Goal: Communication & Community: Answer question/provide support

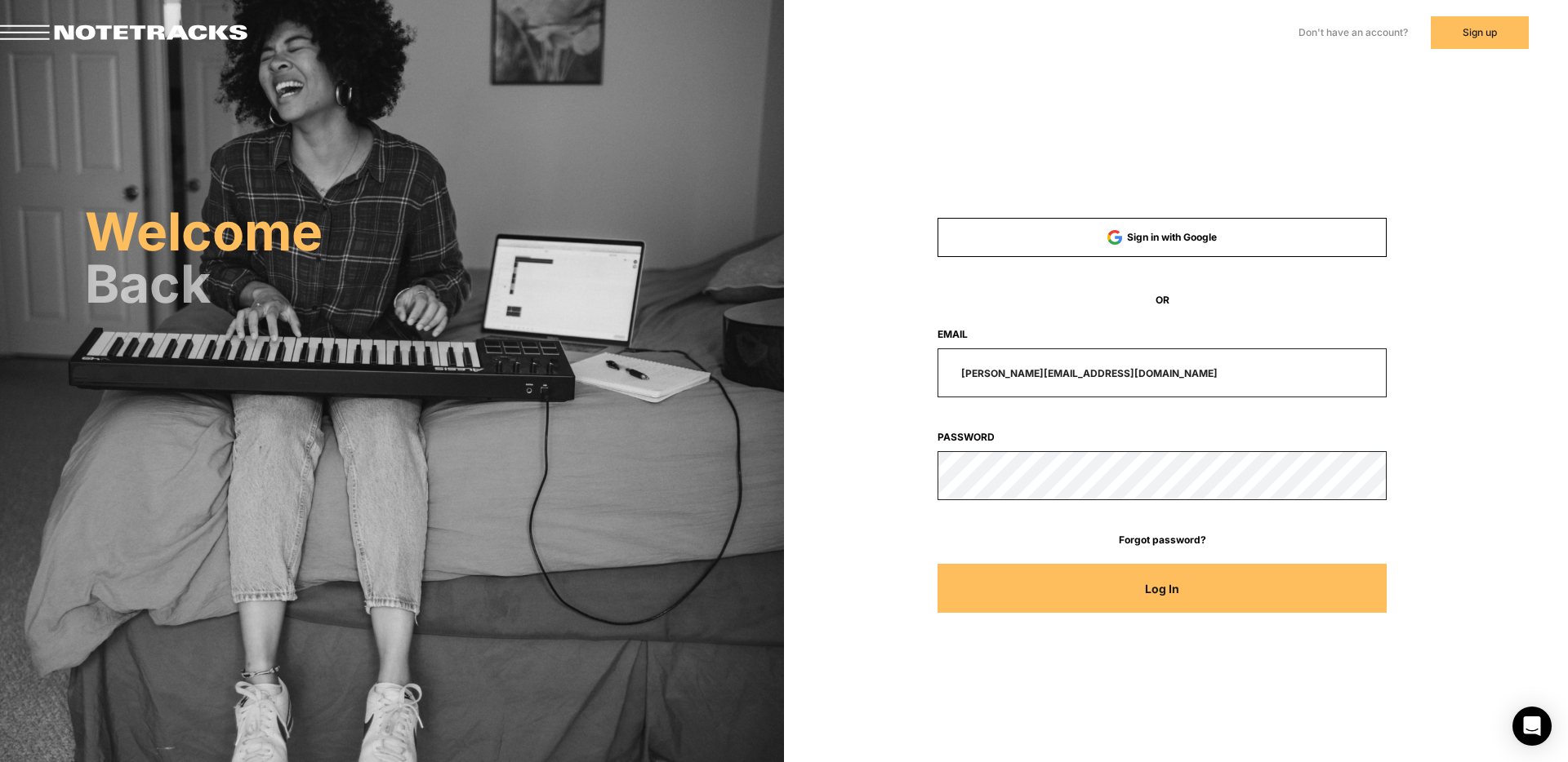
drag, startPoint x: 1116, startPoint y: 373, endPoint x: 767, endPoint y: 369, distance: 349.0
click at [779, 375] on div "Welcome Back Sign in with Google OR Email [PERSON_NAME][EMAIL_ADDRESS][DOMAIN_N…" at bounding box center [784, 230] width 1568 height 460
type input "[EMAIL_ADDRESS][DOMAIN_NAME]"
click at [938, 564] on button "Log In" at bounding box center [1162, 589] width 450 height 49
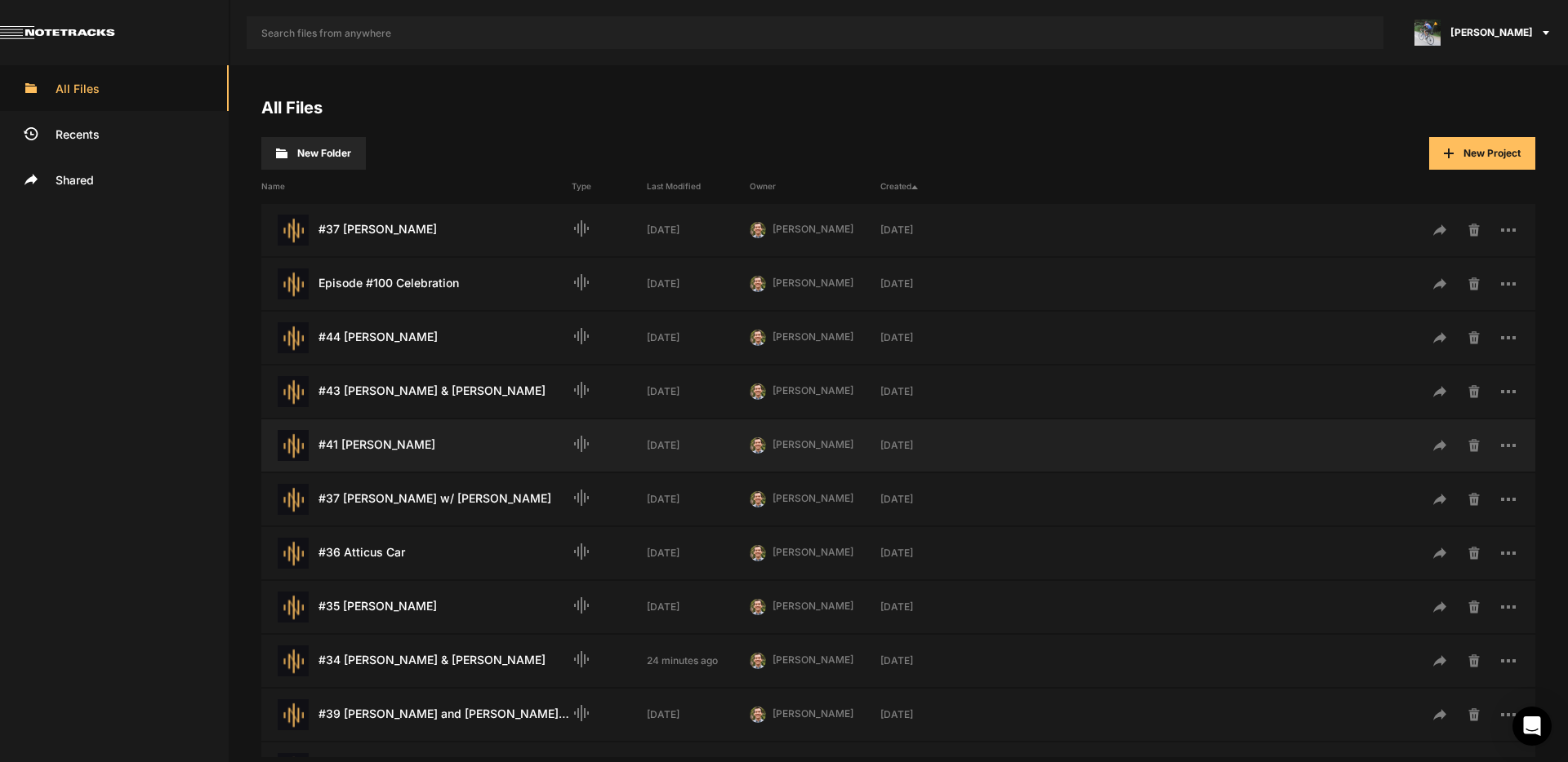
click at [389, 444] on div "#41 [PERSON_NAME] Last Modified: [DATE]" at bounding box center [417, 446] width 311 height 31
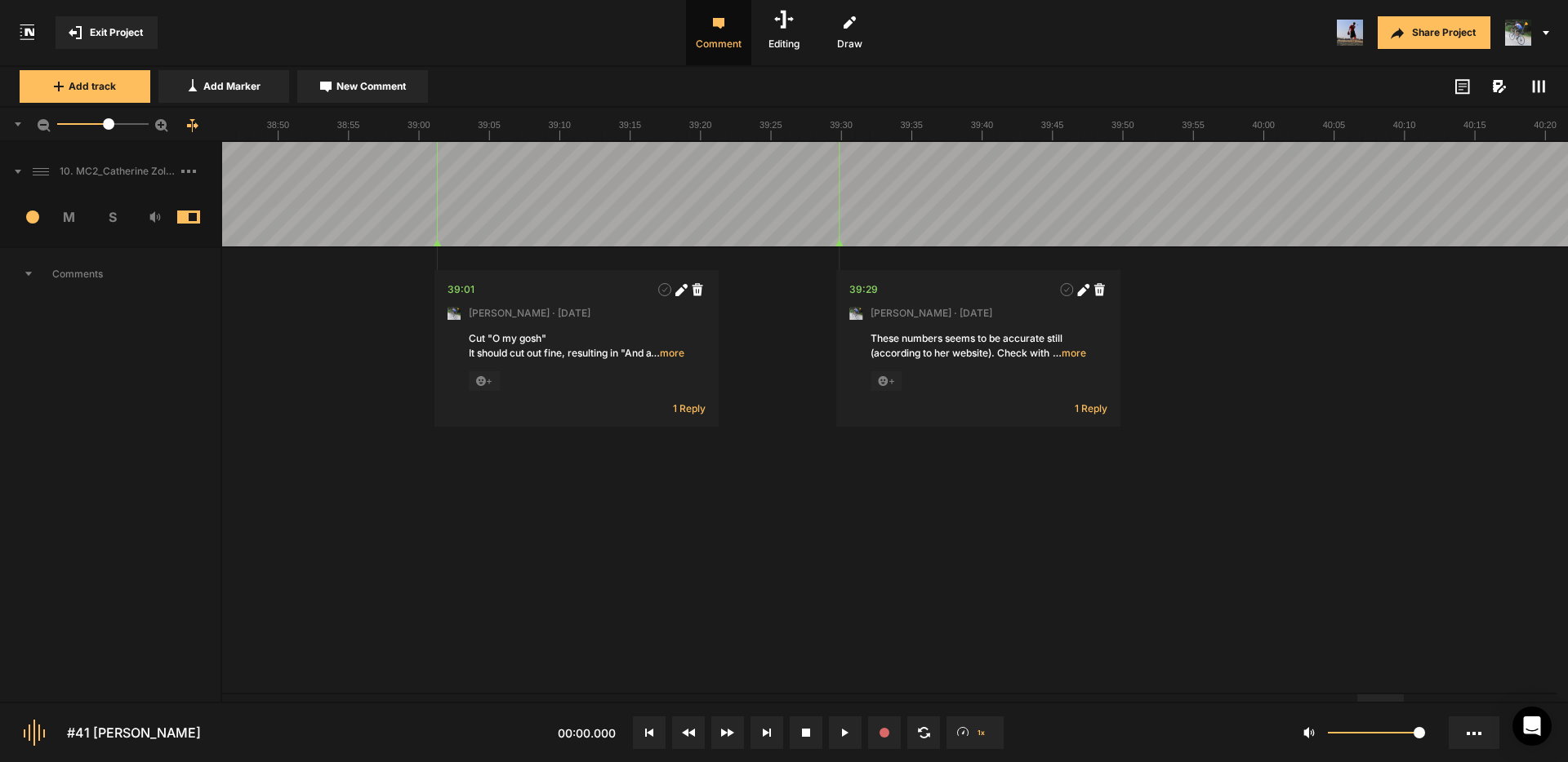
click at [1384, 695] on div at bounding box center [1380, 698] width 46 height 7
click at [1356, 36] on img at bounding box center [1349, 33] width 26 height 26
click at [124, 32] on span "Exit Project" at bounding box center [116, 33] width 53 height 15
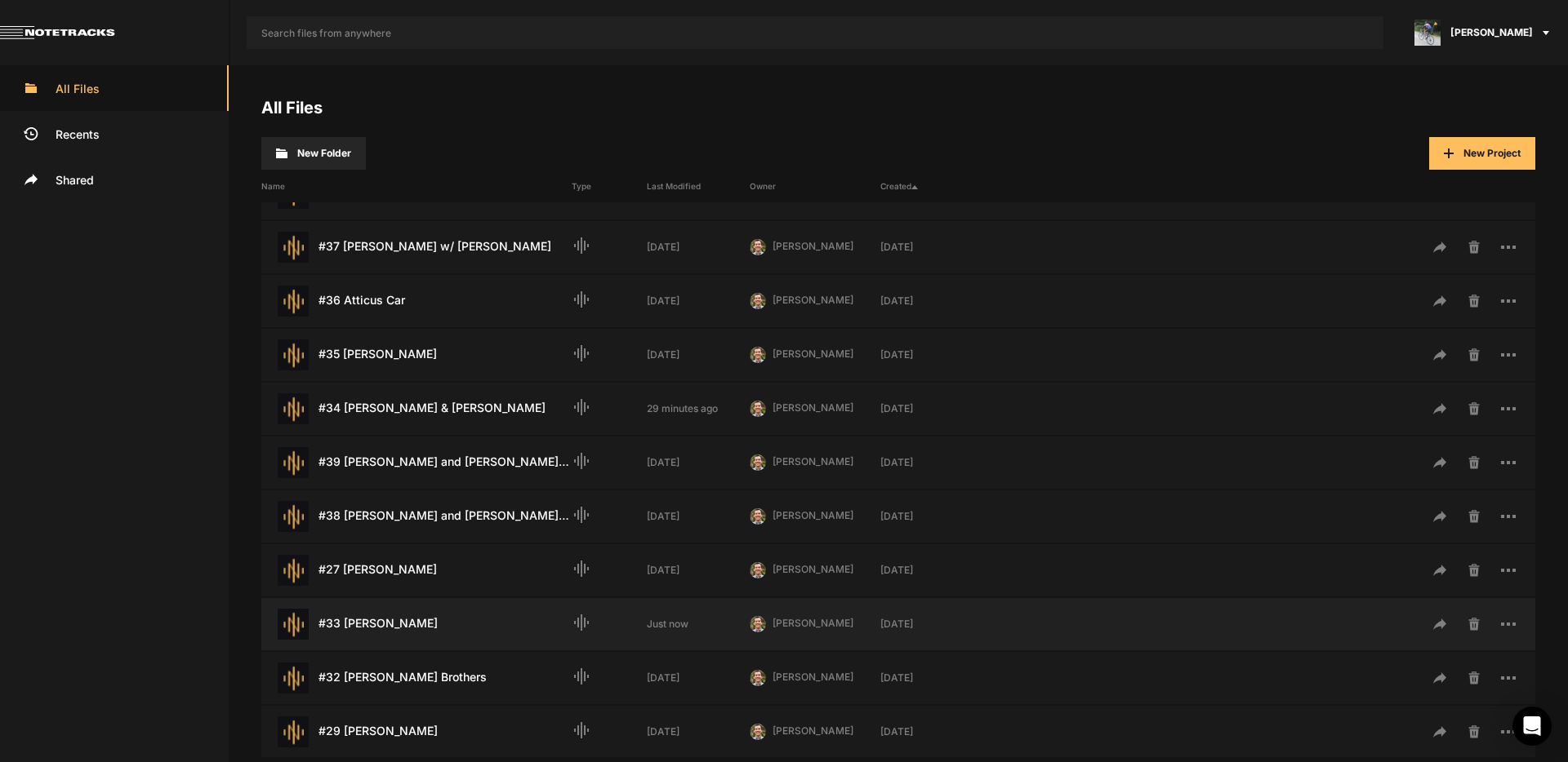
scroll to position [255, 0]
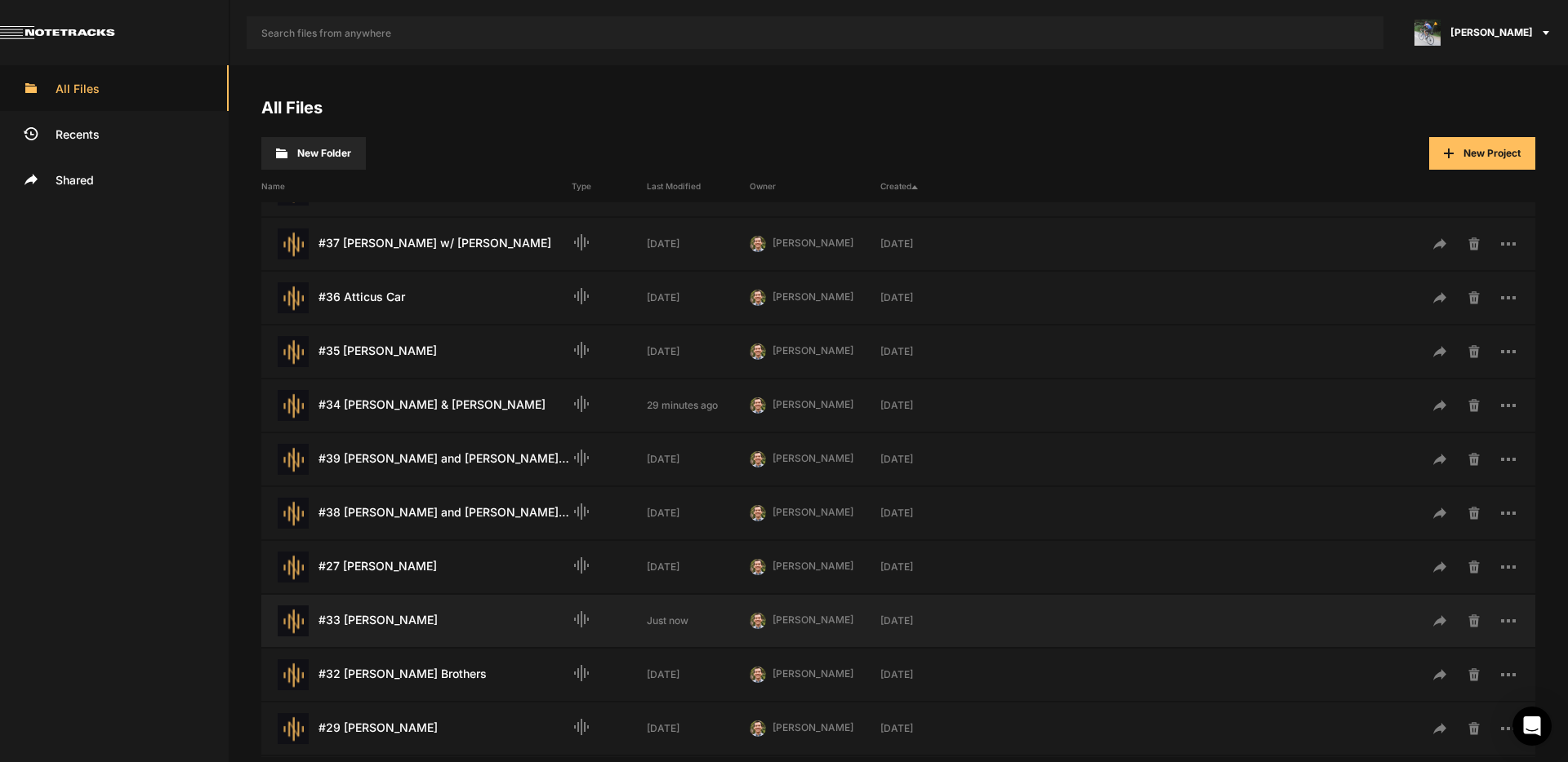
click at [390, 619] on div "#33 [PERSON_NAME] Last Modified: Just now" at bounding box center [417, 621] width 311 height 31
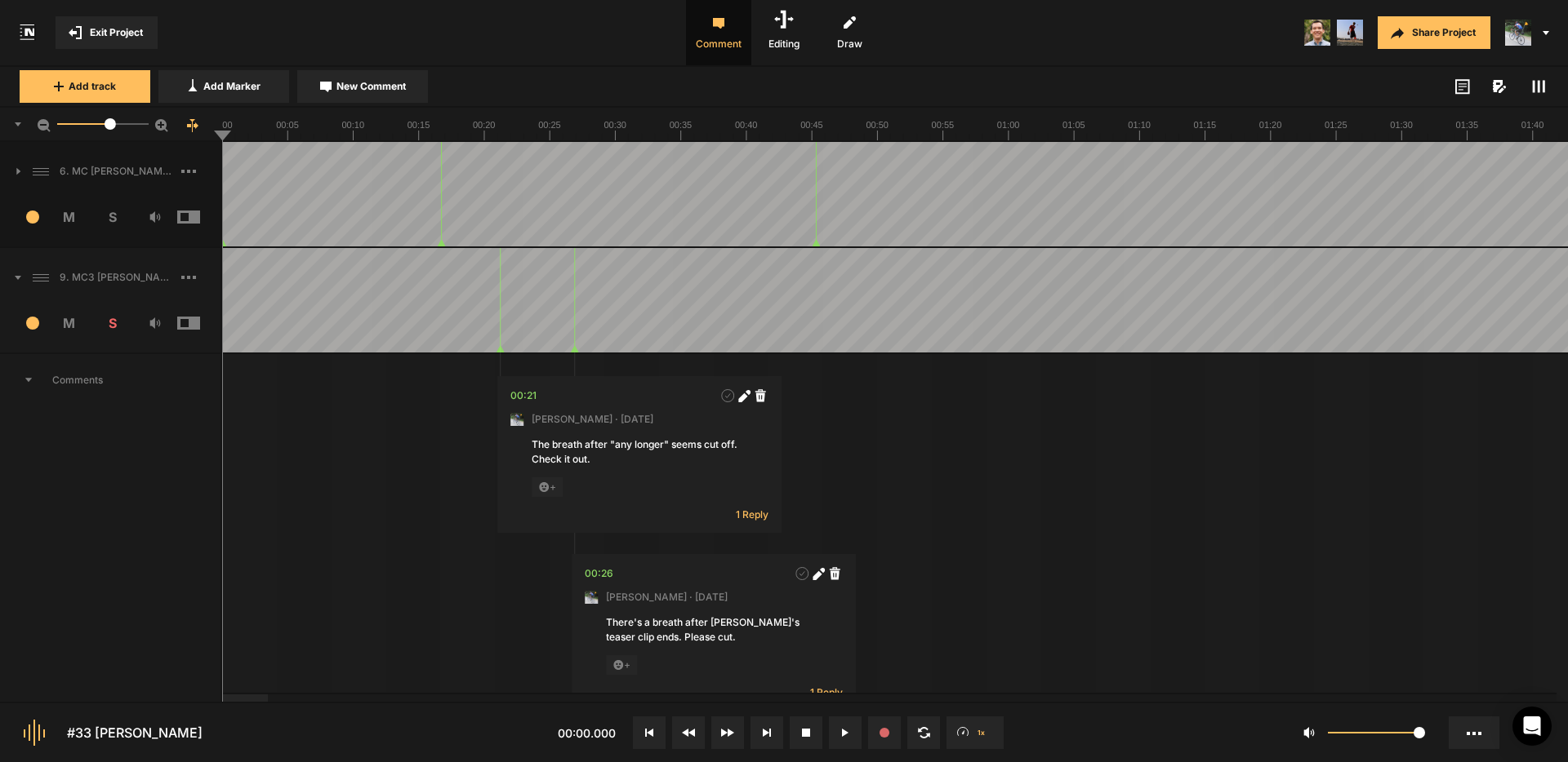
click at [27, 381] on icon at bounding box center [28, 380] width 8 height 5
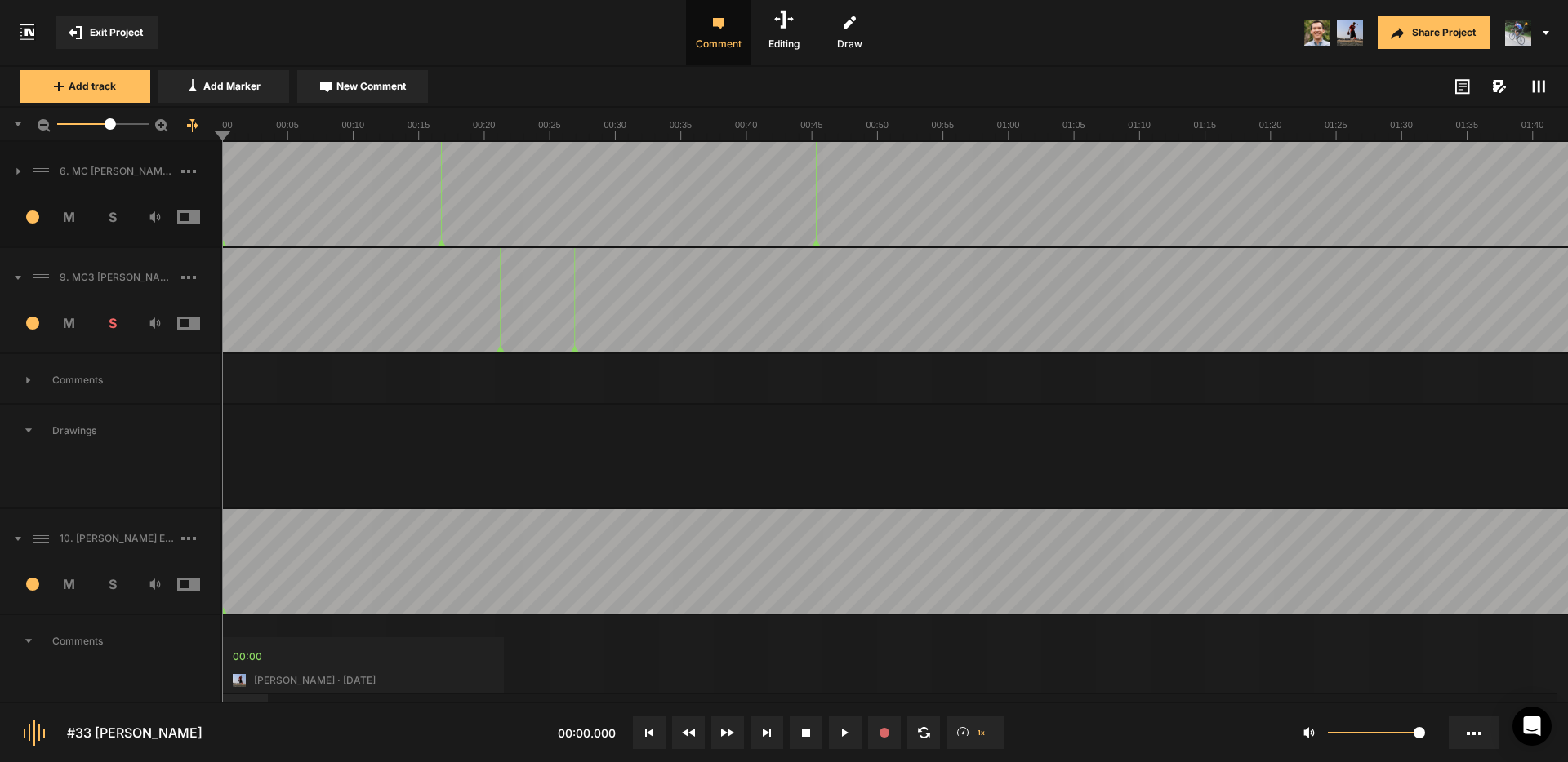
click at [30, 430] on icon at bounding box center [28, 430] width 8 height 5
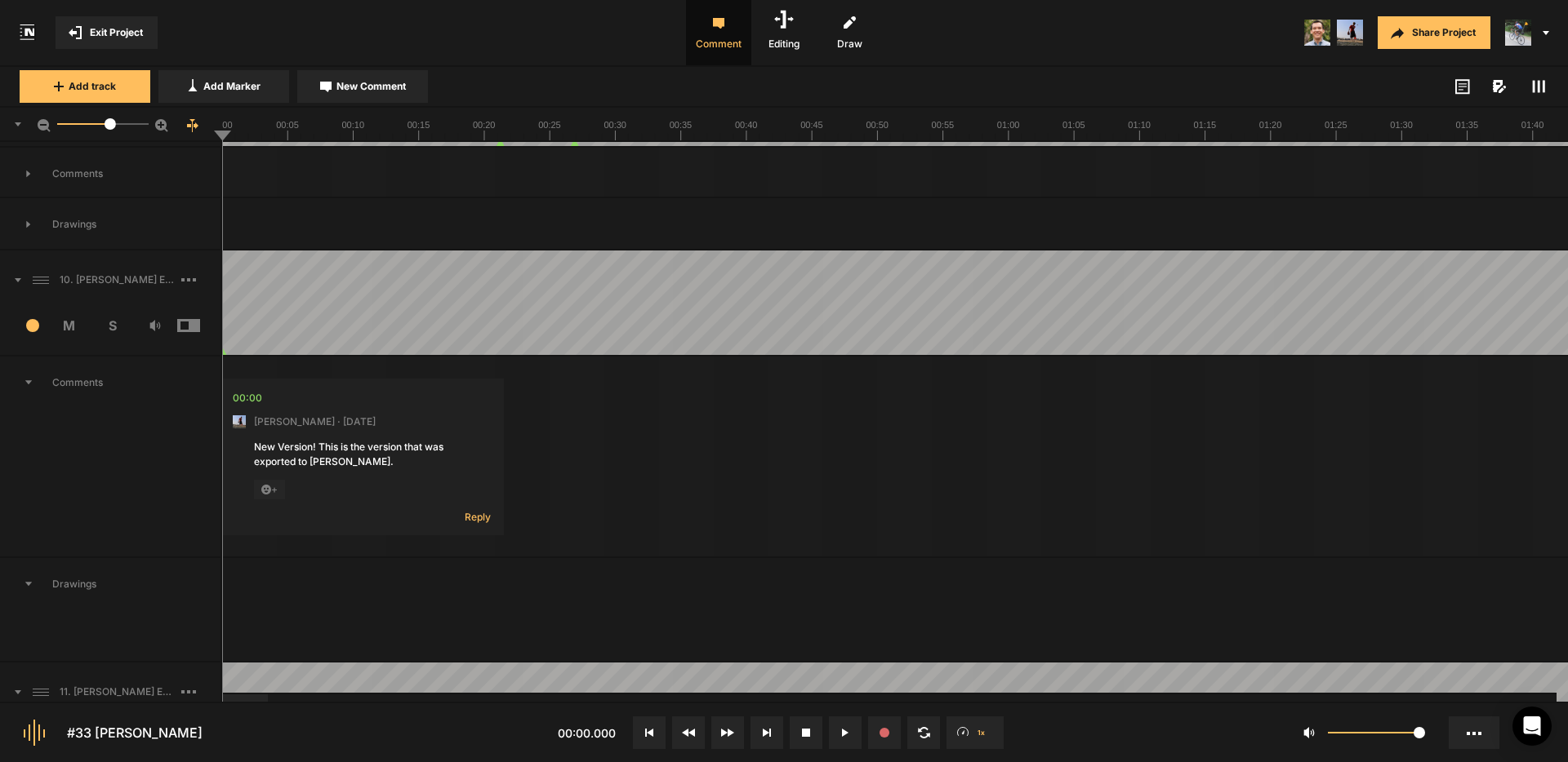
scroll to position [238, 0]
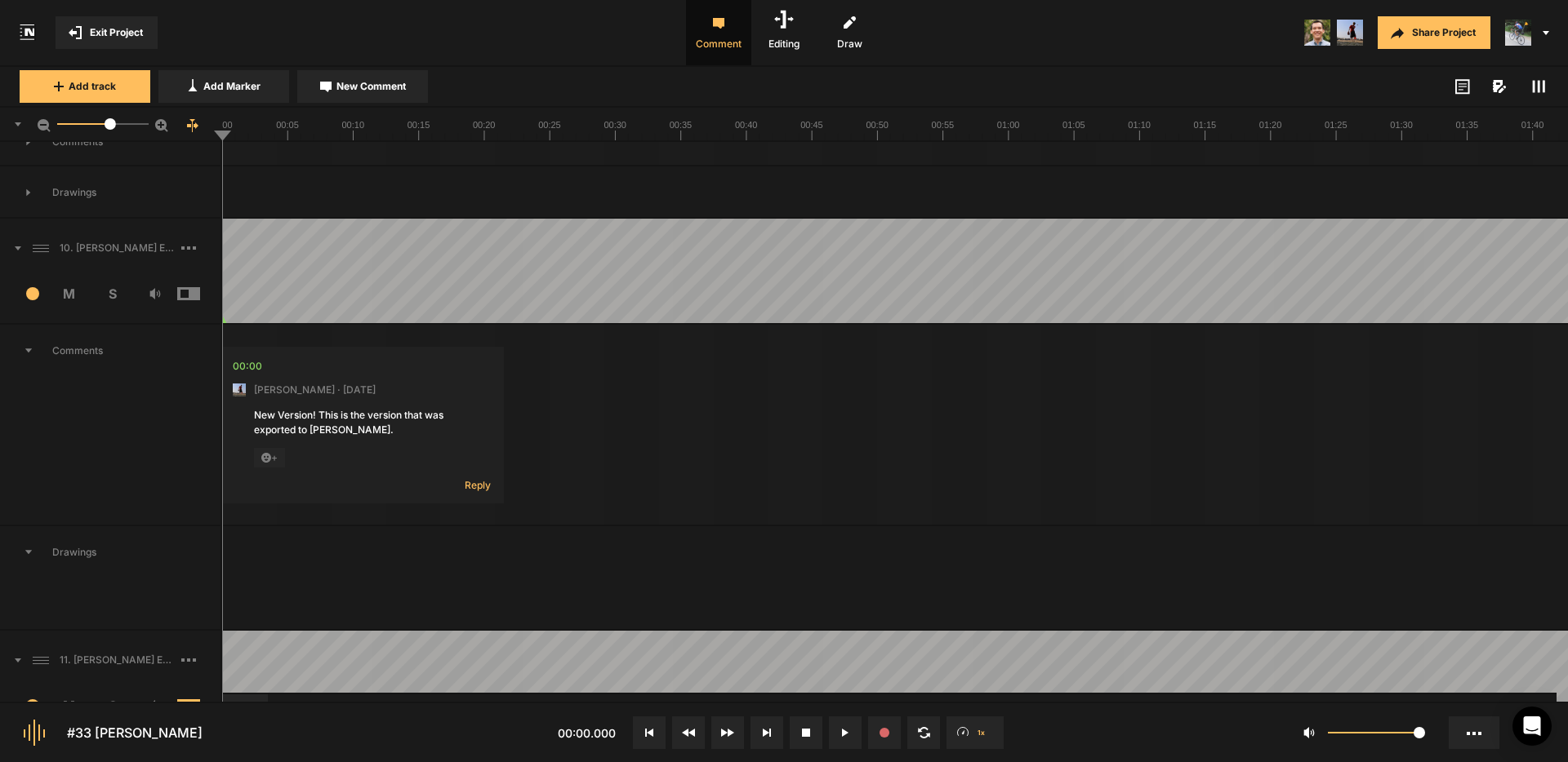
click at [29, 351] on icon at bounding box center [28, 351] width 8 height 5
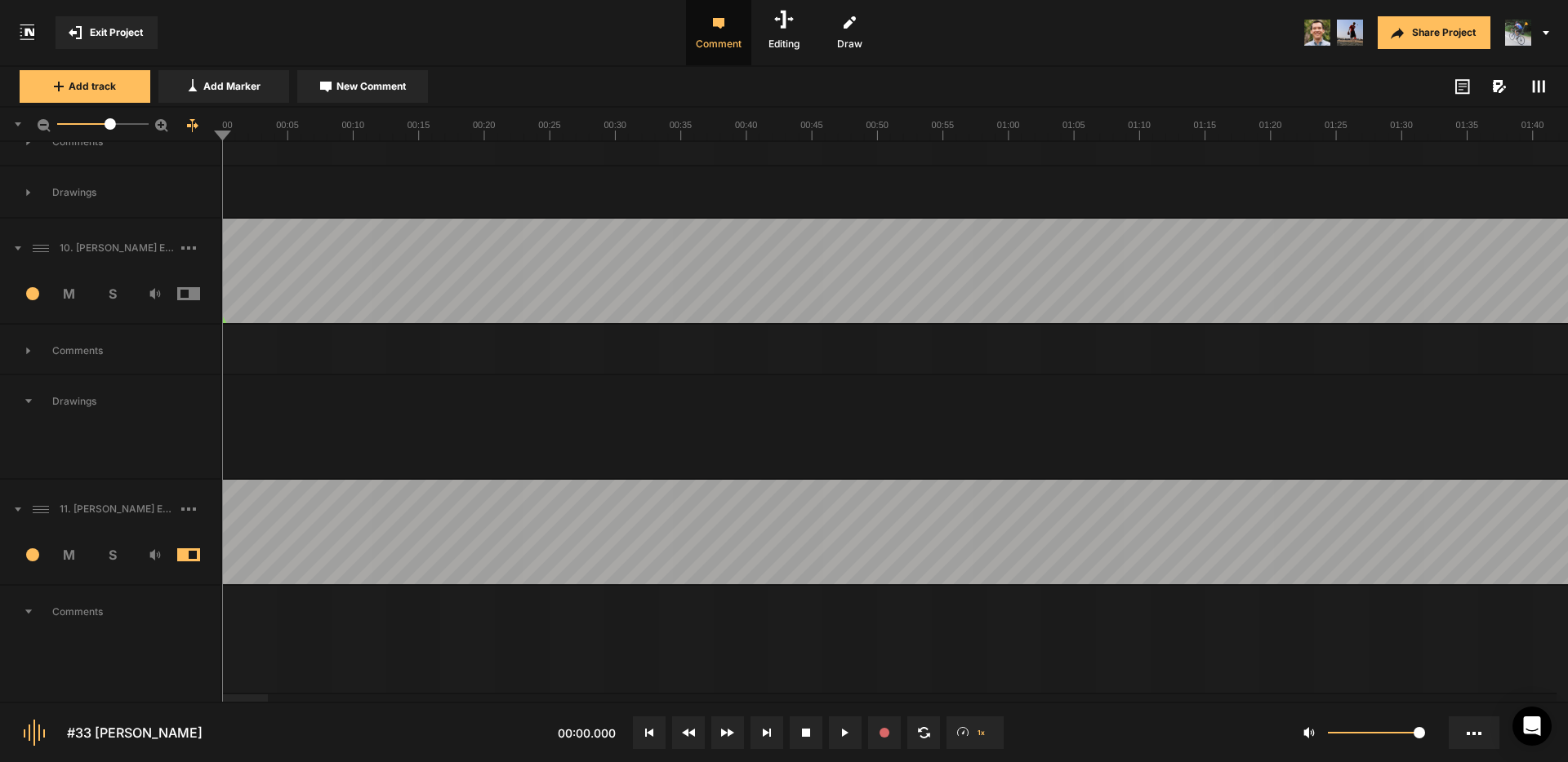
click at [17, 508] on icon at bounding box center [17, 510] width 6 height 4
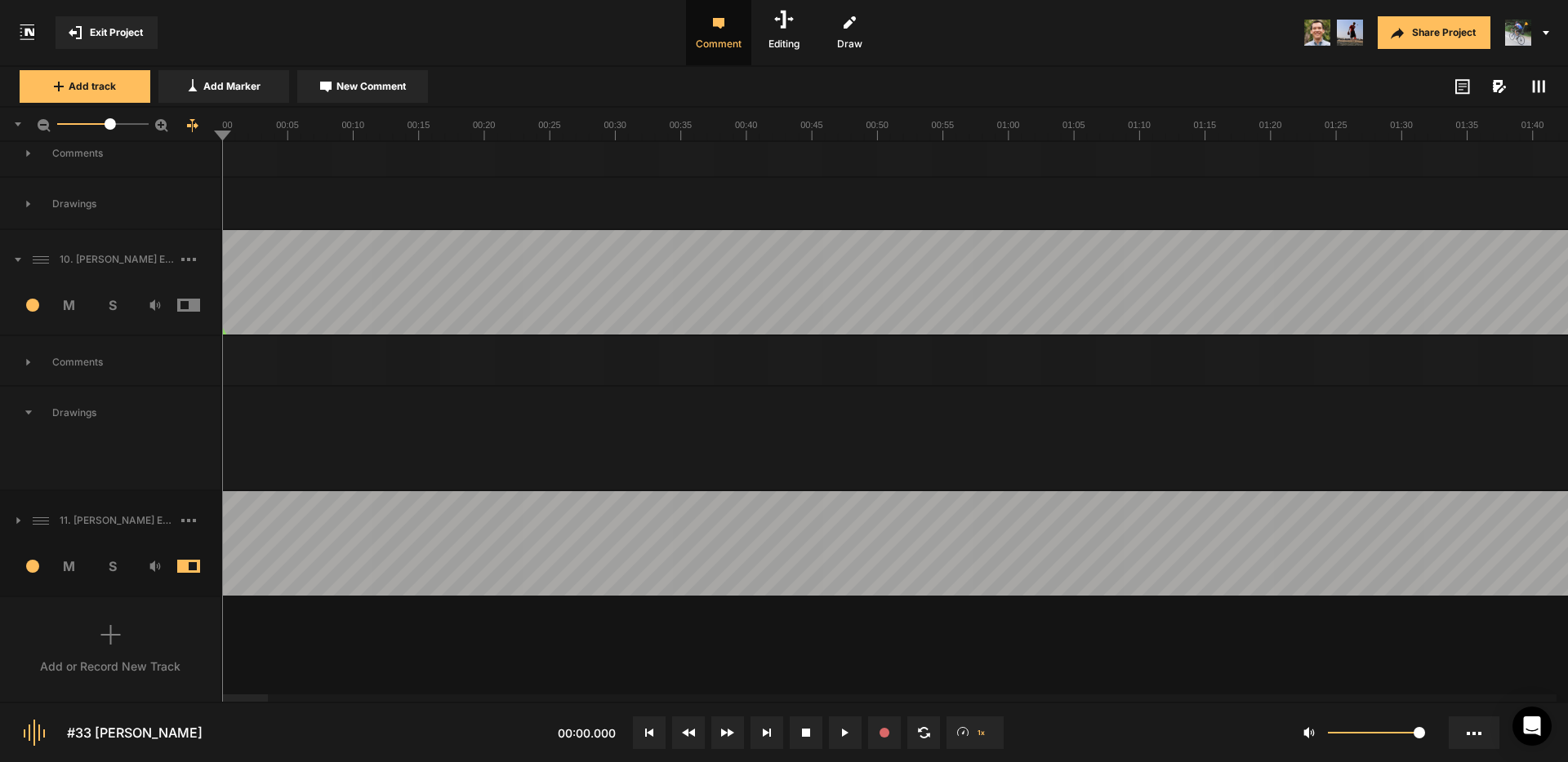
click at [222, 698] on div at bounding box center [244, 698] width 45 height 7
click at [844, 733] on icon at bounding box center [845, 733] width 6 height 8
click at [109, 569] on span "S" at bounding box center [113, 567] width 44 height 20
click at [639, 734] on button at bounding box center [650, 733] width 33 height 33
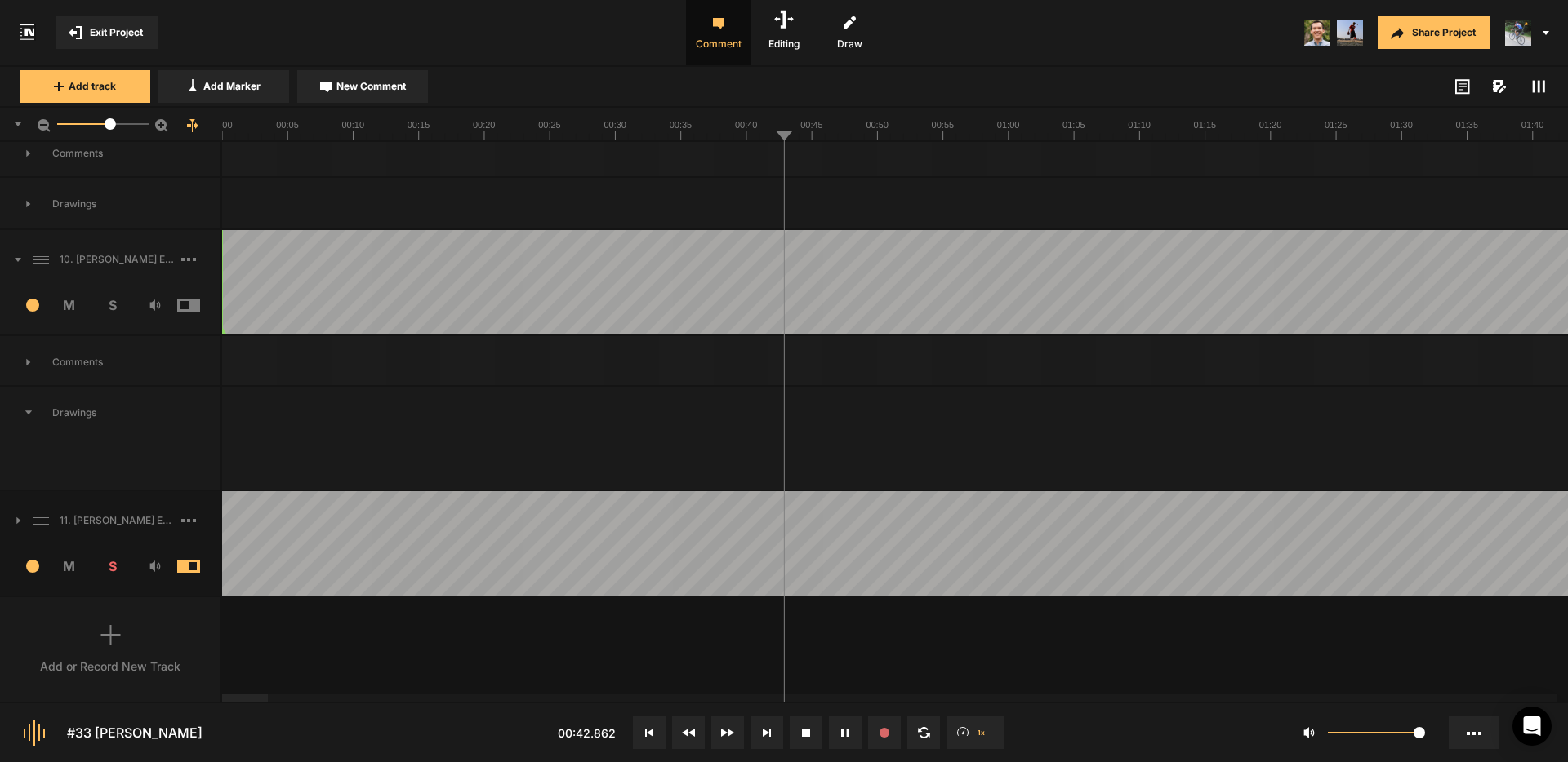
click at [108, 308] on span "S" at bounding box center [113, 305] width 44 height 20
click at [110, 569] on span "S" at bounding box center [113, 567] width 44 height 20
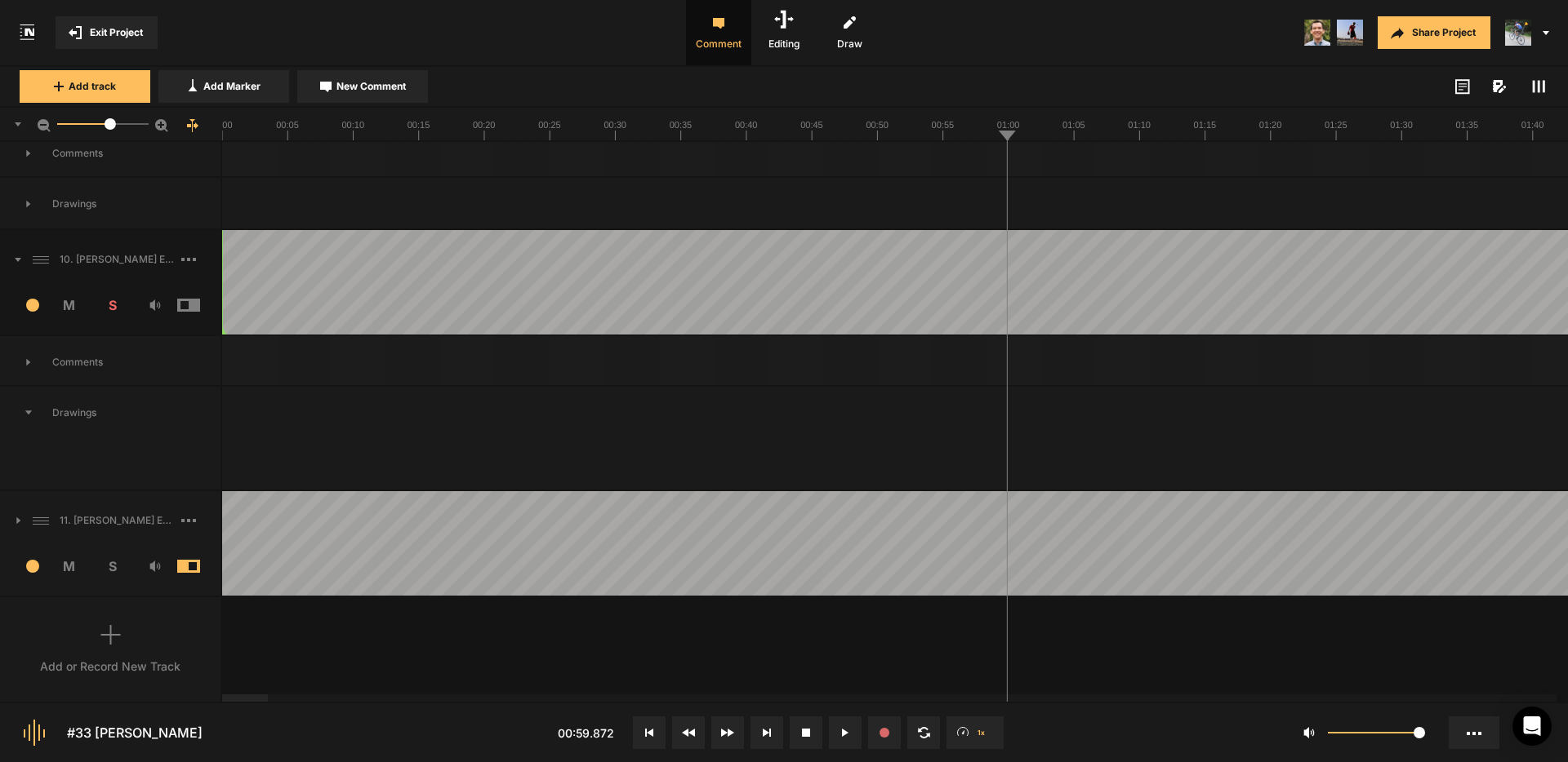
click at [190, 306] on span at bounding box center [201, 305] width 48 height 13
click at [107, 306] on span "S" at bounding box center [113, 305] width 44 height 20
click at [108, 567] on span "S" at bounding box center [113, 567] width 44 height 20
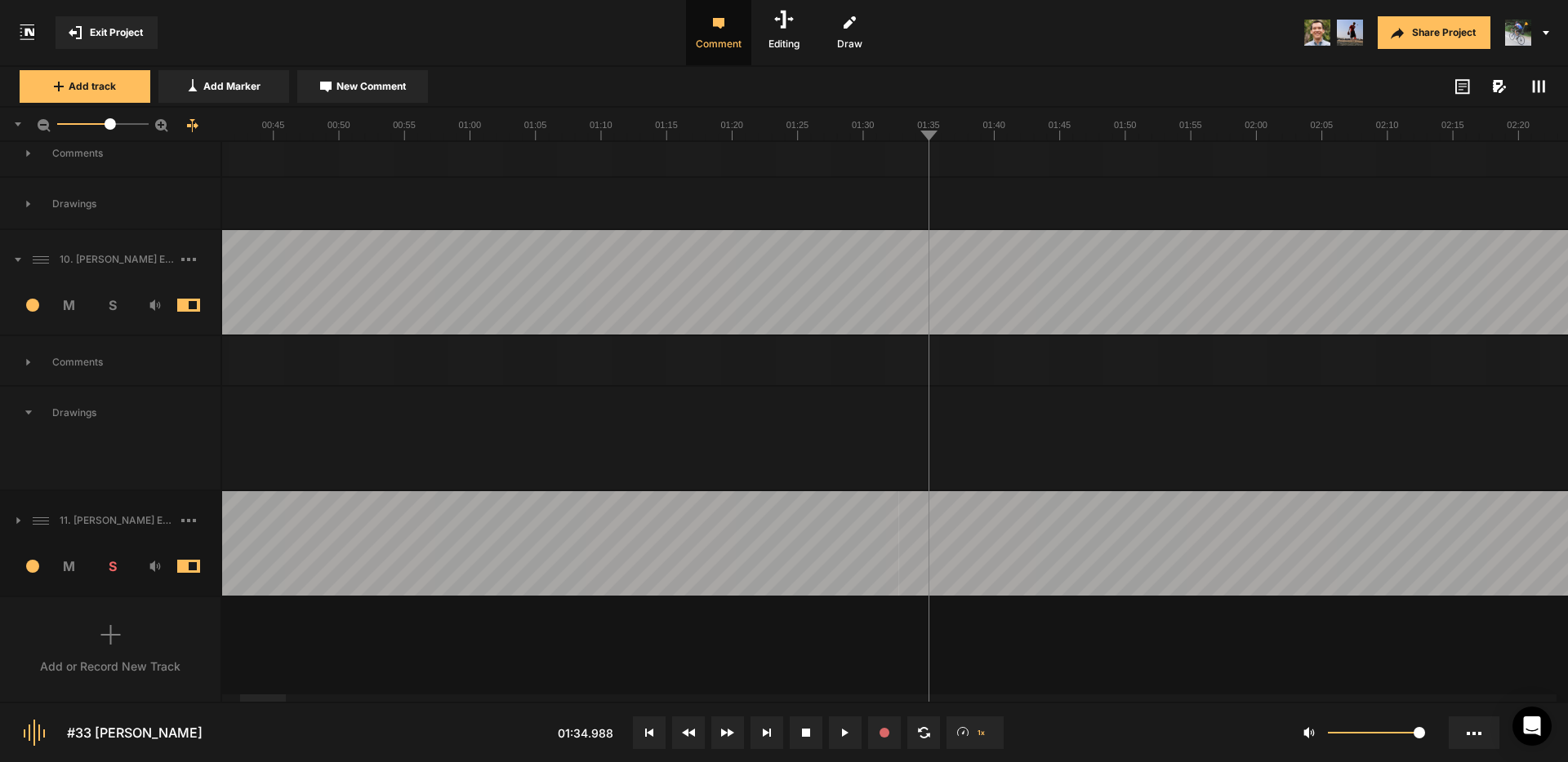
click at [371, 90] on span "New Comment" at bounding box center [371, 86] width 69 height 15
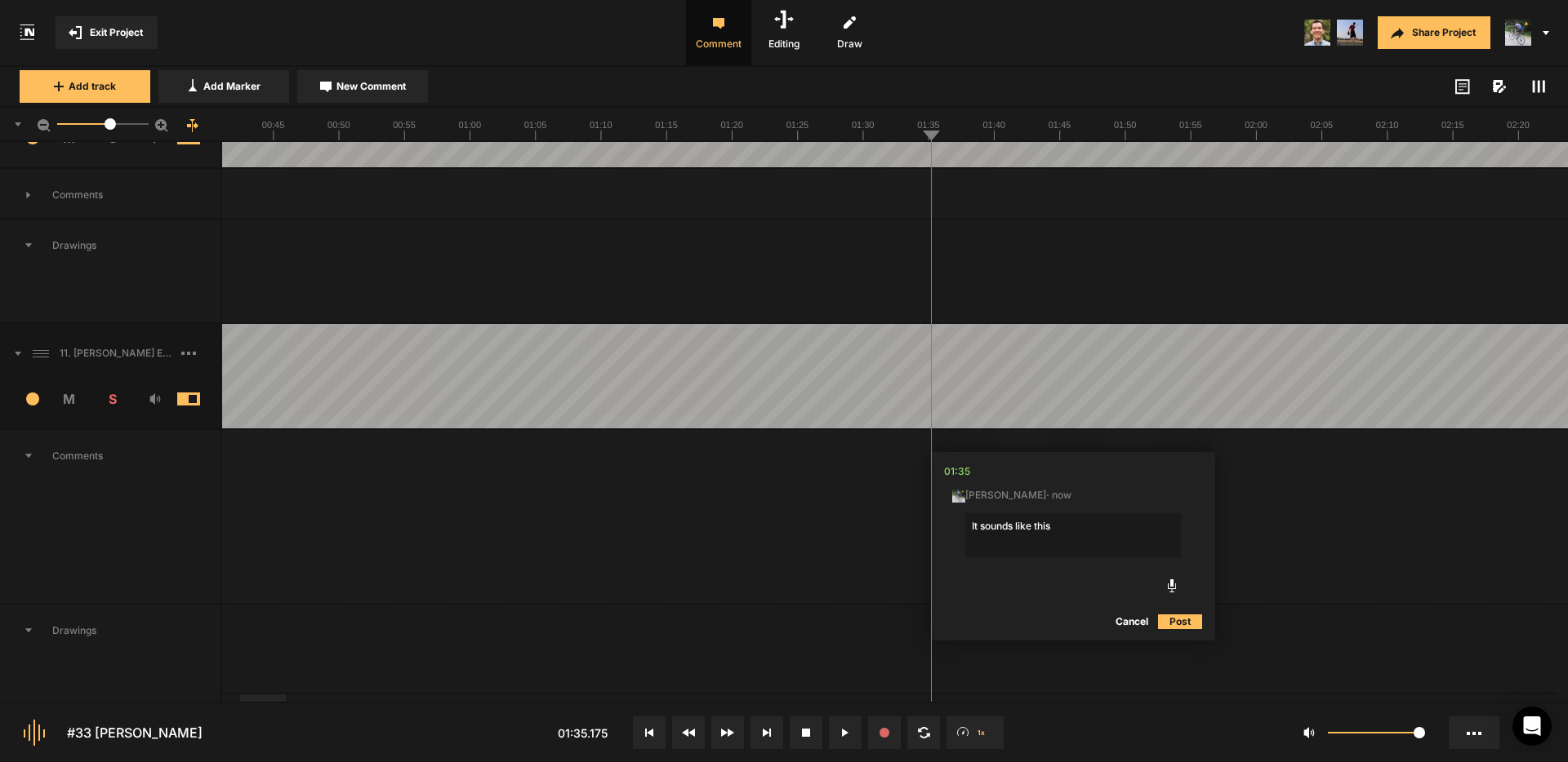
scroll to position [452, 0]
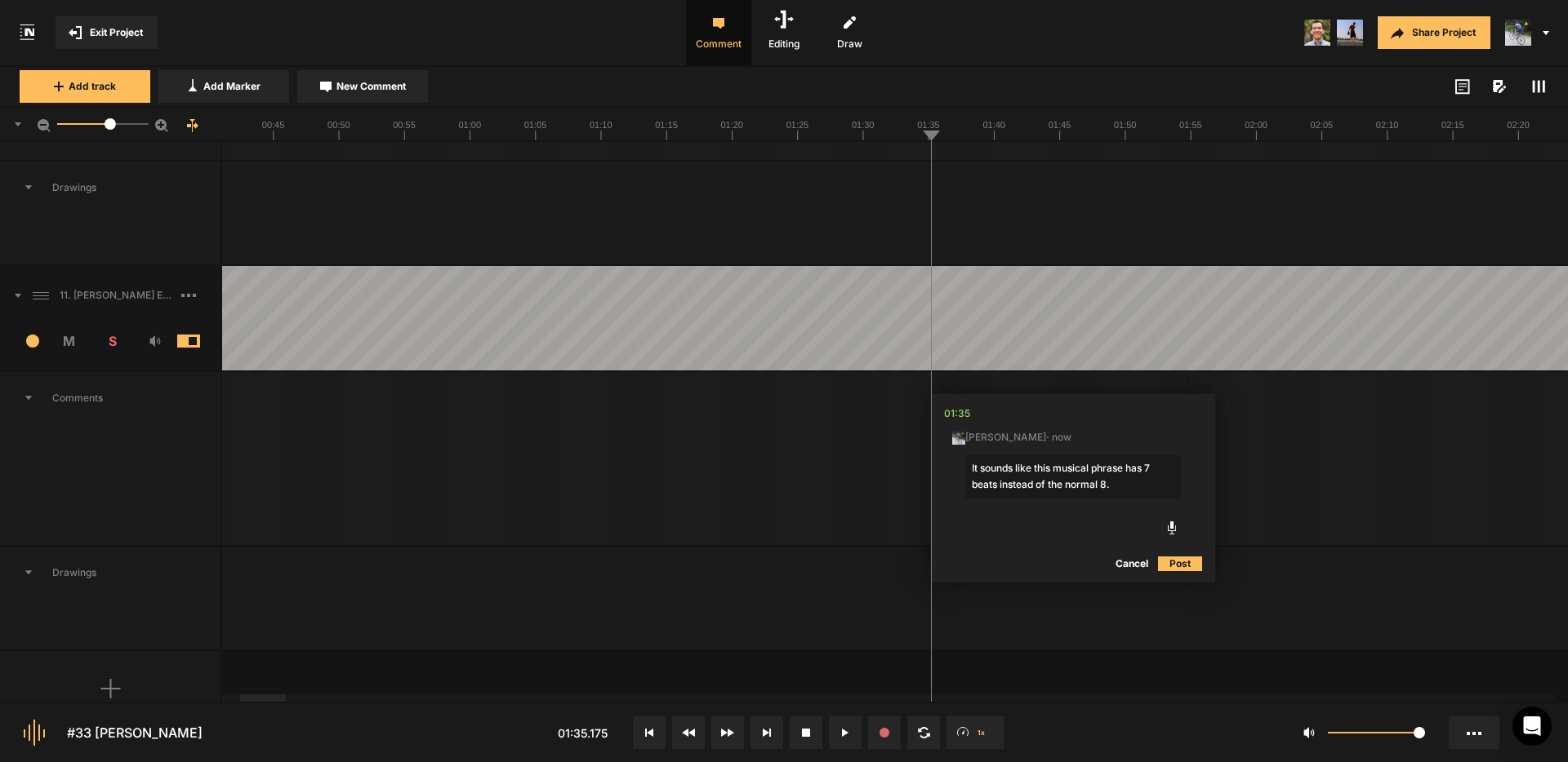
click at [1125, 486] on textarea "It sounds like this musical phrase has 7 beats instead of the normal 8." at bounding box center [1072, 478] width 215 height 45
drag, startPoint x: 1037, startPoint y: 468, endPoint x: 949, endPoint y: 470, distance: 88.0
click at [949, 470] on nt-edit-comment "01:35 [PERSON_NAME] · now It sounds like this musical phrase has 7 beats instea…" at bounding box center [1073, 496] width 284 height 203
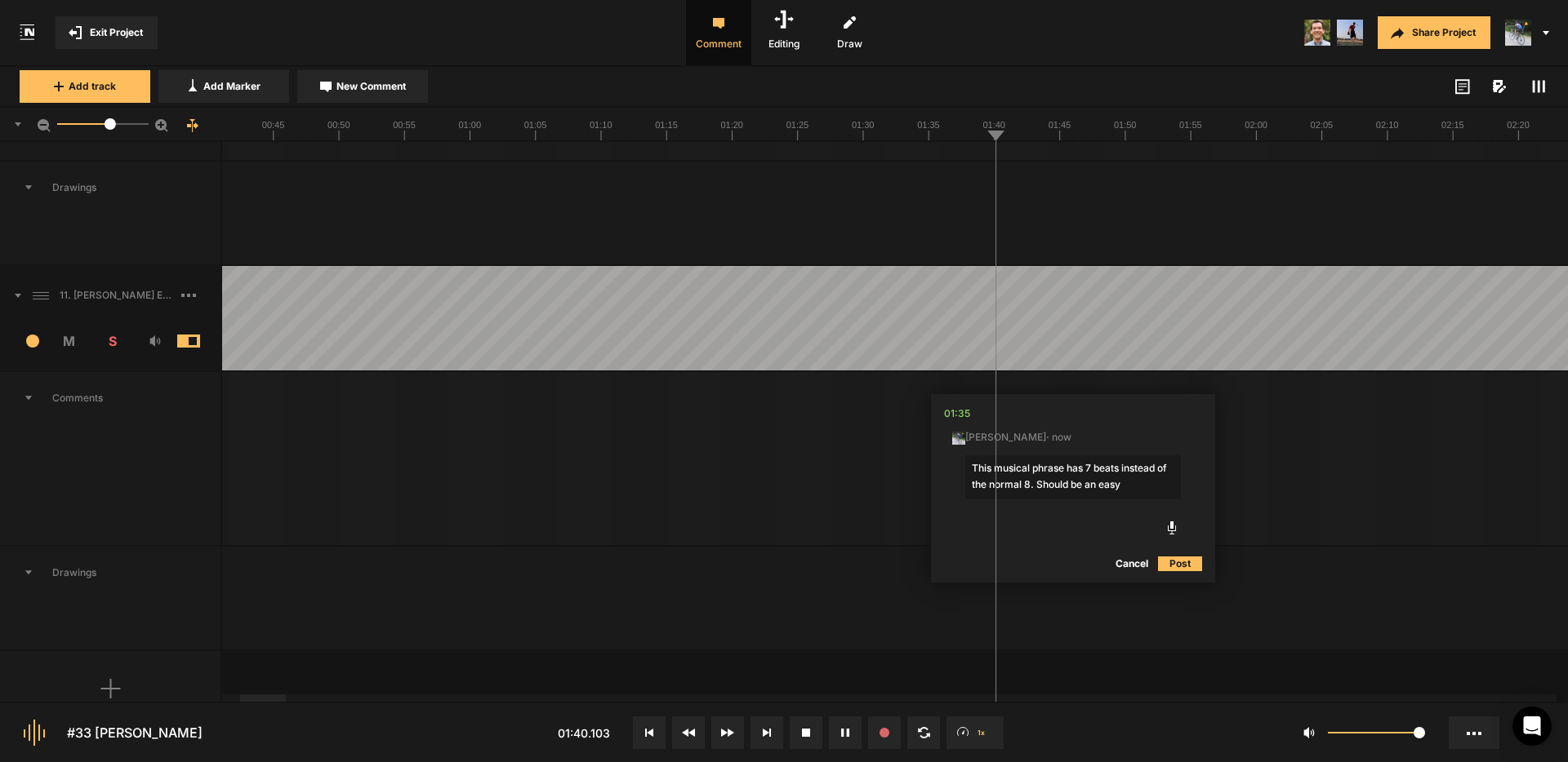
click at [1137, 487] on textarea "This musical phrase has 7 beats instead of the normal 8. Should be an easy" at bounding box center [1072, 478] width 215 height 45
click at [1037, 484] on textarea "This musical phrase has 7 beats instead of the normal 8. Should be an easy to r…" at bounding box center [1072, 485] width 215 height 59
click at [1094, 520] on textarea "This musical phrase has 7 beats instead of the normal 8. I heard this on a prev…" at bounding box center [1072, 493] width 215 height 75
click at [1049, 501] on textarea "This musical phrase has 7 beats instead of the normal 8. I heard this on a prev…" at bounding box center [1072, 493] width 215 height 75
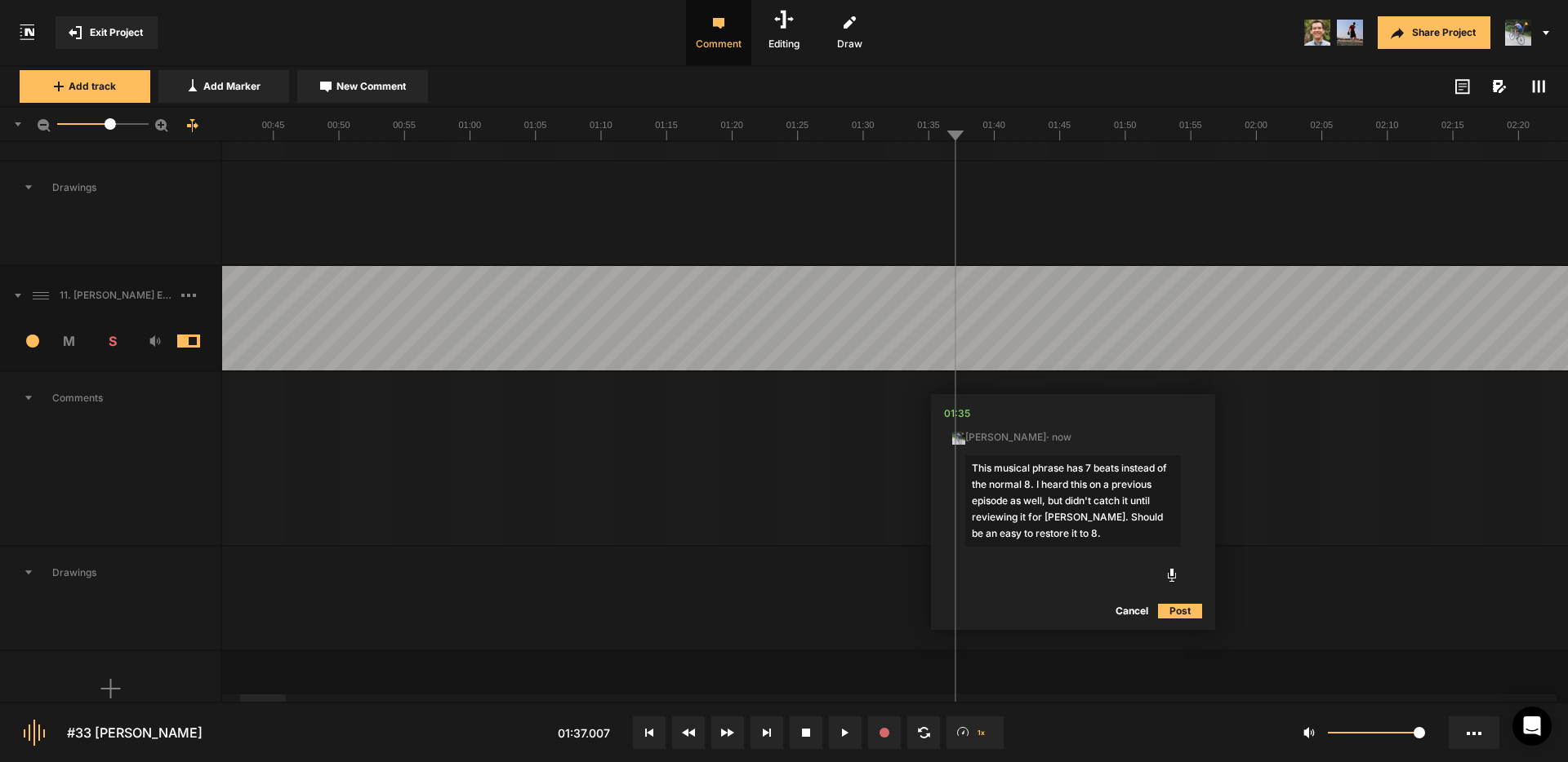
click at [1057, 532] on textarea "This musical phrase has 7 beats instead of the normal 8. I heard this on a prev…" at bounding box center [1072, 501] width 215 height 92
click at [1156, 516] on textarea "This musical phrase has 7 beats instead of the normal 8. I heard this on a prev…" at bounding box center [1072, 501] width 215 height 92
type textarea "This musical phrase has 7 beats instead of the normal 8. I heard this on a prev…"
click at [1184, 609] on button "Post" at bounding box center [1180, 611] width 45 height 20
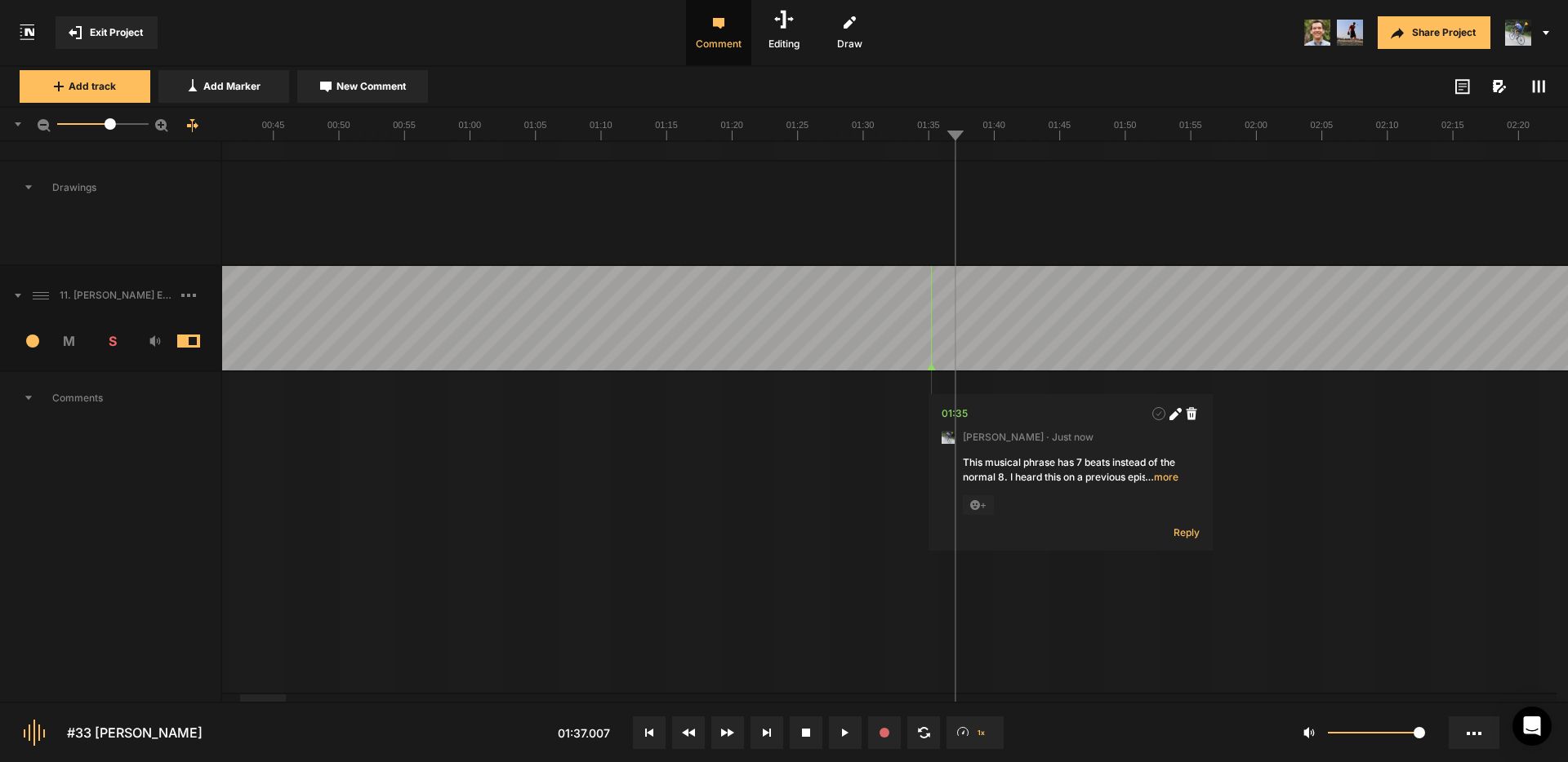
click at [389, 87] on span "New Comment" at bounding box center [371, 86] width 69 height 15
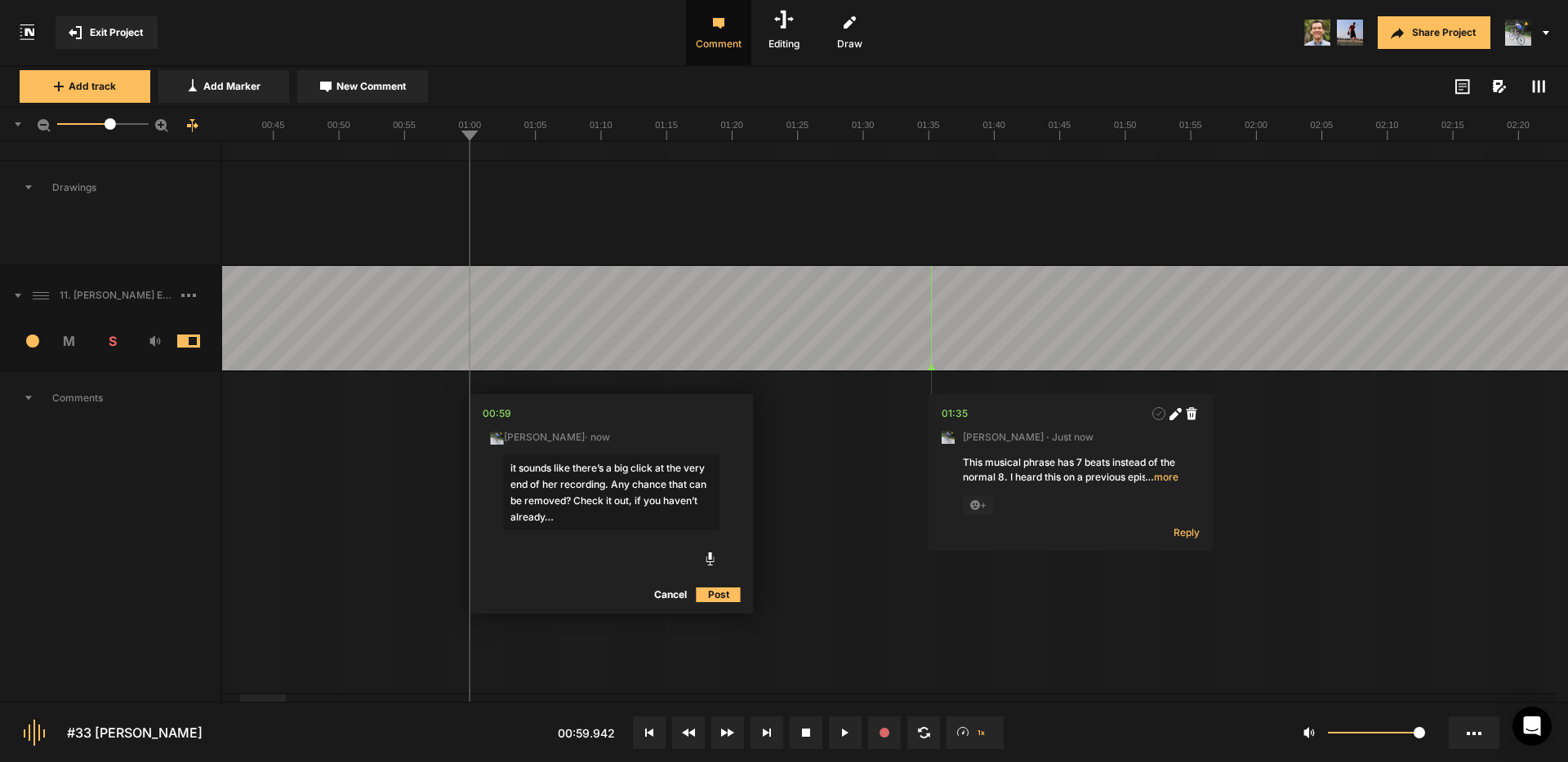
click at [517, 470] on textarea "it sounds like there’s a big click at the very end of her recording. Any chance…" at bounding box center [611, 493] width 215 height 75
click at [561, 484] on textarea "It sounds like there’s a big click at the very end of her recording. Any chance…" at bounding box center [611, 493] width 215 height 75
type textarea "It sounds like there’s a big click at the very end of this listeners recording.…"
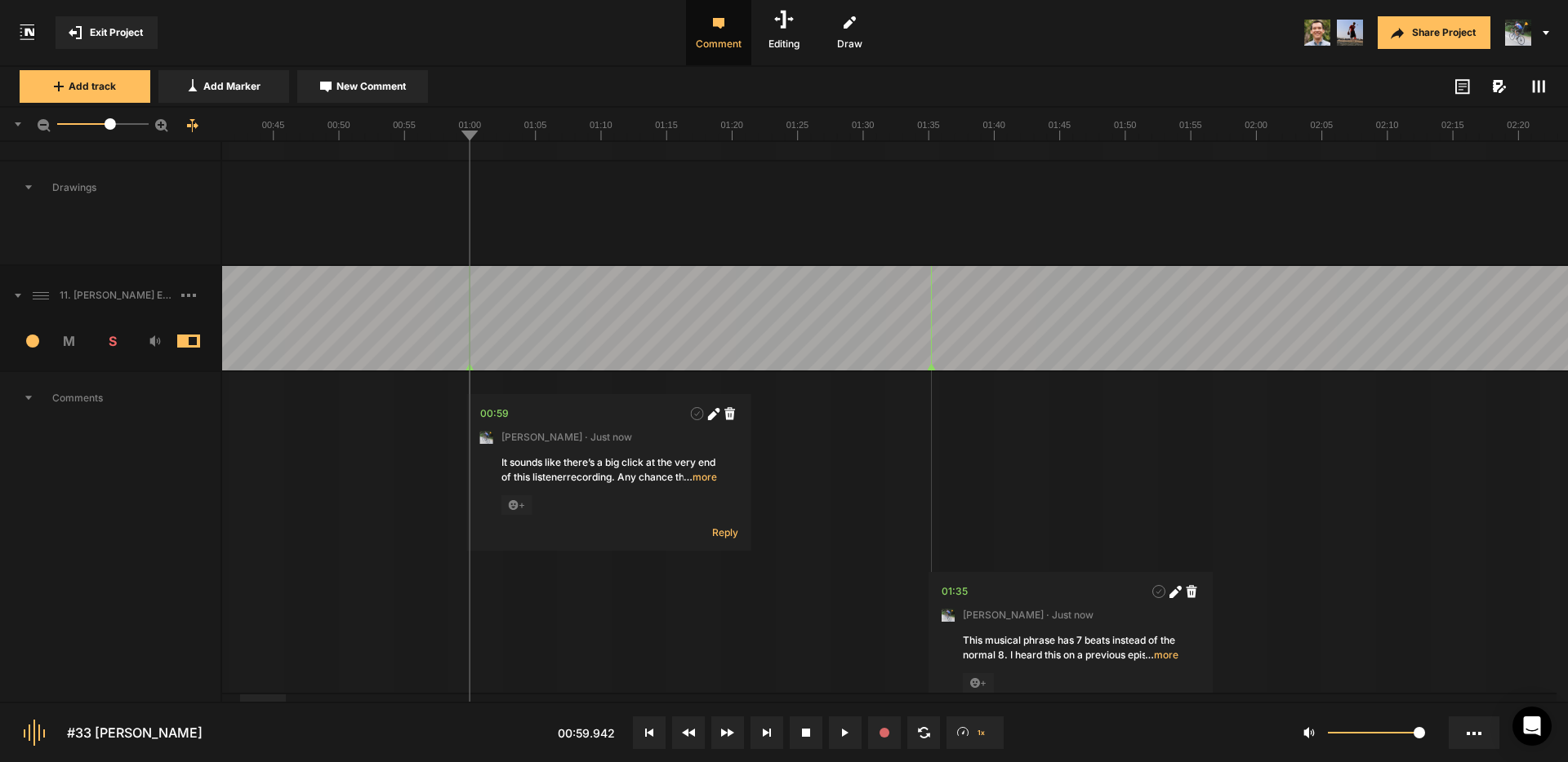
click at [714, 412] on icon at bounding box center [712, 413] width 12 height 12
click at [591, 480] on textarea "It sounds like there’s a big click at the very end of this listenerrecording. A…" at bounding box center [609, 490] width 215 height 68
type textarea "It sounds like there’s a big click at the very end of this listener's testimony…"
click at [722, 586] on button "Post" at bounding box center [716, 591] width 45 height 20
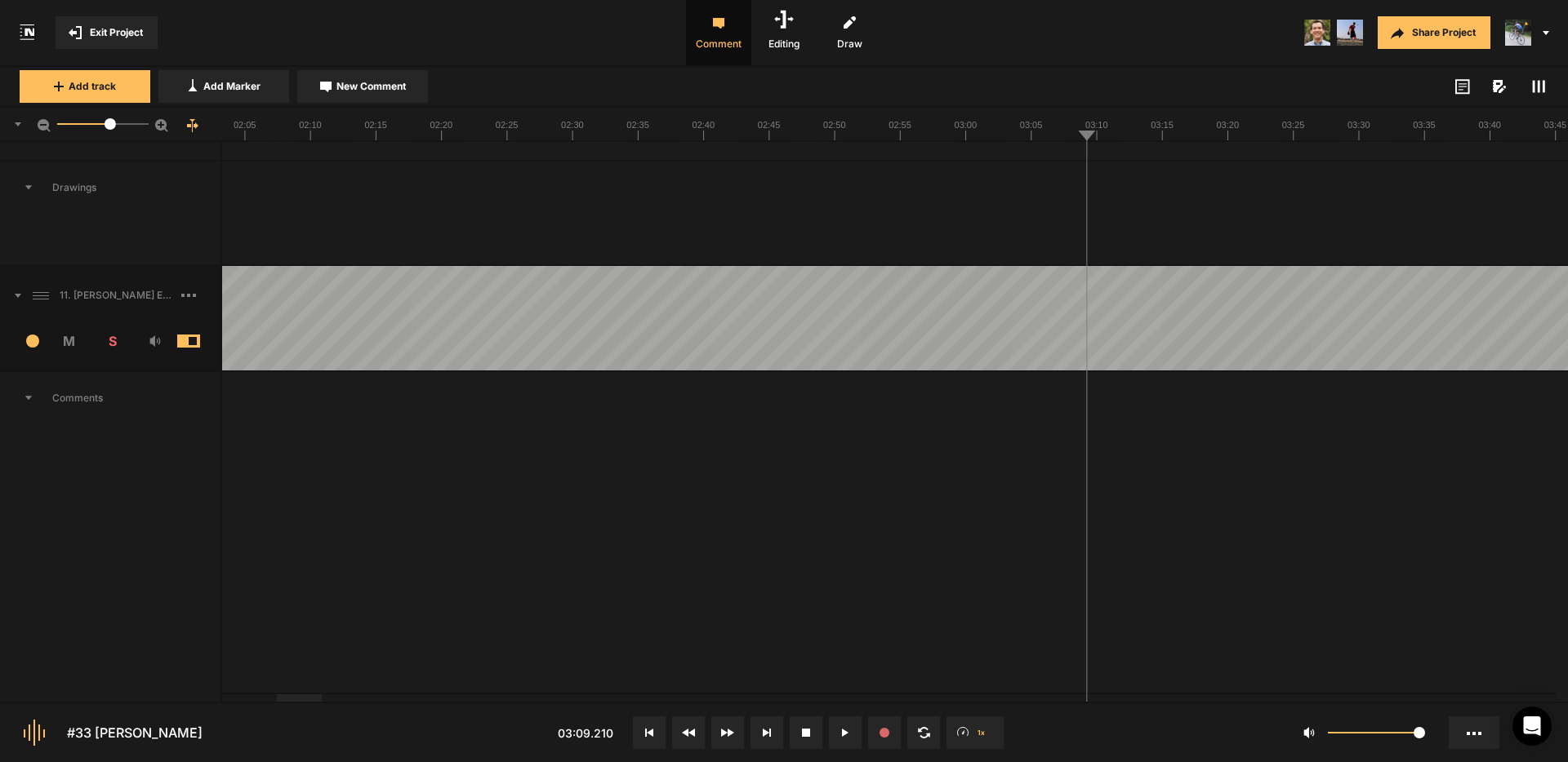
drag, startPoint x: 313, startPoint y: 700, endPoint x: 1095, endPoint y: 711, distance: 782.1
click at [1047, 719] on nt-controls "#33 [PERSON_NAME] 03:01.336 1x 1" at bounding box center [784, 732] width 1568 height 61
click at [1231, 702] on div at bounding box center [1216, 698] width 45 height 7
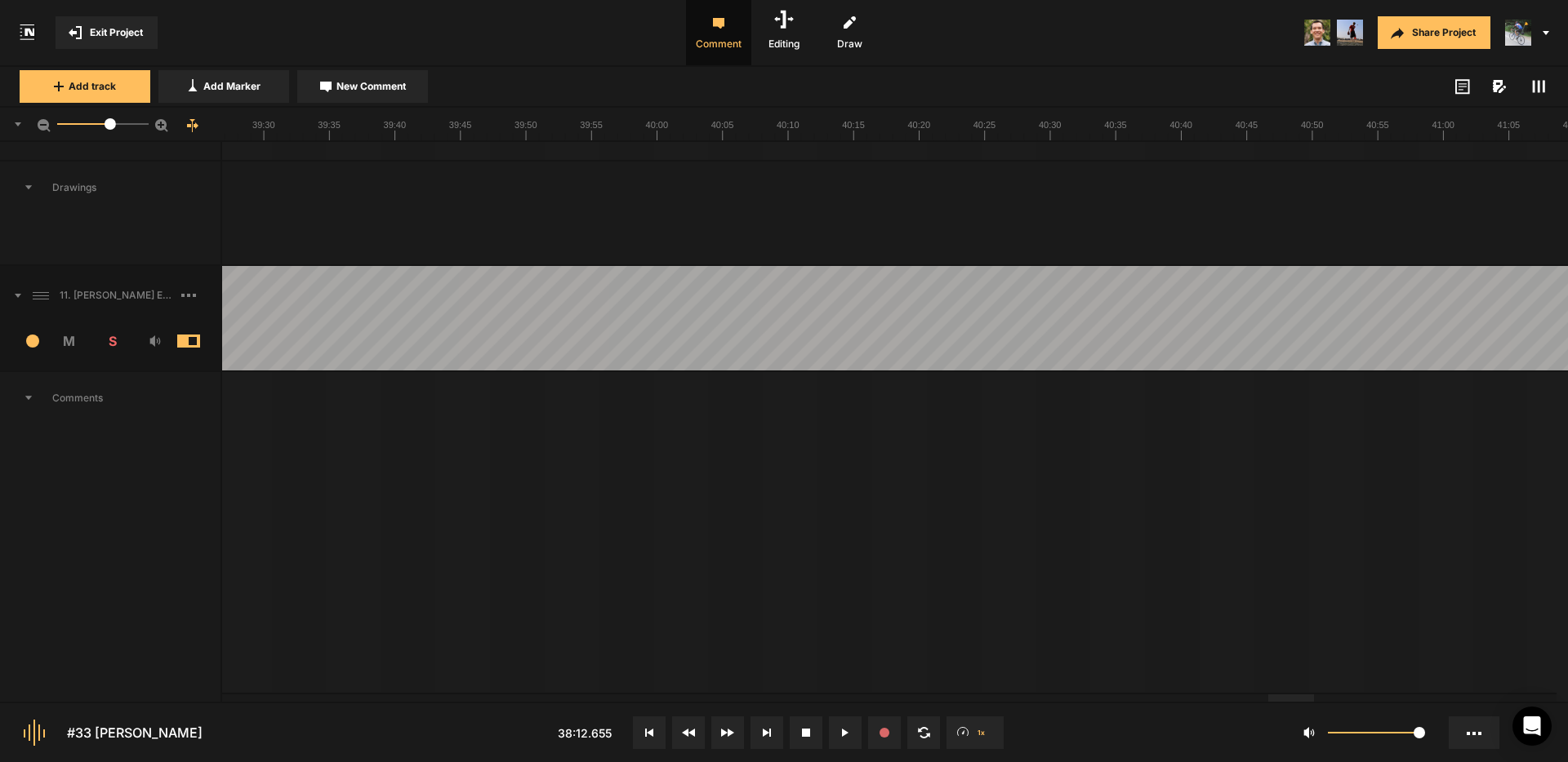
click at [1314, 695] on div at bounding box center [1291, 698] width 45 height 7
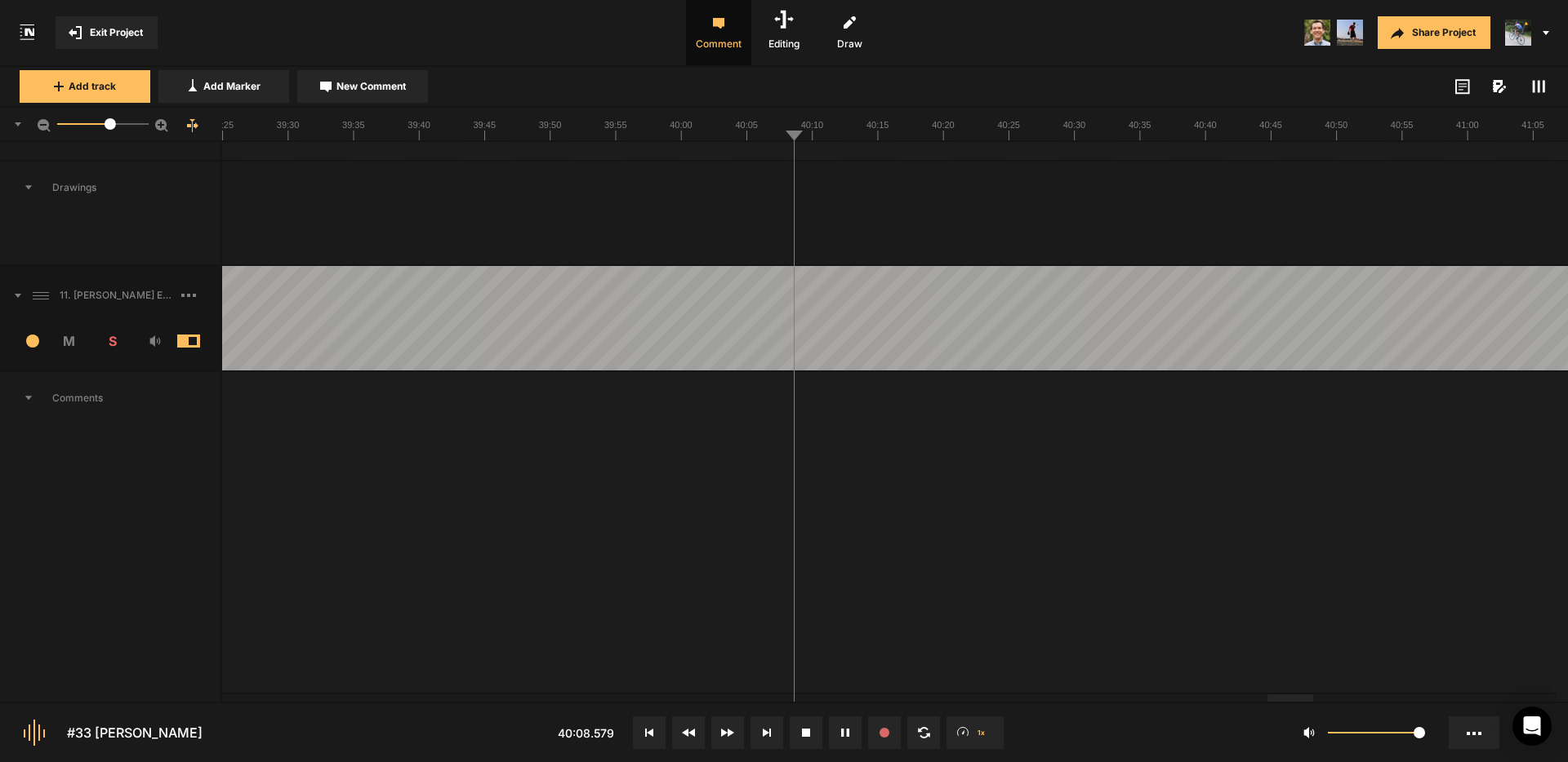
drag, startPoint x: 1296, startPoint y: 702, endPoint x: 261, endPoint y: 683, distance: 1035.2
click at [233, 680] on nt-project-view "Exit Project Comment Editing Draw Share Project Add track Add Marker New Commen…" at bounding box center [784, 381] width 1568 height 762
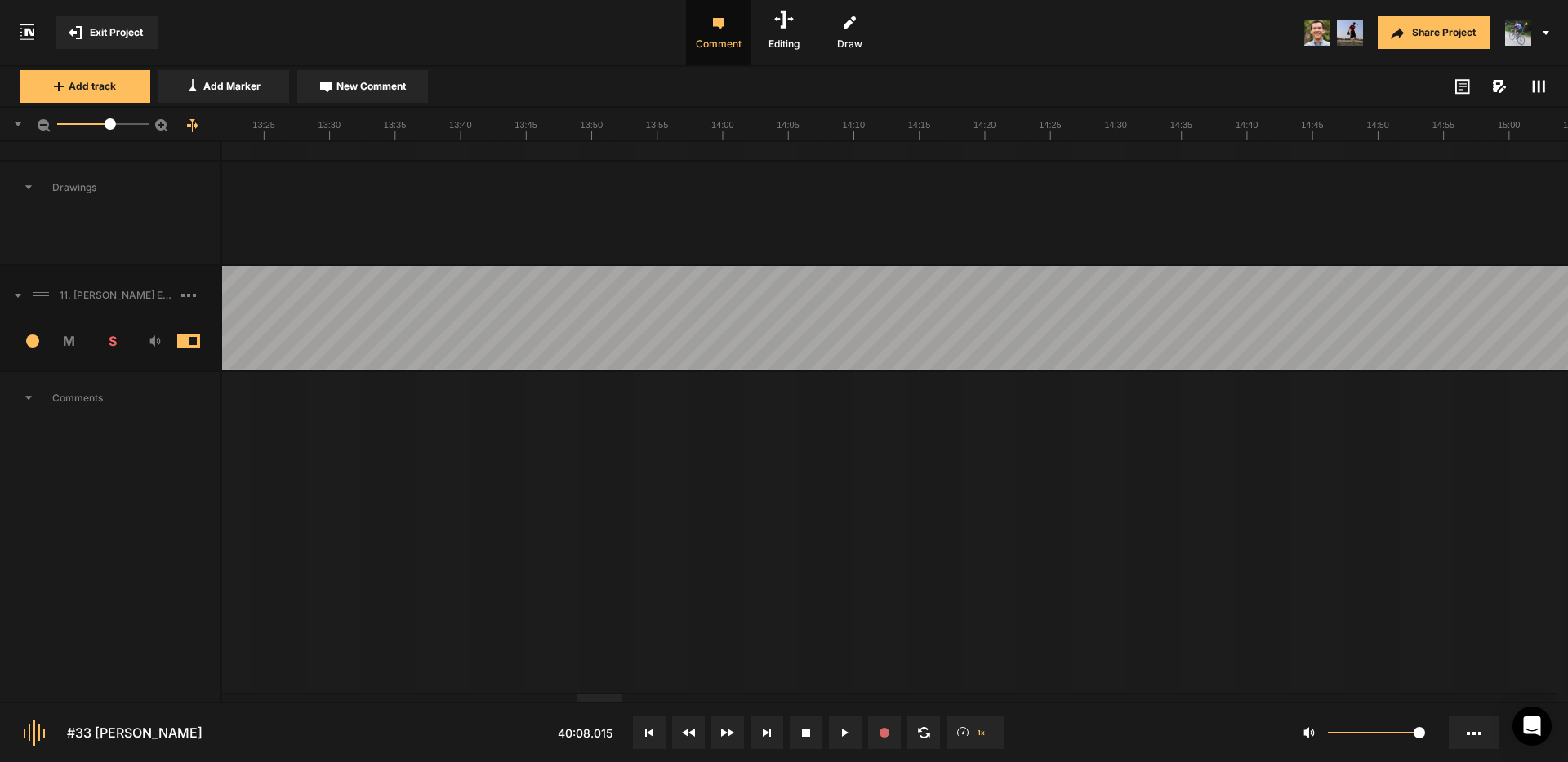
click at [577, 698] on div at bounding box center [600, 698] width 45 height 7
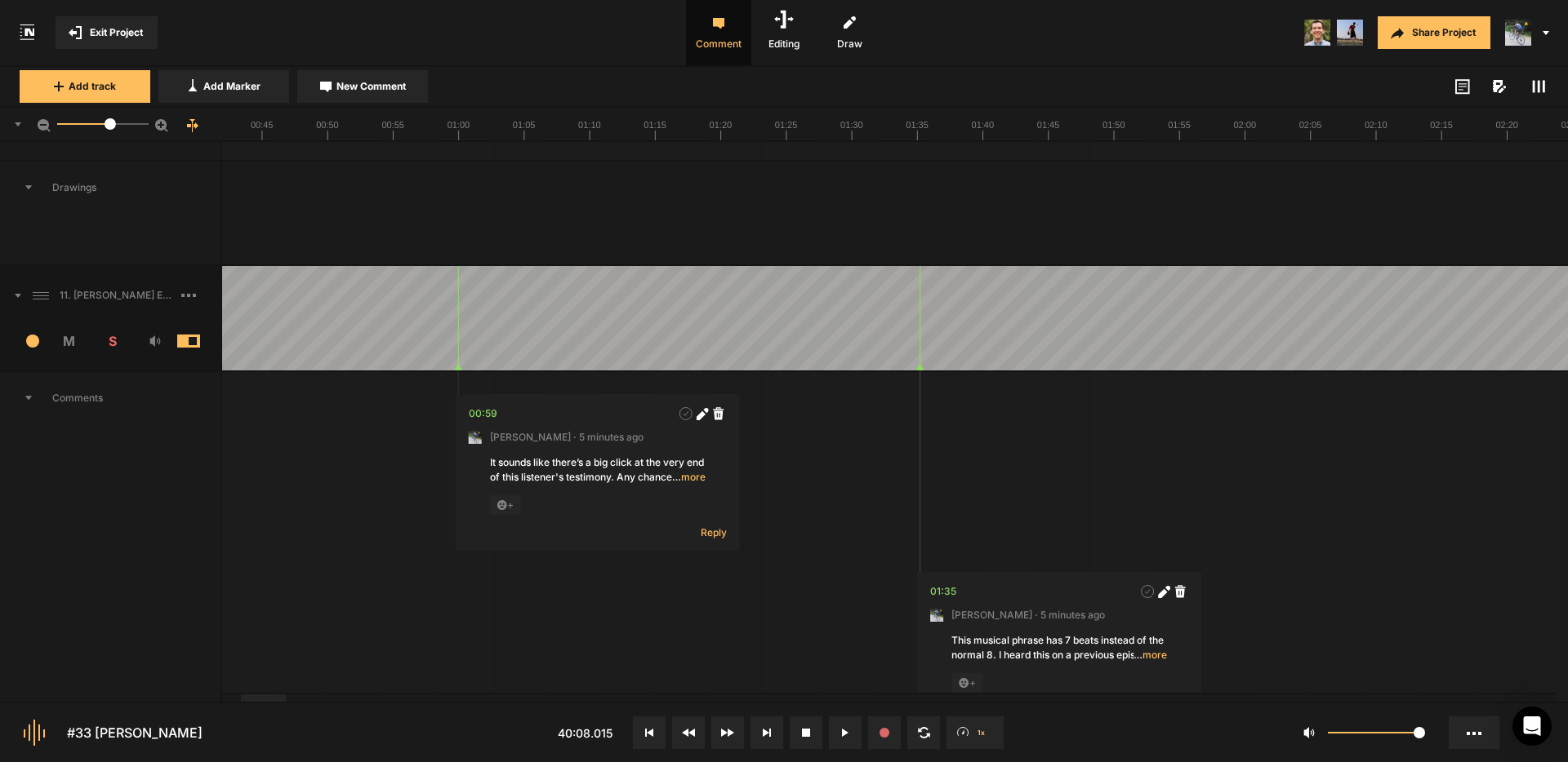
click at [241, 695] on div at bounding box center [263, 698] width 45 height 7
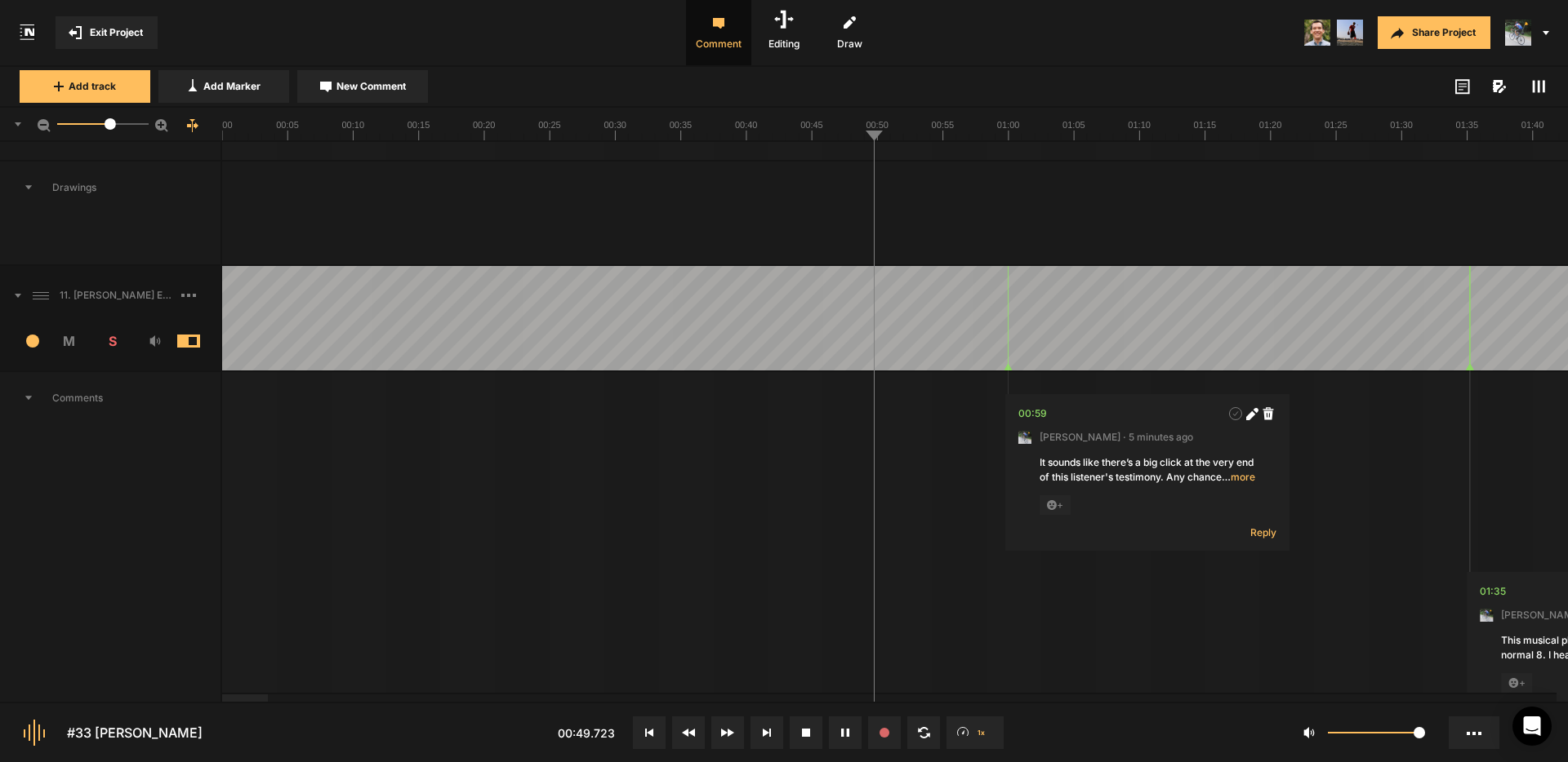
drag, startPoint x: 312, startPoint y: 292, endPoint x: 329, endPoint y: 293, distance: 17.0
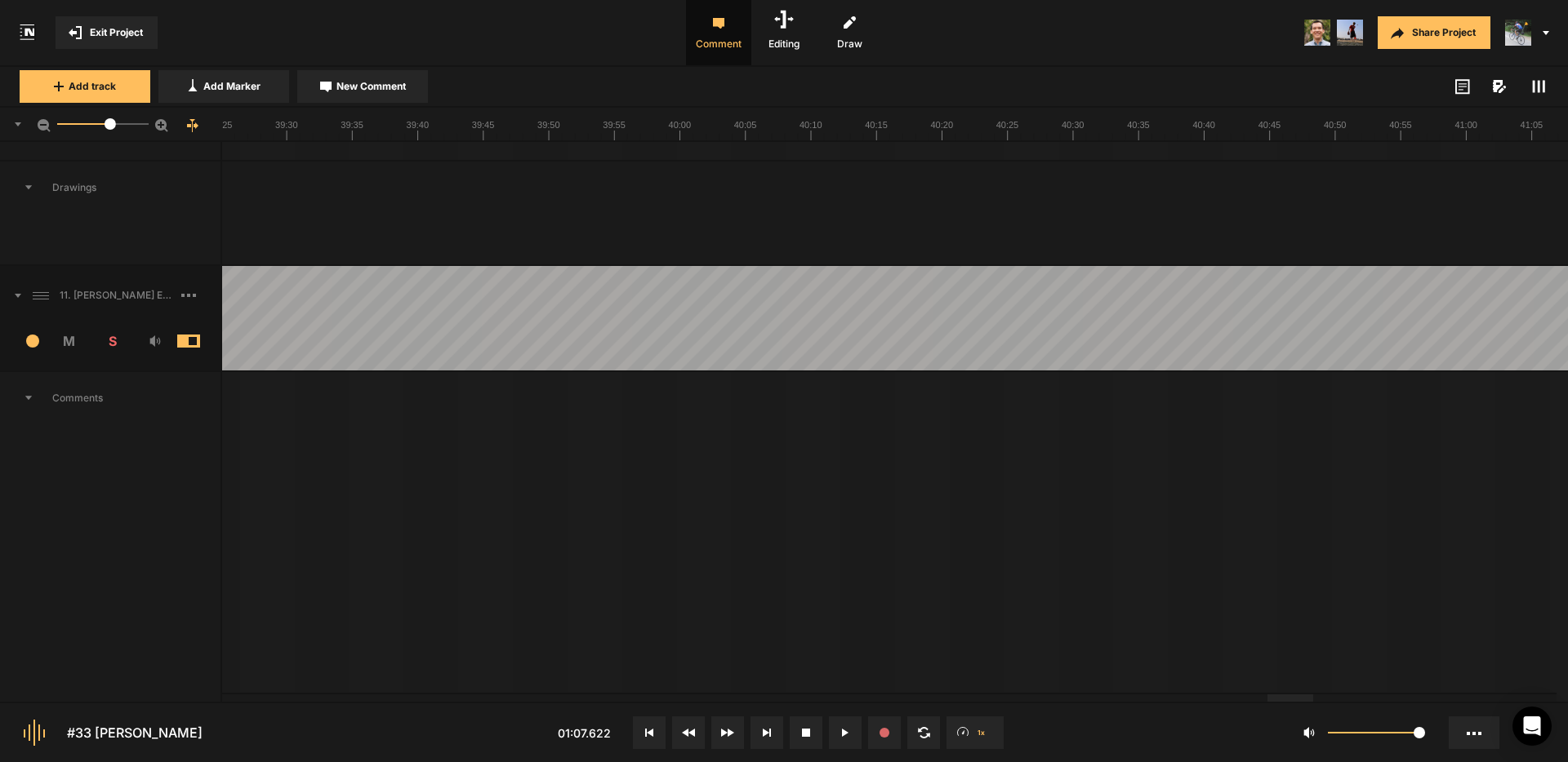
click at [1313, 695] on div at bounding box center [1290, 698] width 45 height 7
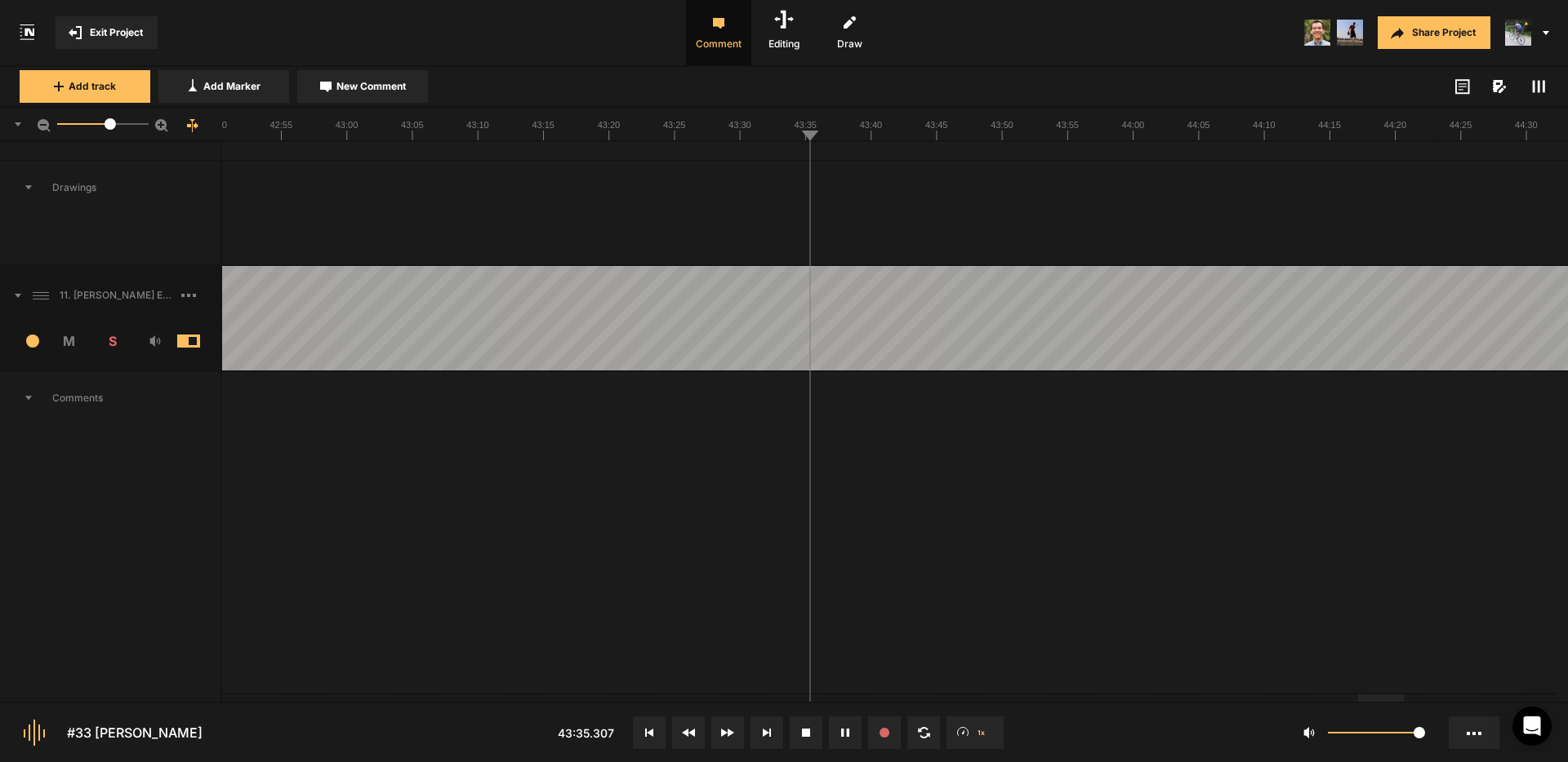
click at [356, 87] on span "New Comment" at bounding box center [371, 86] width 69 height 15
type textarea "Is "a" cut off? Check it out."
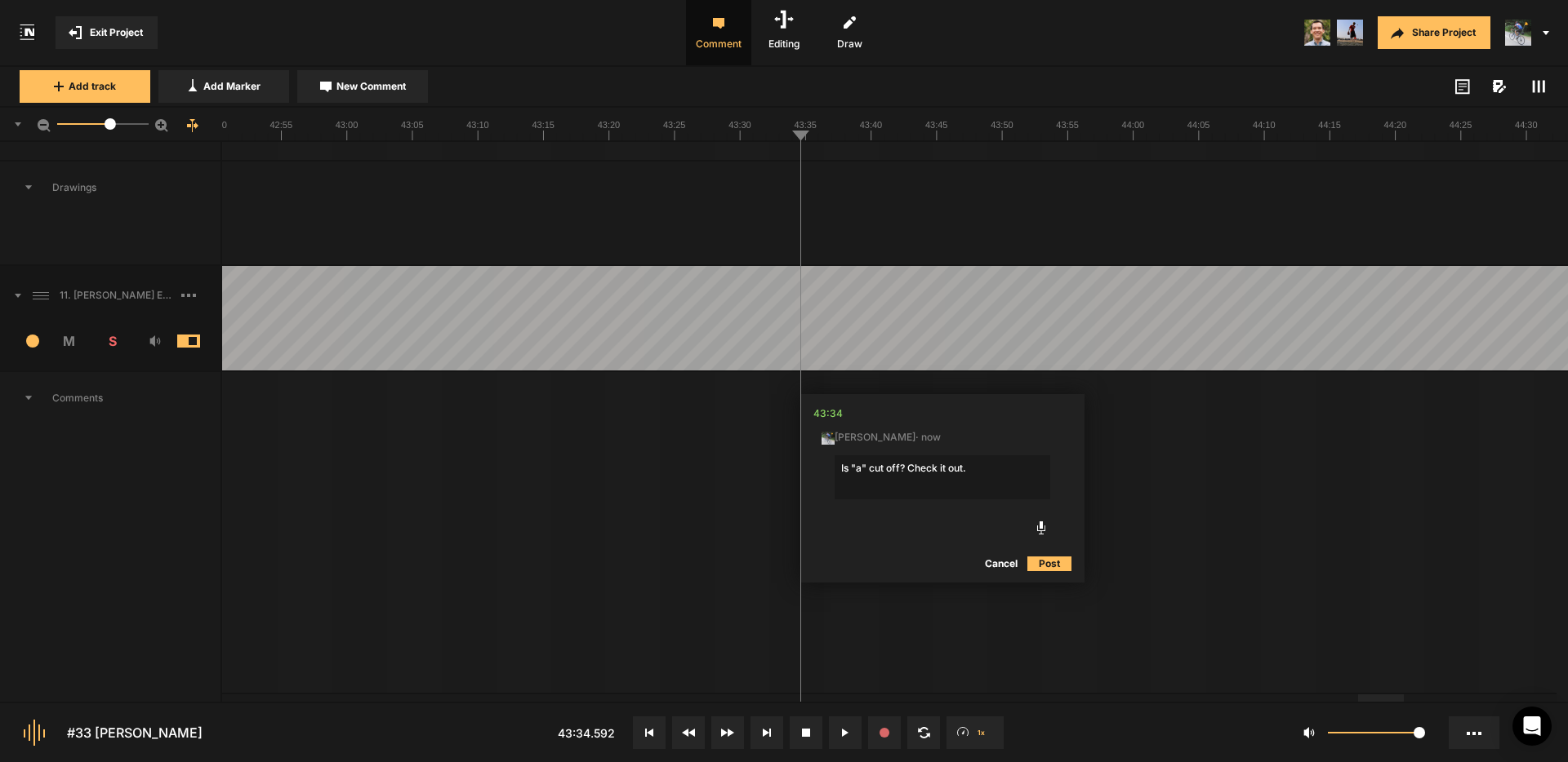
click at [1044, 568] on button "Post" at bounding box center [1049, 564] width 45 height 20
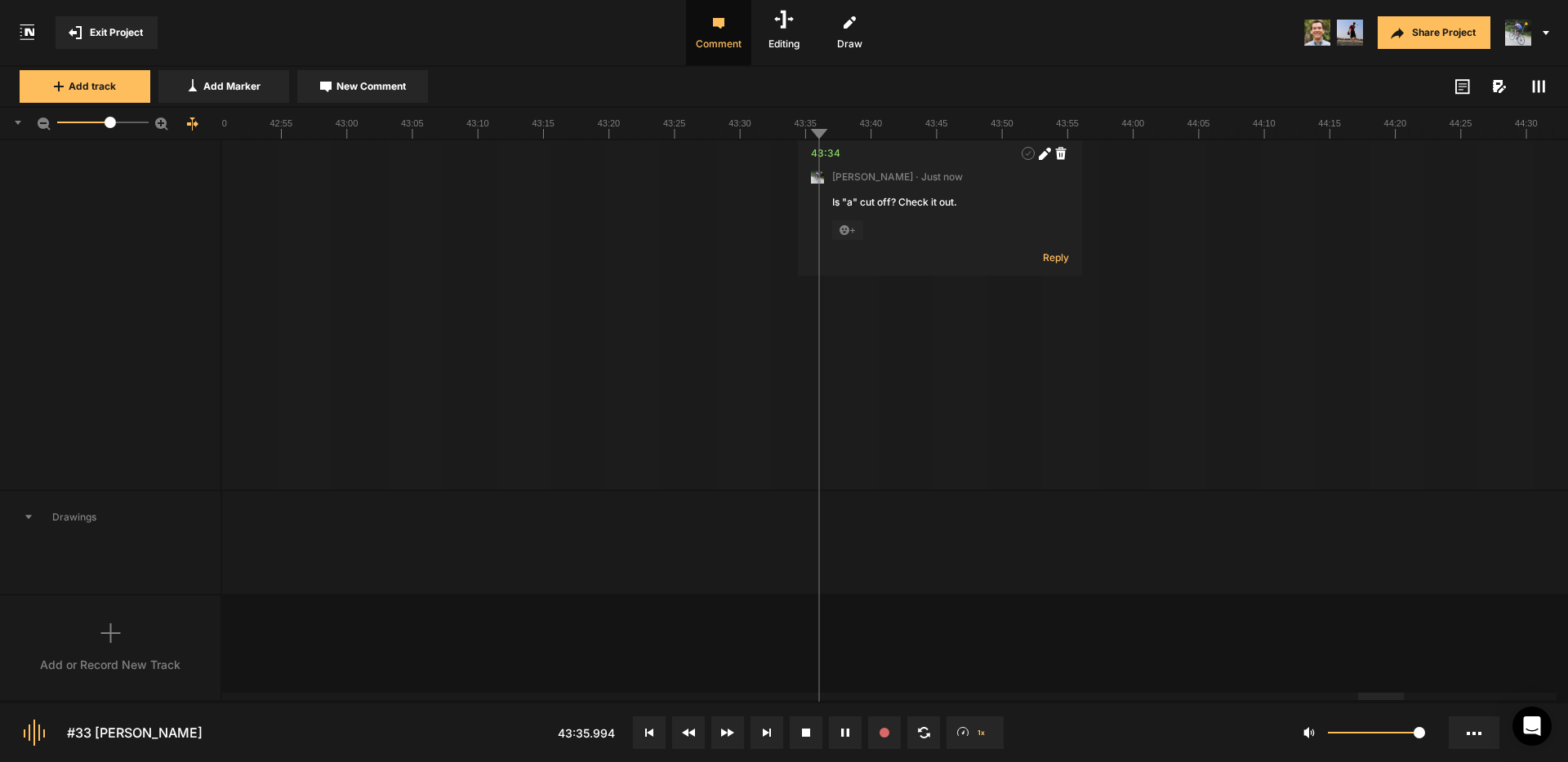
scroll to position [353, 0]
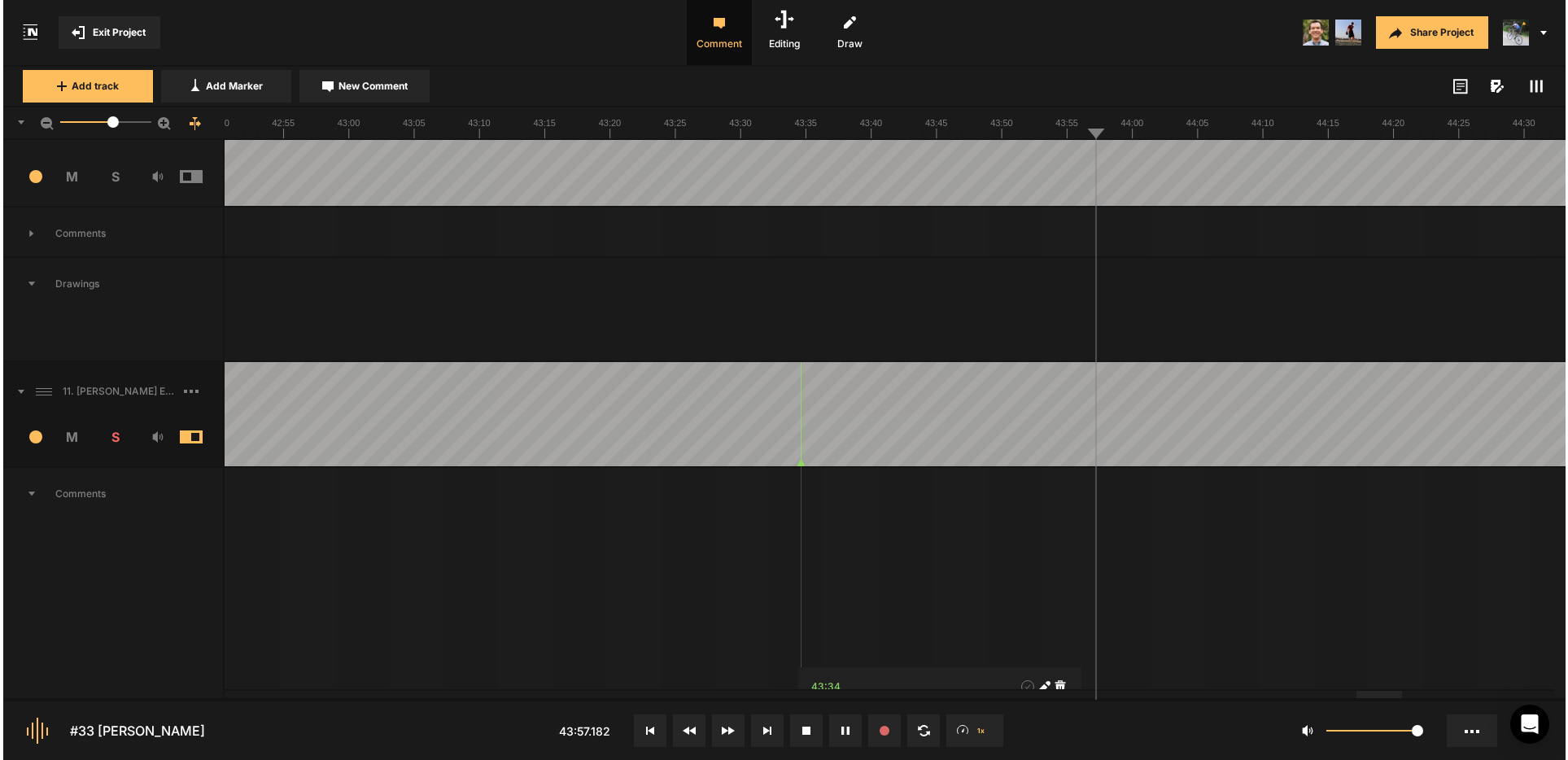
scroll to position [350, 0]
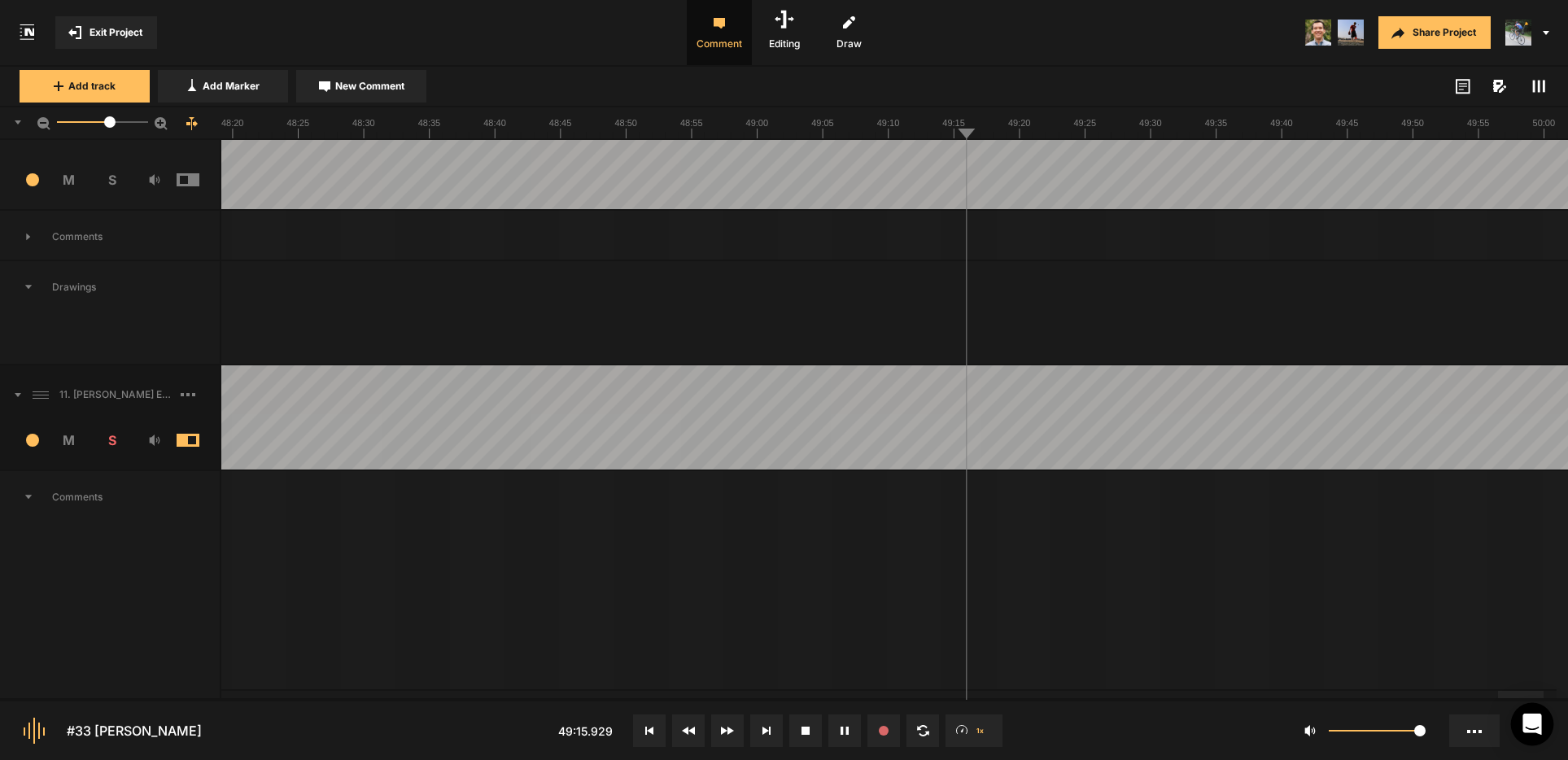
click at [1530, 722] on icon "Open Intercom Messenger" at bounding box center [1532, 724] width 19 height 21
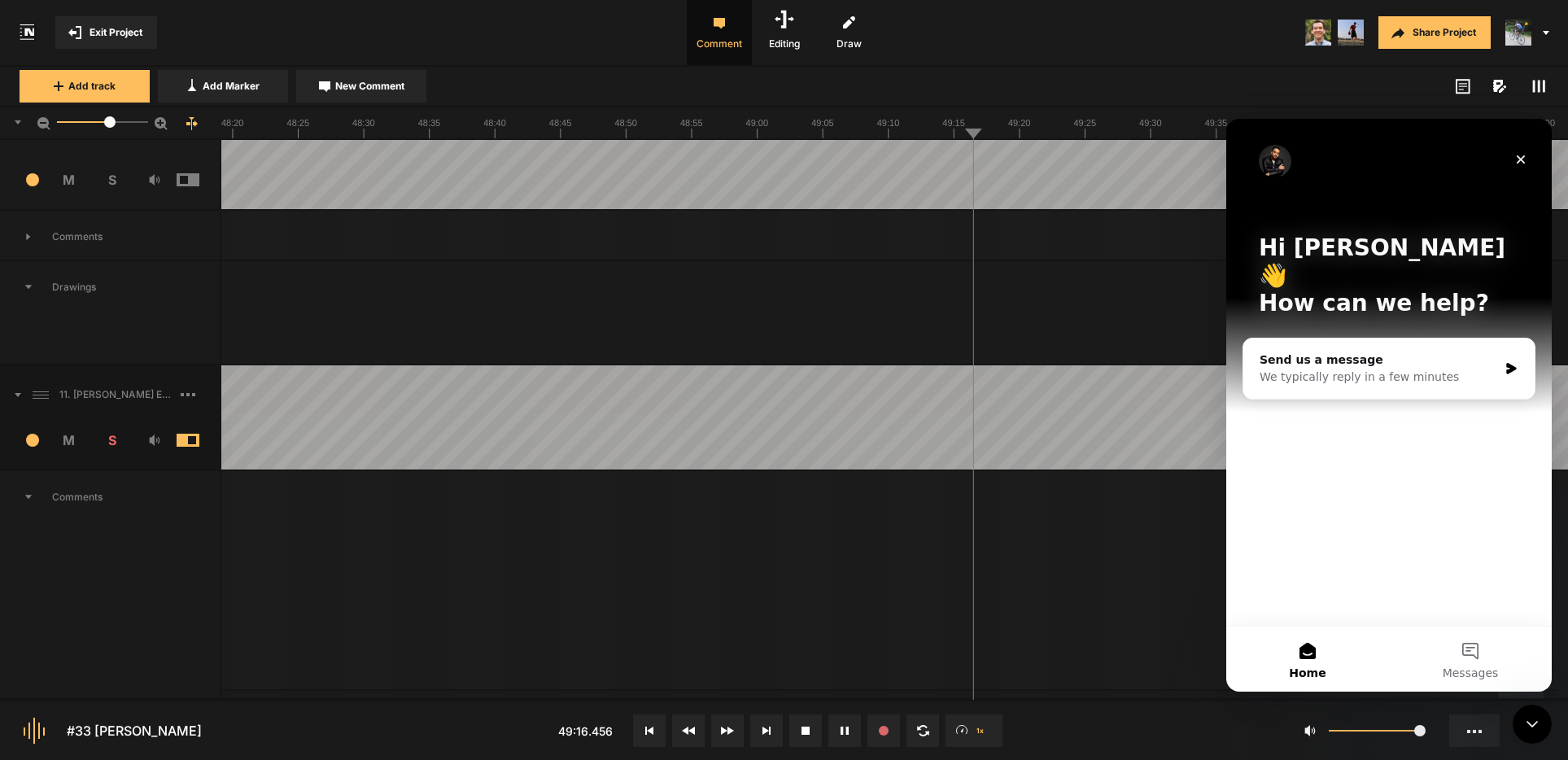
scroll to position [0, 0]
click at [1477, 648] on button "Messages" at bounding box center [1470, 659] width 163 height 65
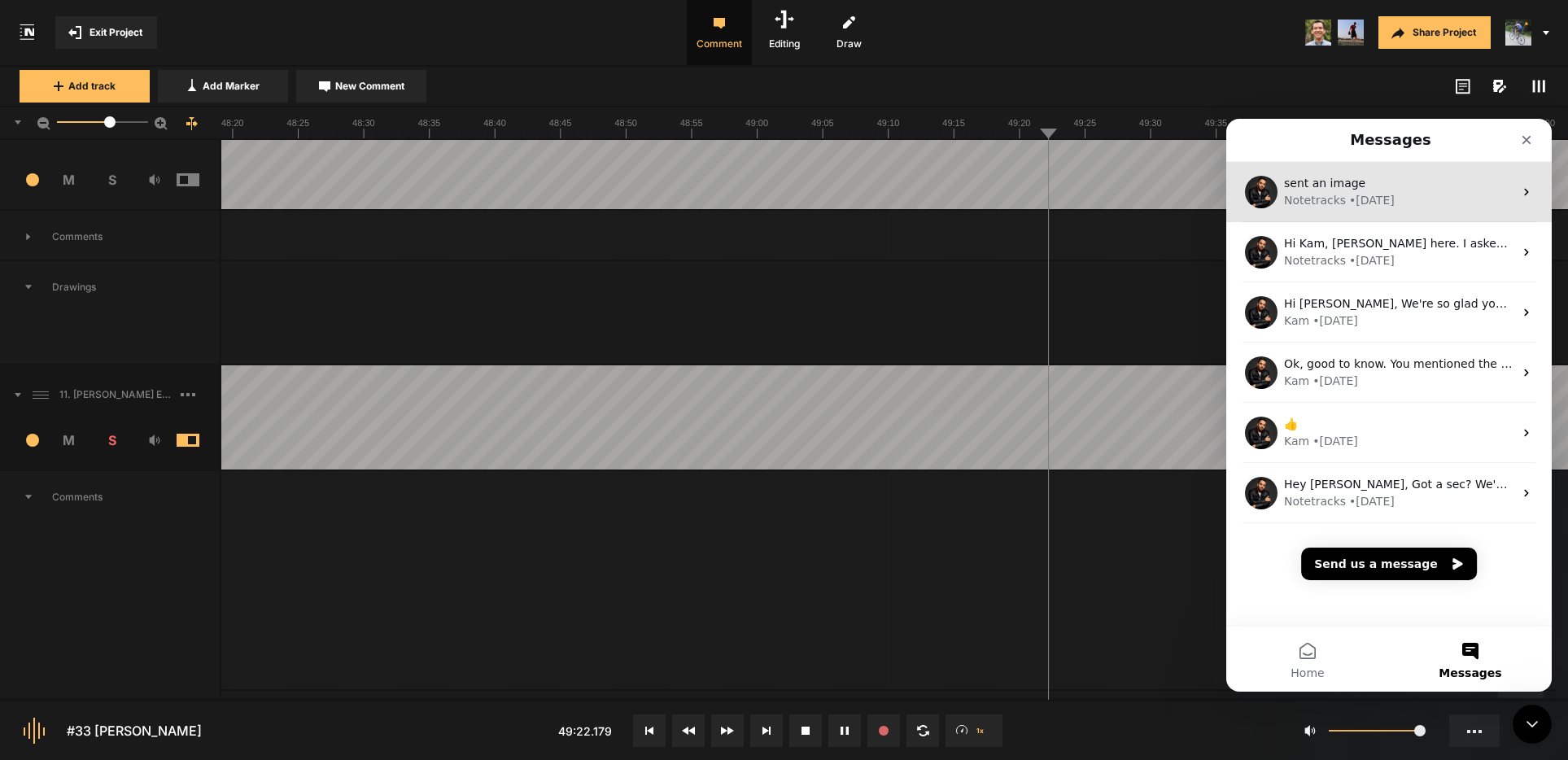
click at [1420, 188] on div "sent an image" at bounding box center [1398, 183] width 229 height 17
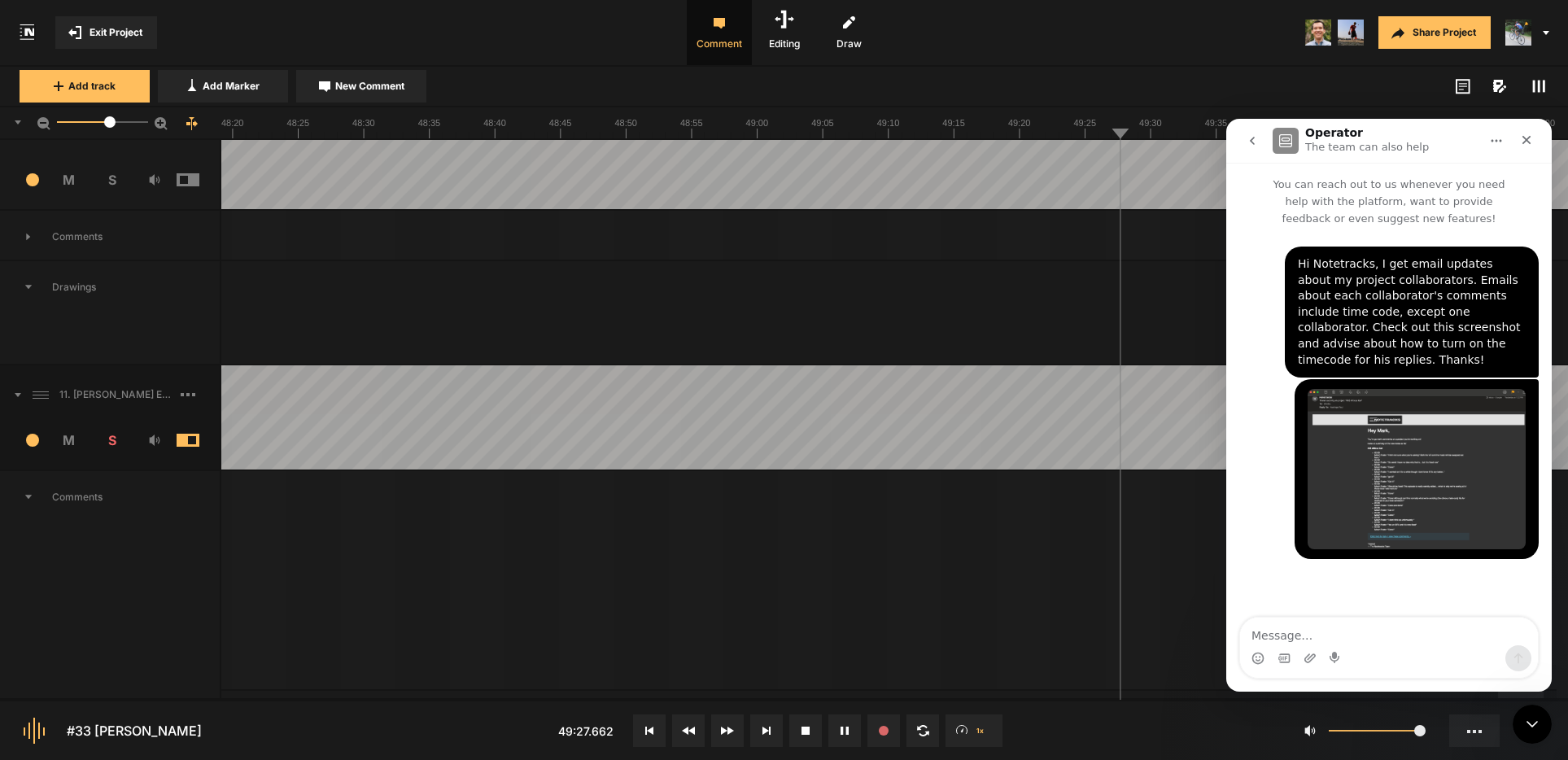
click at [1250, 144] on icon "go back" at bounding box center [1252, 140] width 13 height 13
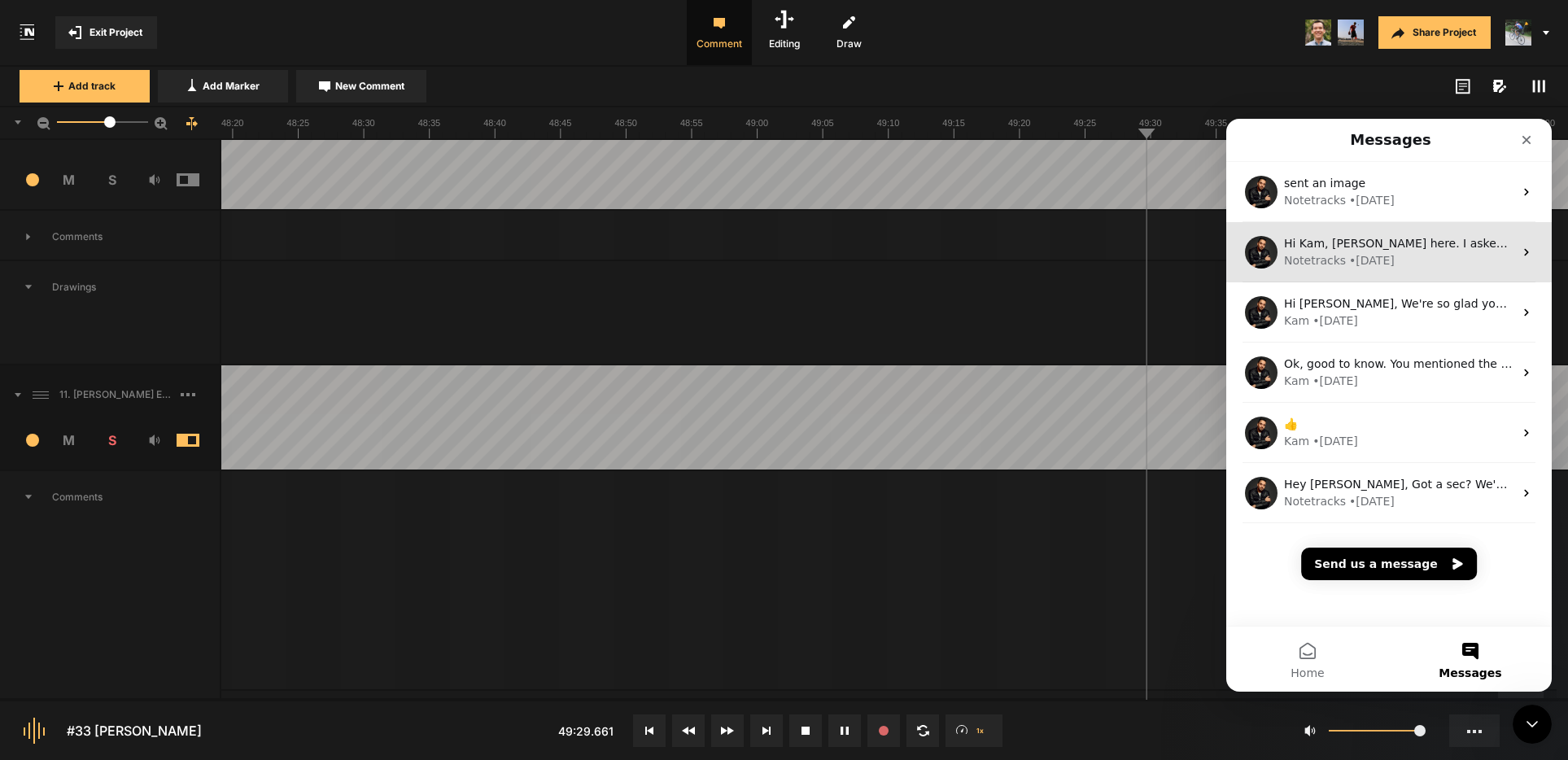
click at [1383, 262] on div "• [DATE]" at bounding box center [1372, 261] width 45 height 17
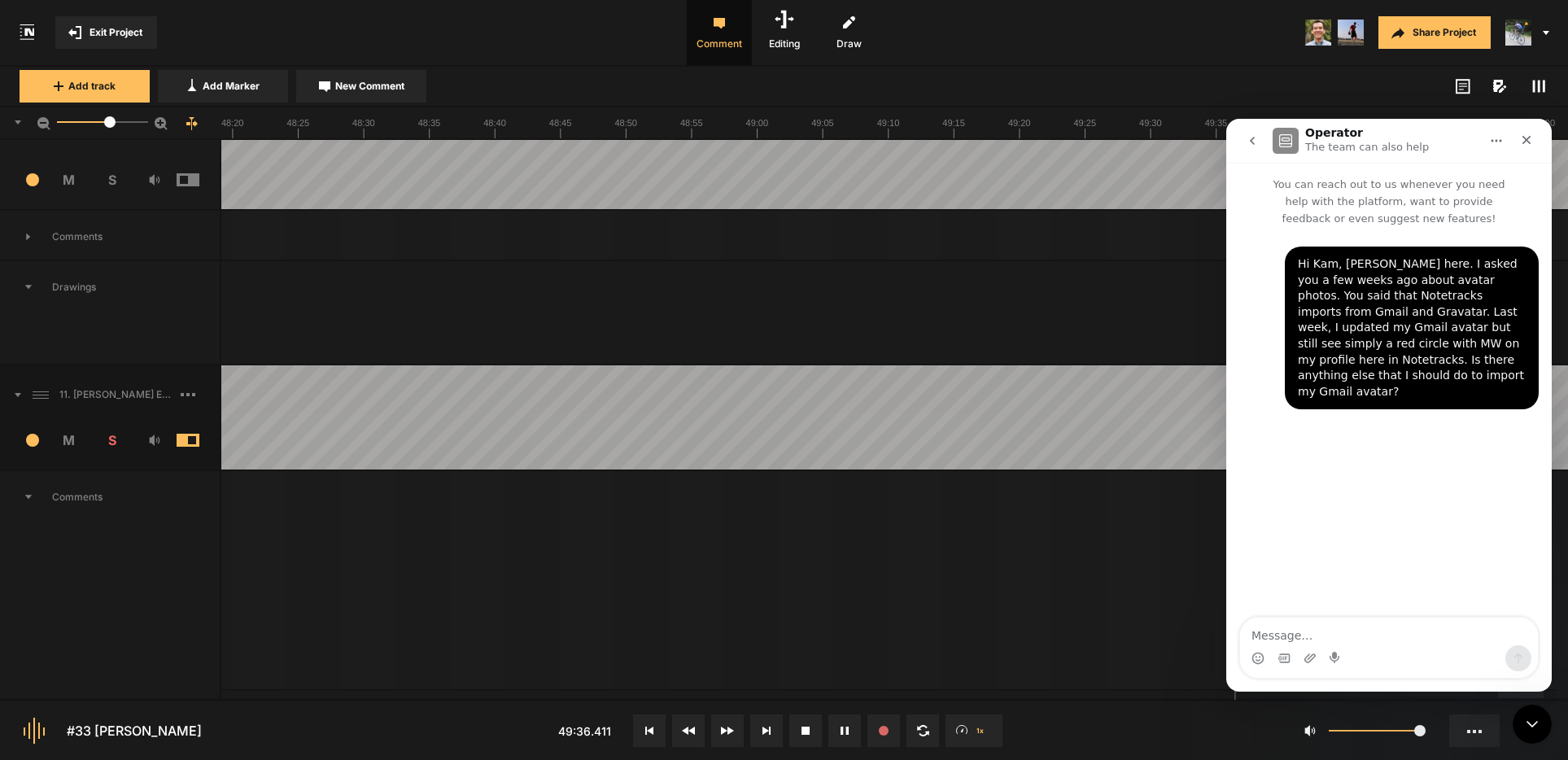
click at [1254, 141] on icon "go back" at bounding box center [1252, 140] width 13 height 13
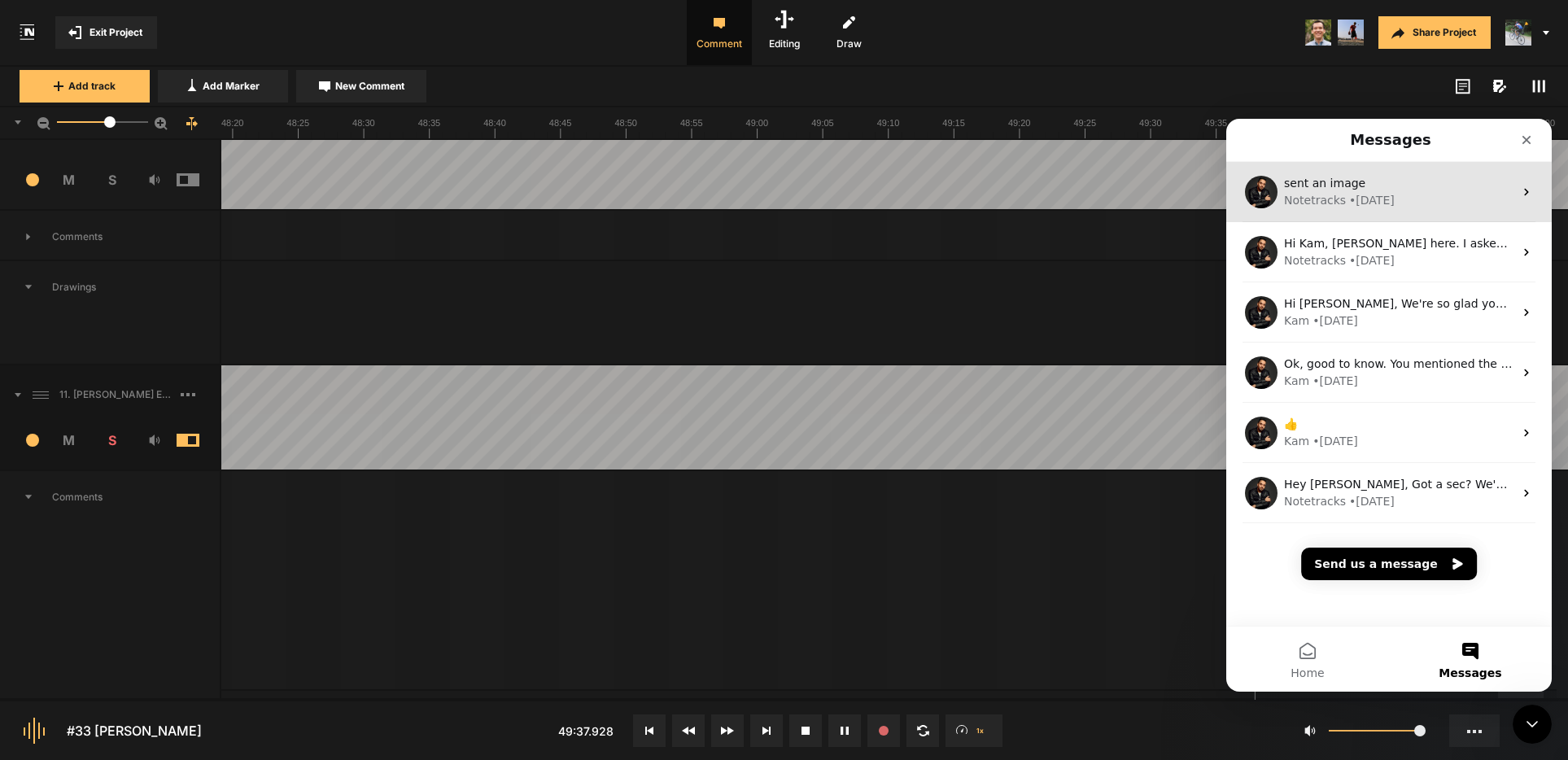
click at [1335, 200] on div "Notetracks" at bounding box center [1315, 200] width 62 height 17
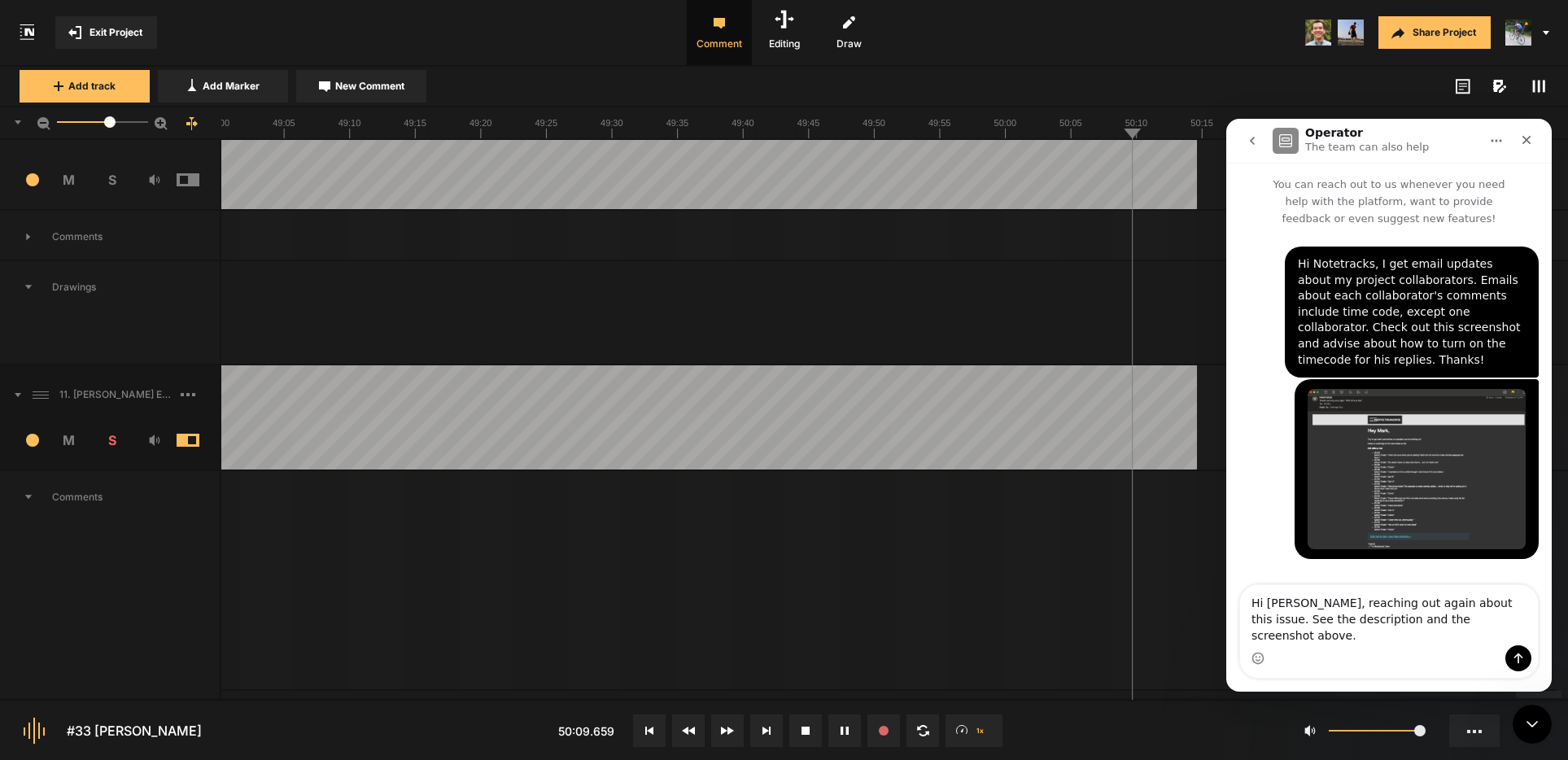
click at [1483, 619] on textarea "Hi [PERSON_NAME], reaching out again about this issue. See the description and …" at bounding box center [1389, 615] width 298 height 61
type textarea "Hi [PERSON_NAME], reaching out again about this issue. Just had the same issue.…"
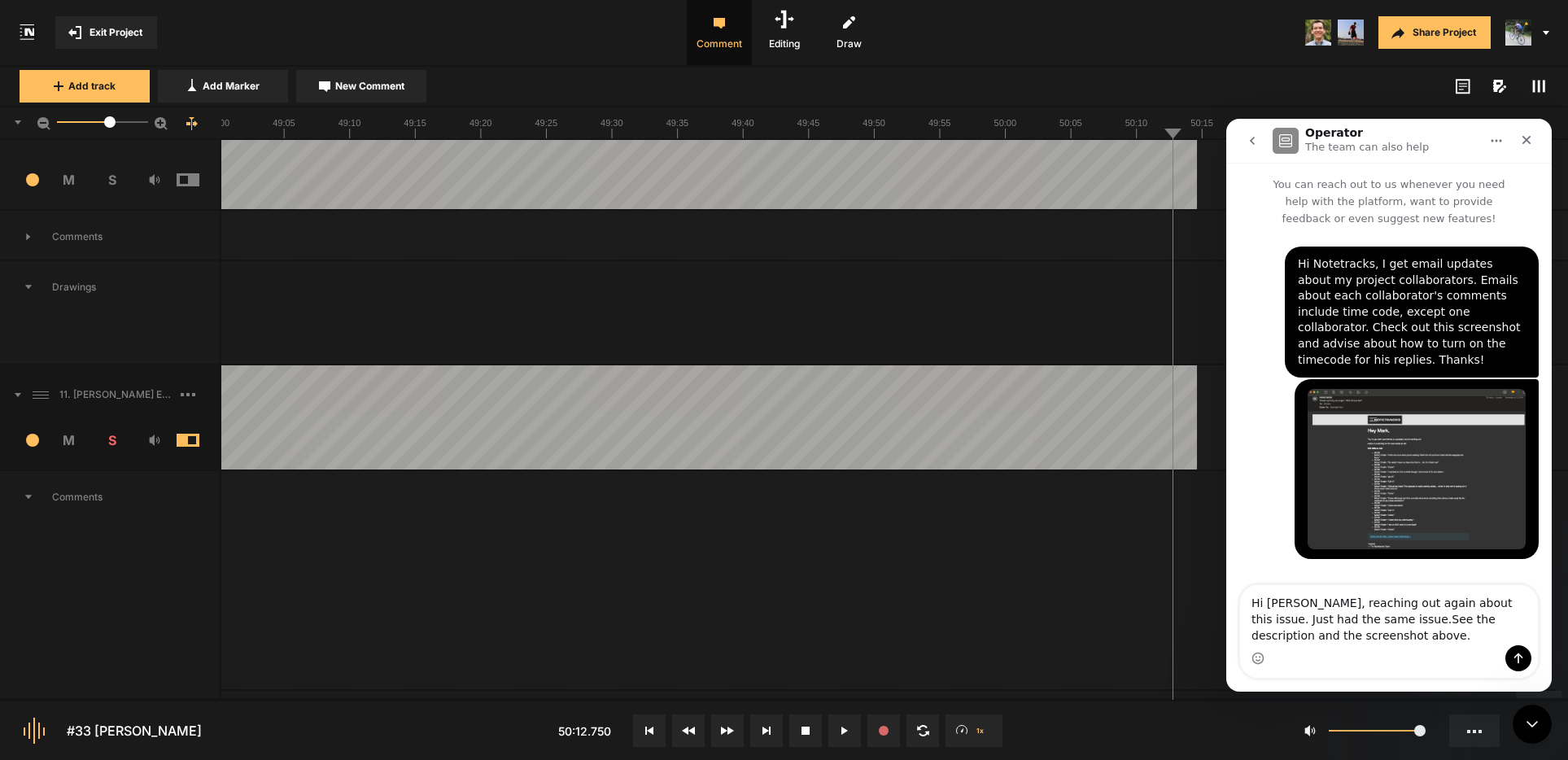
click at [390, 87] on span "New Comment" at bounding box center [369, 86] width 69 height 14
type textarea "Outro music cuts off here."
click at [1527, 140] on icon "Close" at bounding box center [1527, 140] width 9 height 9
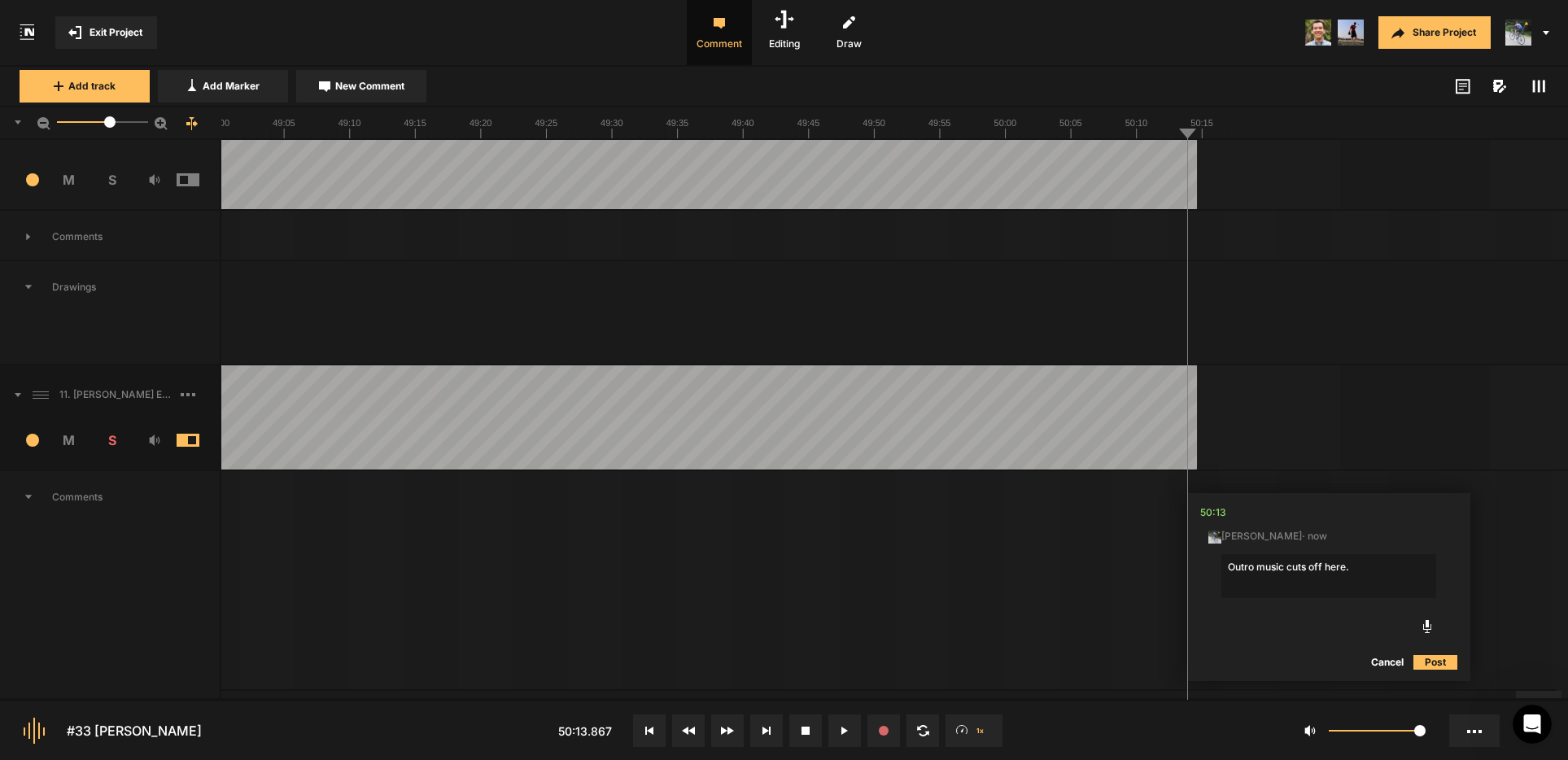
click at [1440, 664] on button "Post" at bounding box center [1435, 663] width 44 height 20
click at [1446, 512] on icon at bounding box center [1448, 512] width 11 height 12
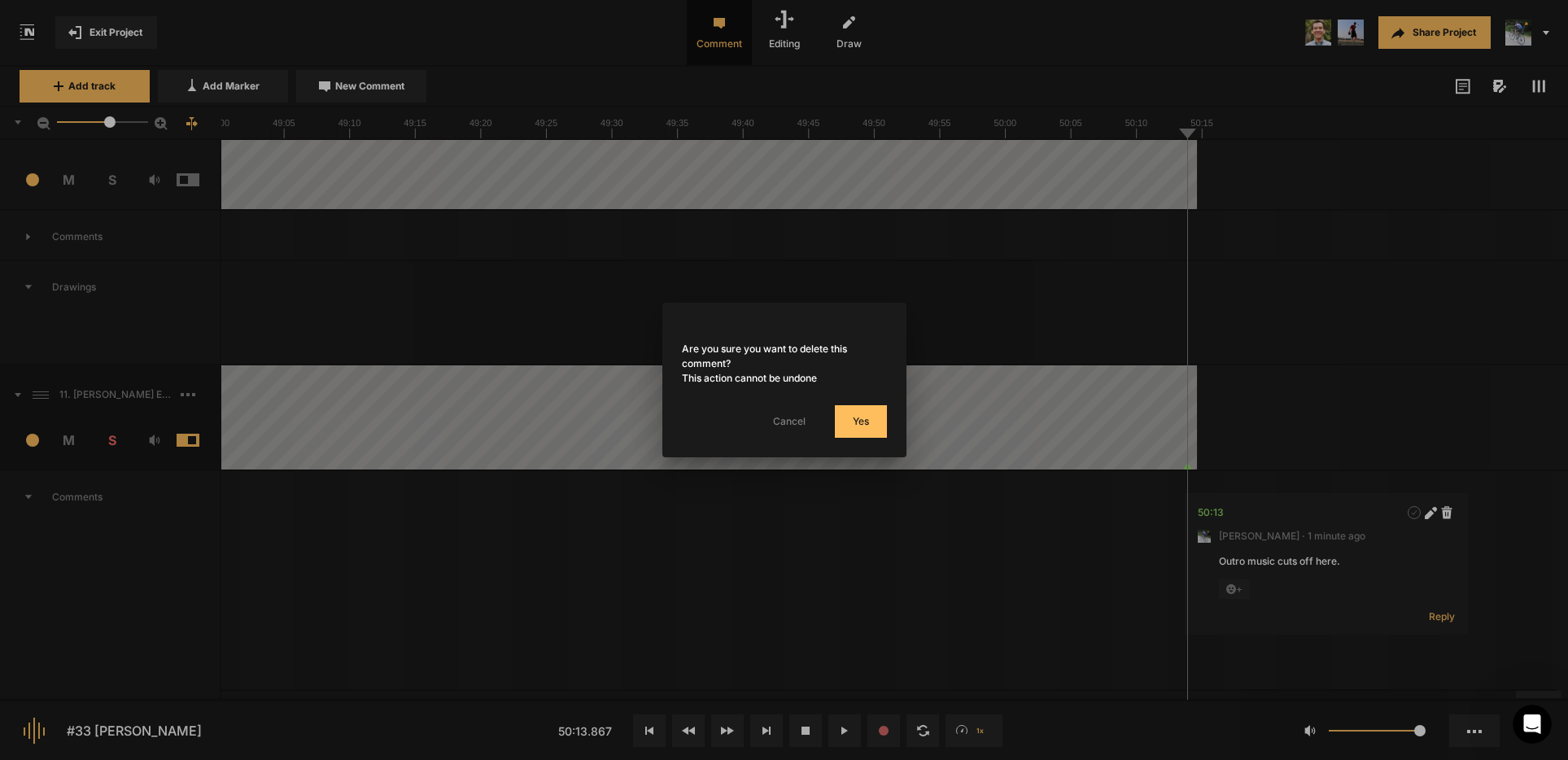
click at [860, 421] on button "Yes" at bounding box center [861, 422] width 53 height 33
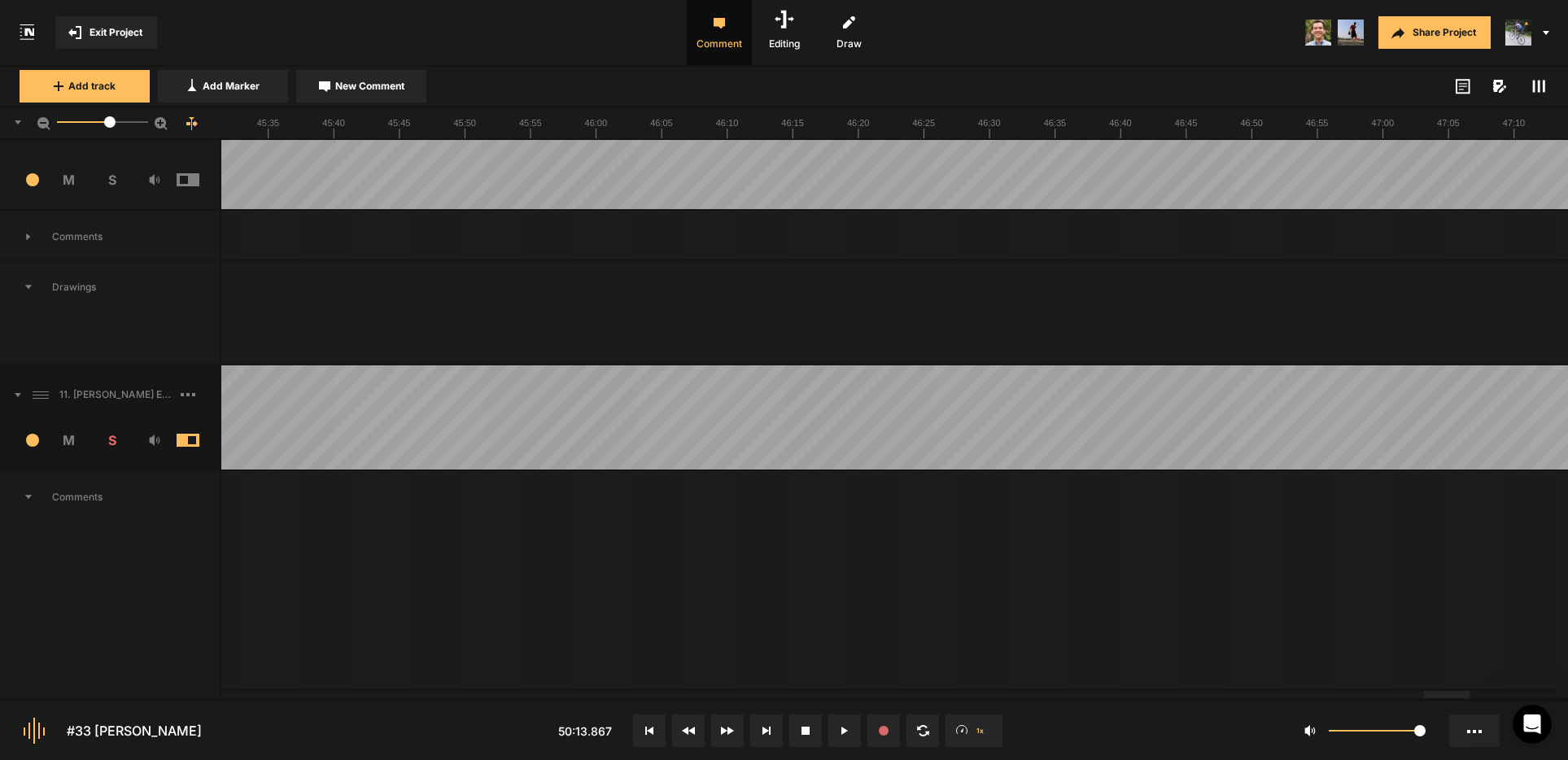
click at [1424, 696] on div at bounding box center [1447, 695] width 45 height 7
click at [1533, 83] on rect at bounding box center [1534, 86] width 3 height 12
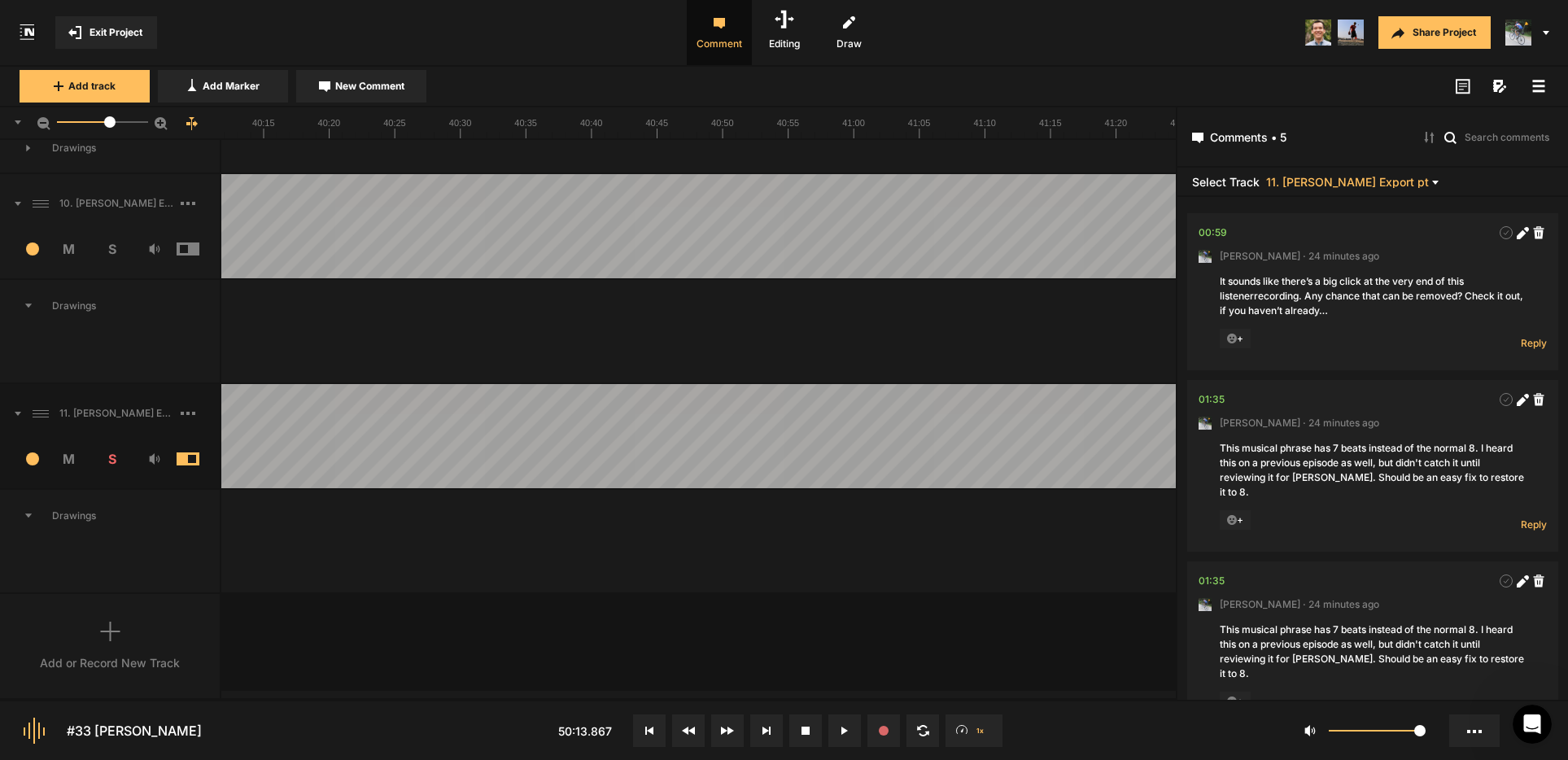
click at [1535, 84] on icon at bounding box center [1538, 86] width 13 height 13
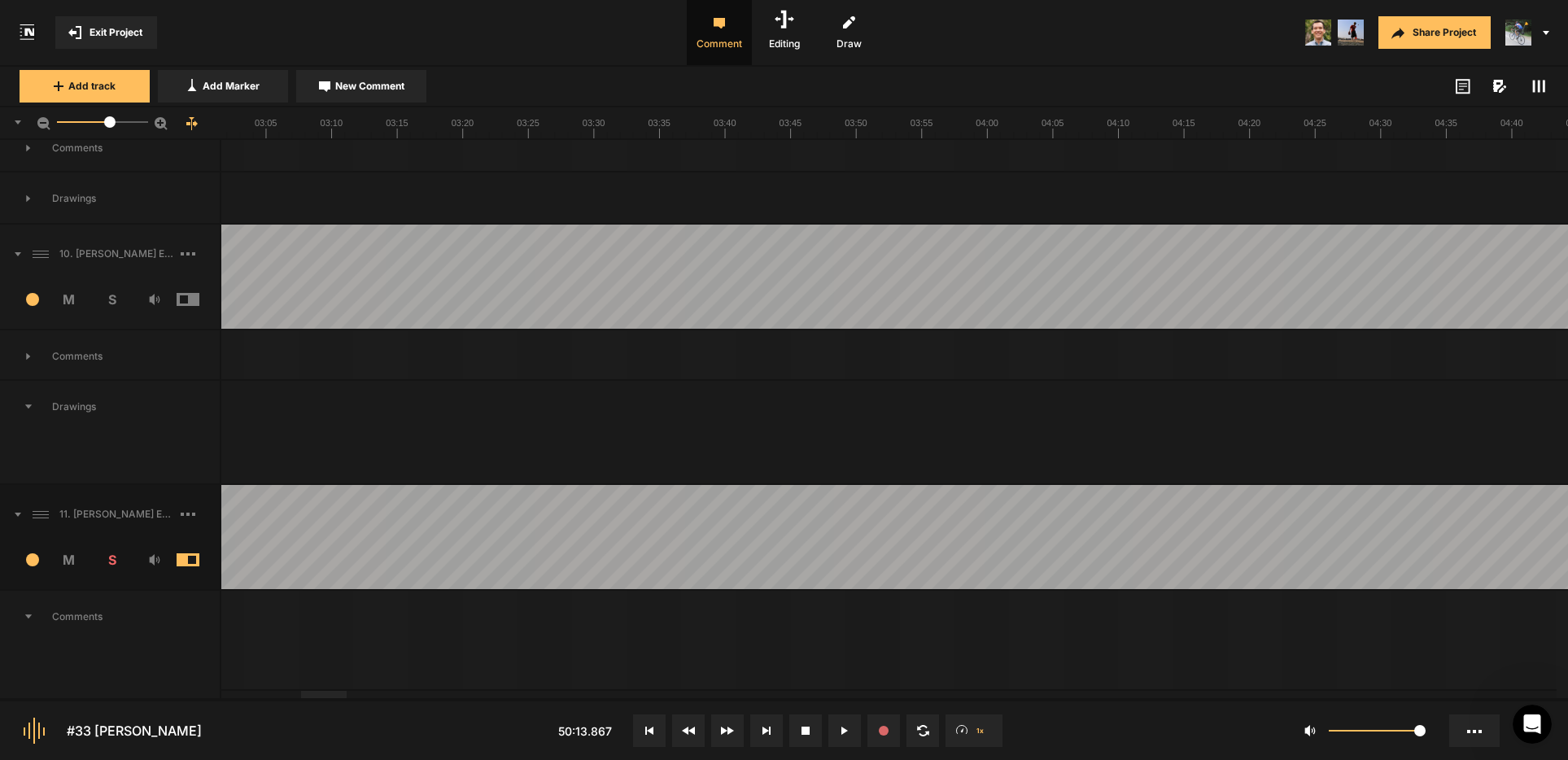
click at [301, 691] on div at bounding box center [324, 695] width 45 height 7
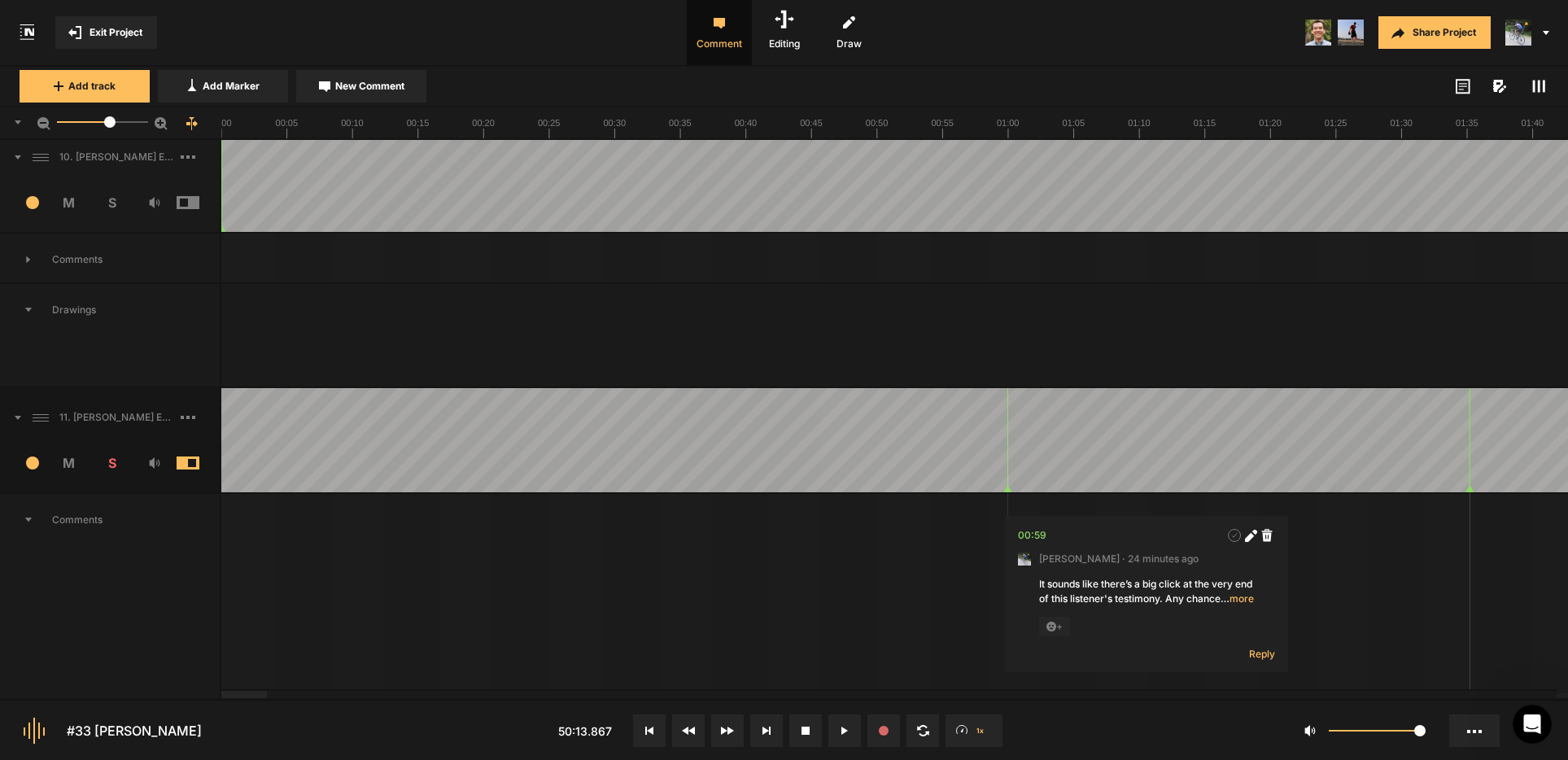
scroll to position [404, 0]
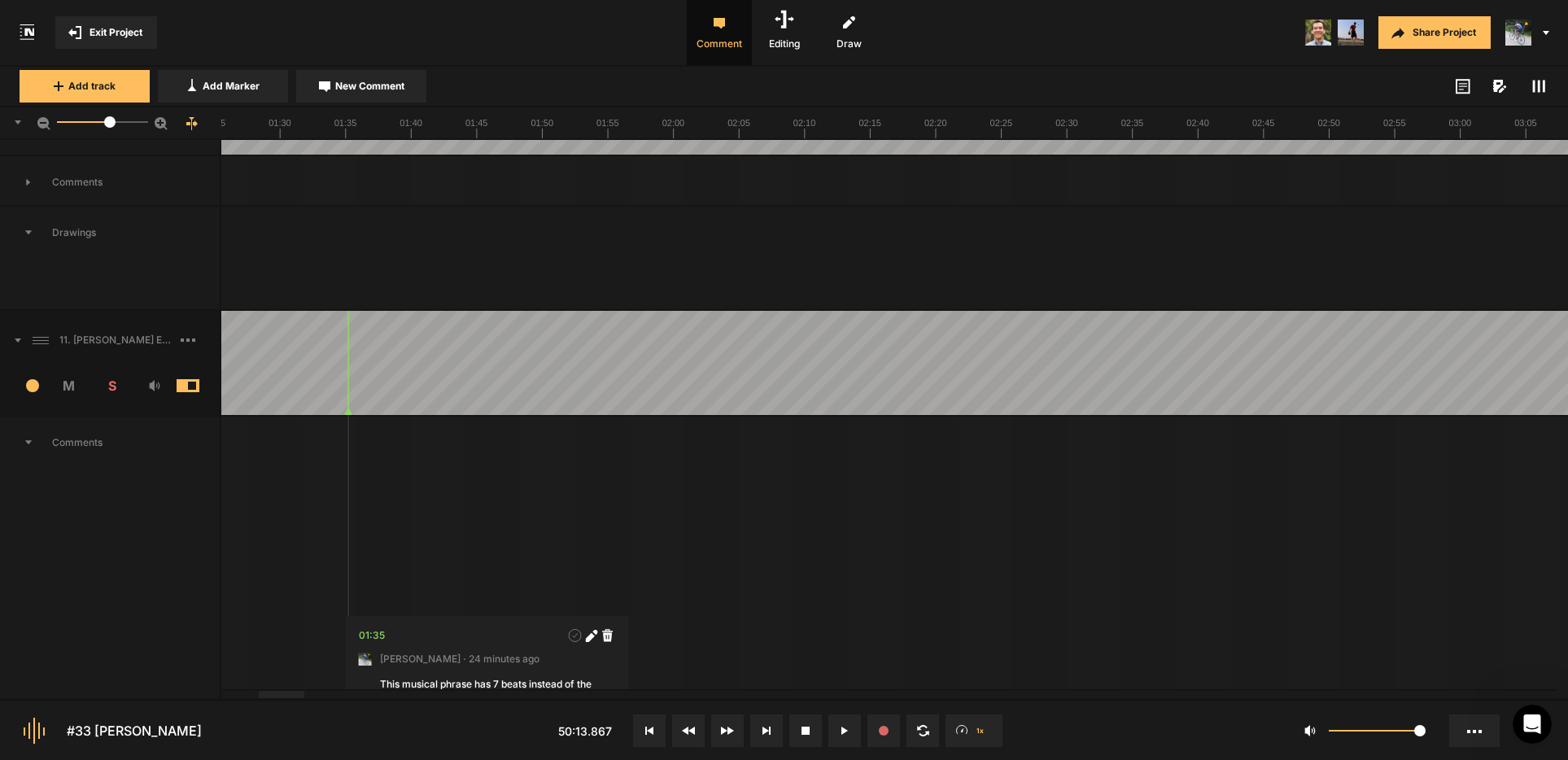
click at [277, 698] on div at bounding box center [282, 695] width 45 height 7
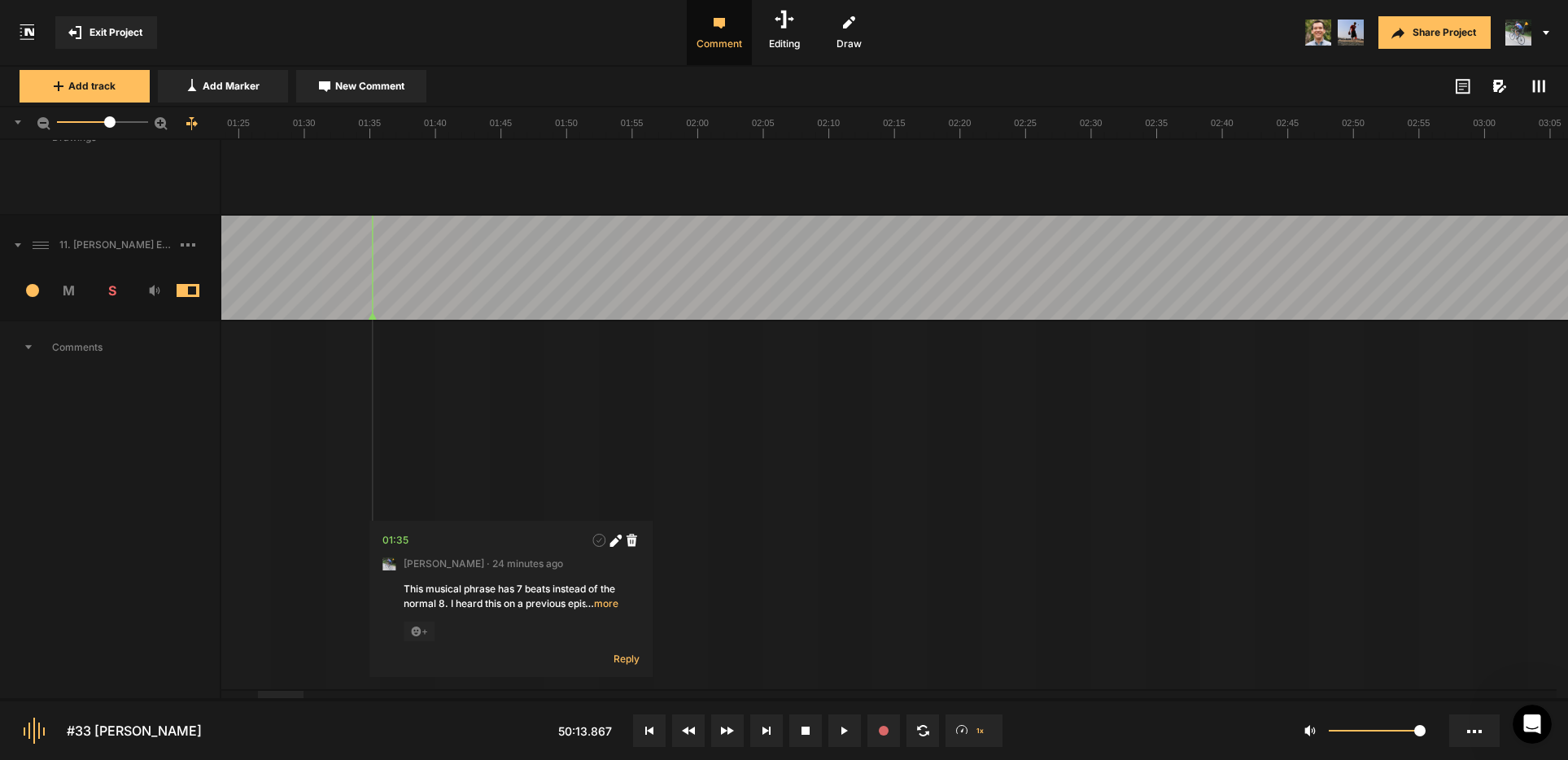
scroll to position [500, 0]
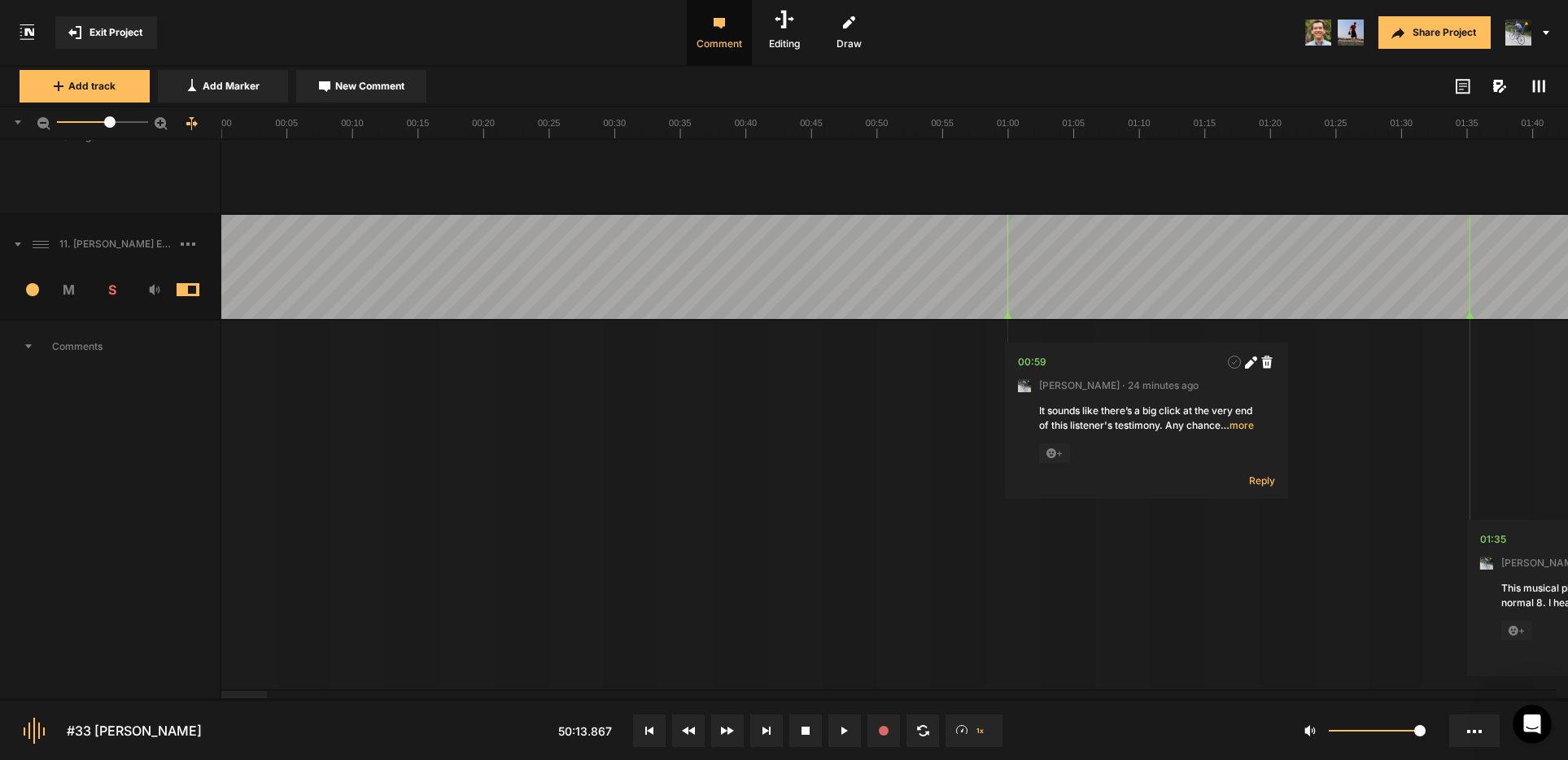
click at [221, 698] on div at bounding box center [244, 695] width 45 height 7
click at [1544, 86] on span at bounding box center [1539, 86] width 20 height 20
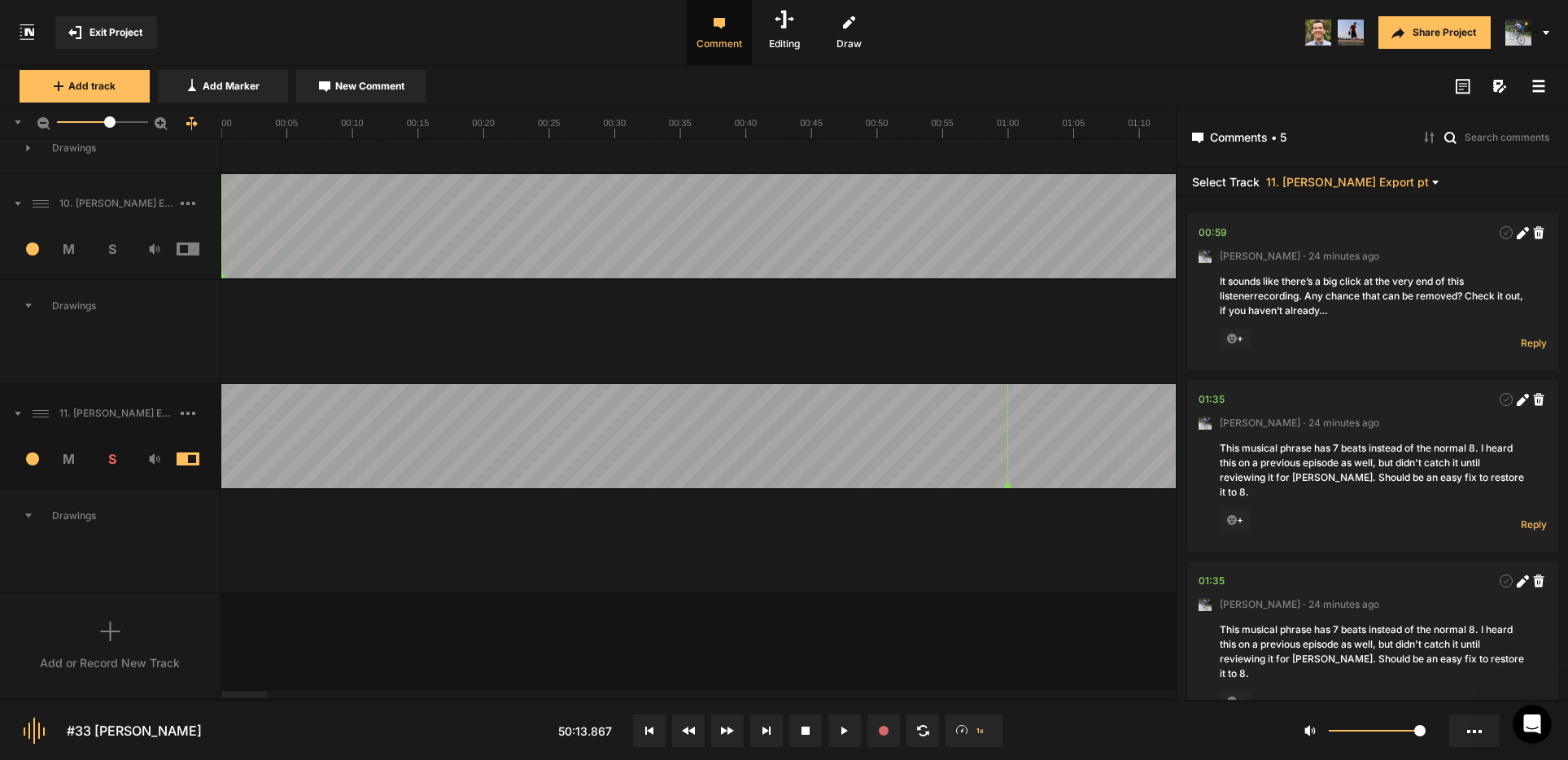
click at [1539, 84] on rect at bounding box center [1538, 85] width 12 height 3
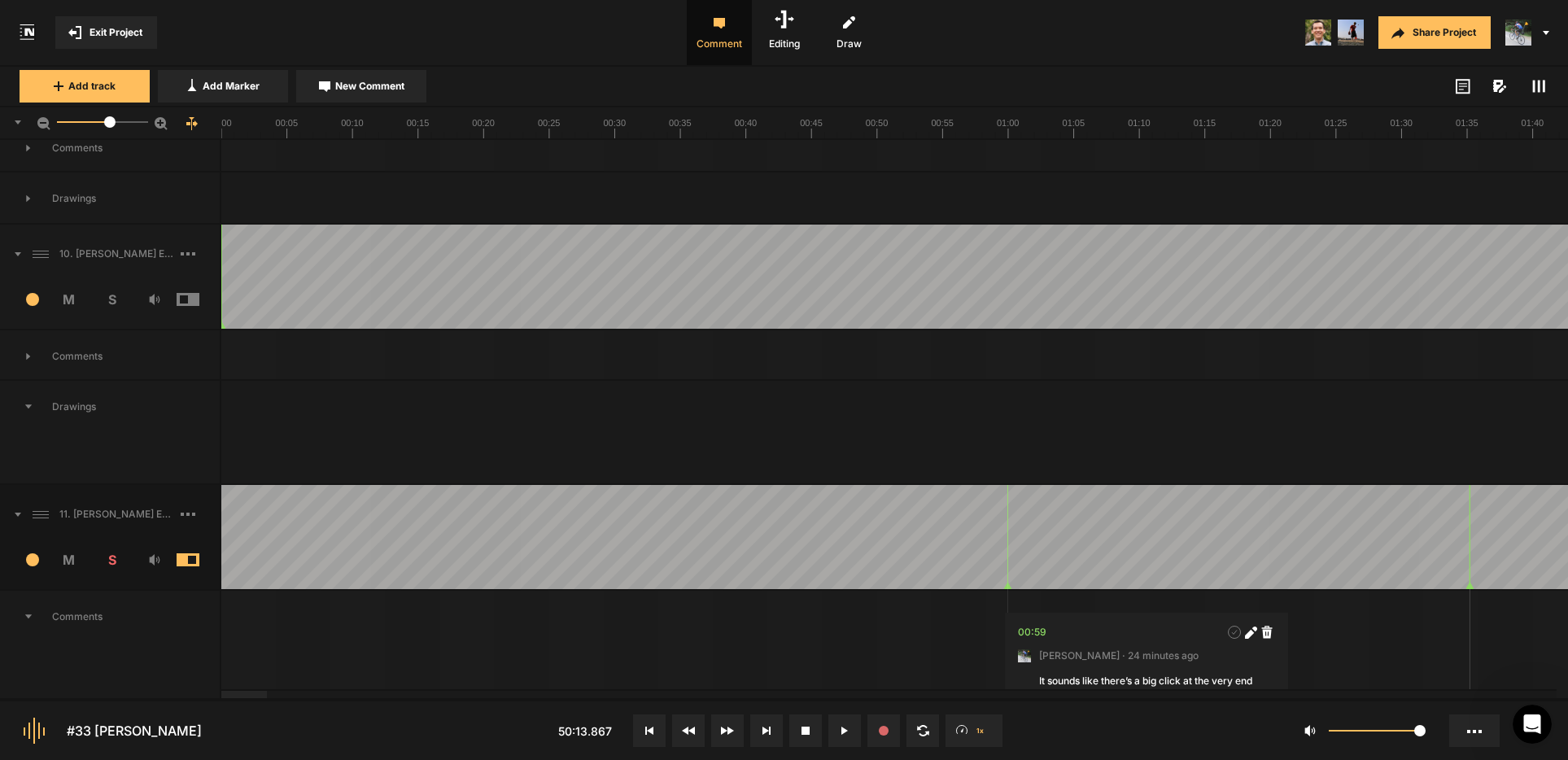
click at [109, 30] on span "Exit Project" at bounding box center [116, 33] width 53 height 14
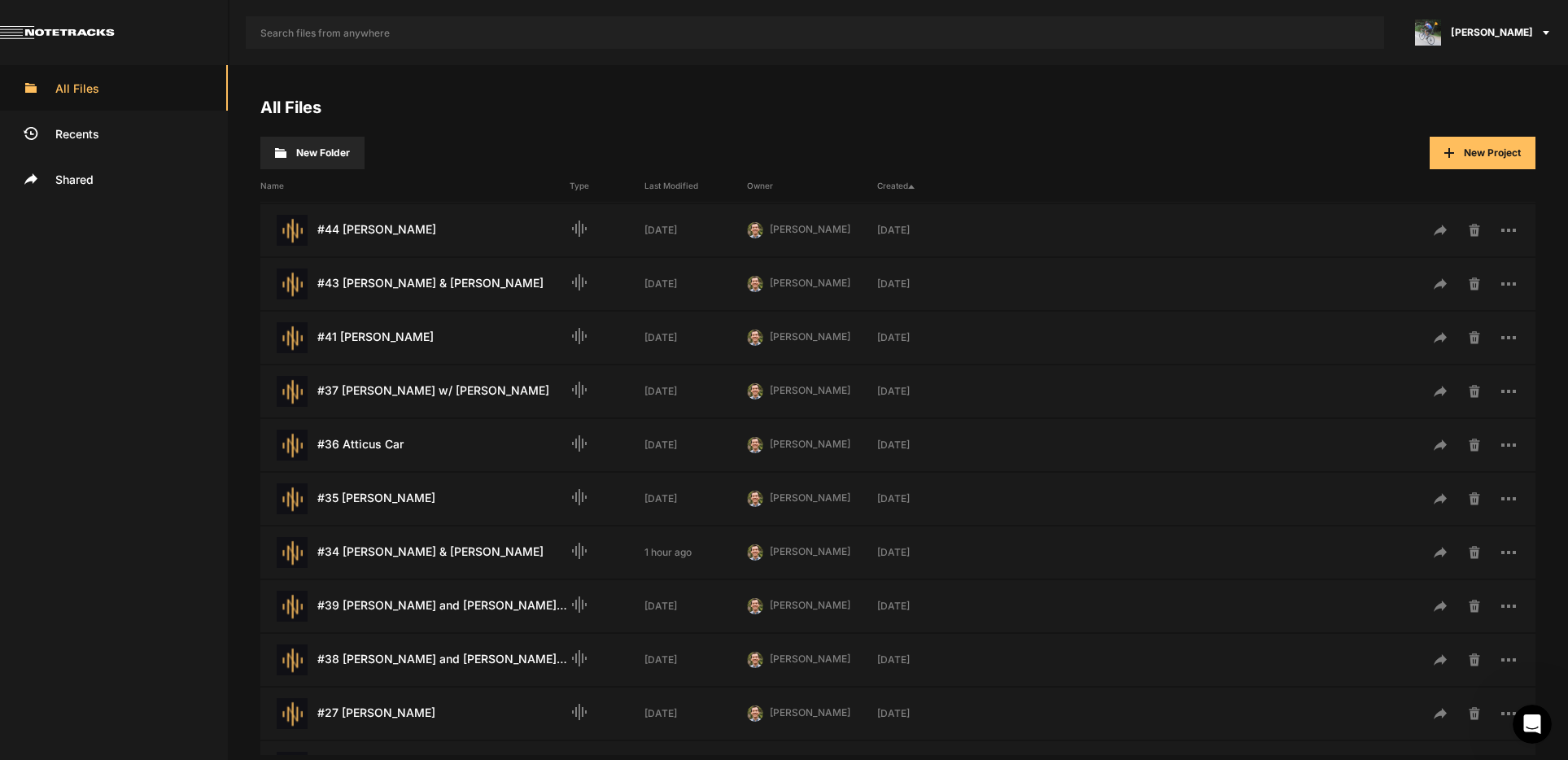
scroll to position [285, 0]
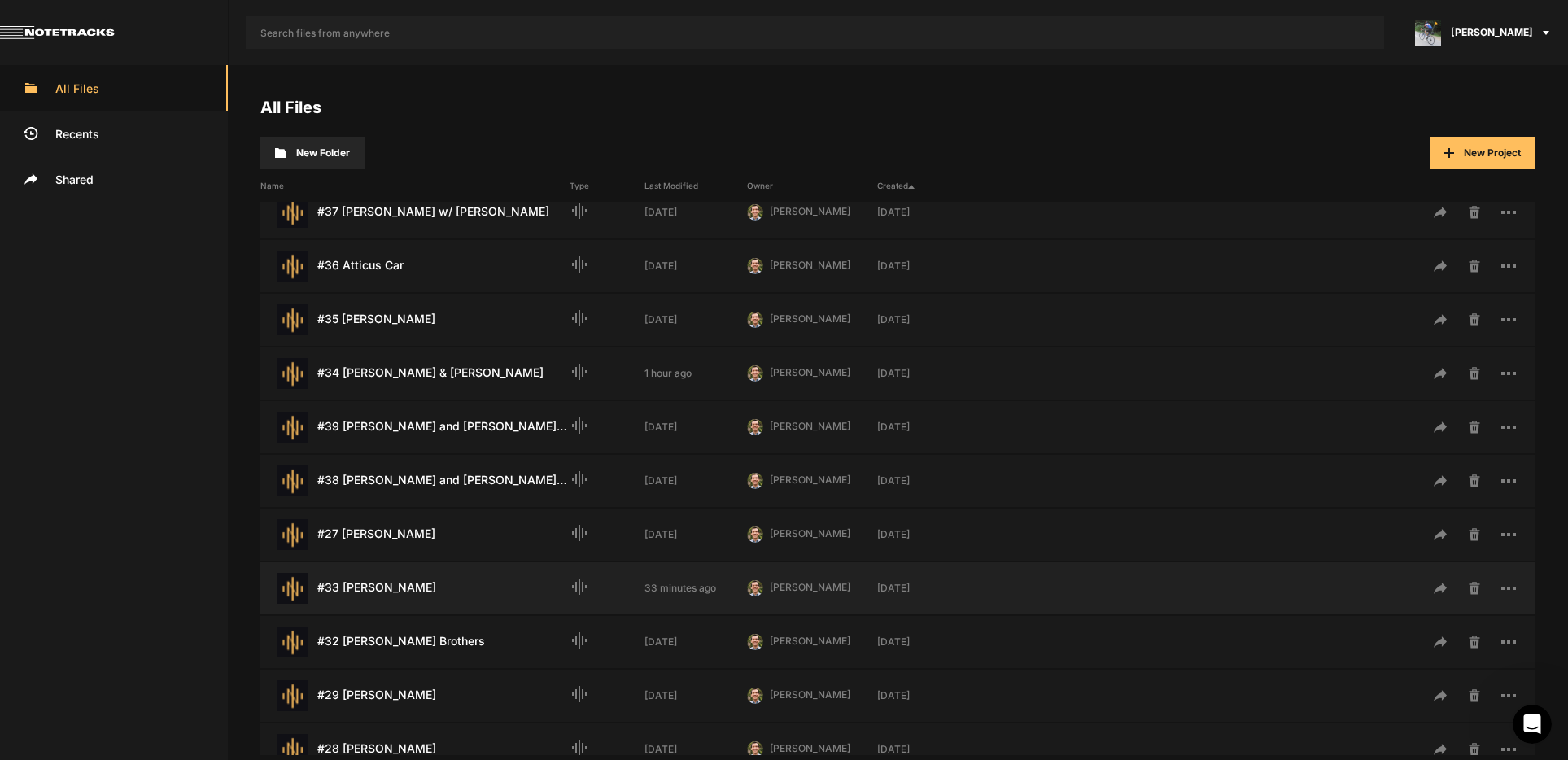
click at [395, 592] on div "#33 [PERSON_NAME] Last Modified: 33 minutes ago" at bounding box center [416, 589] width 310 height 31
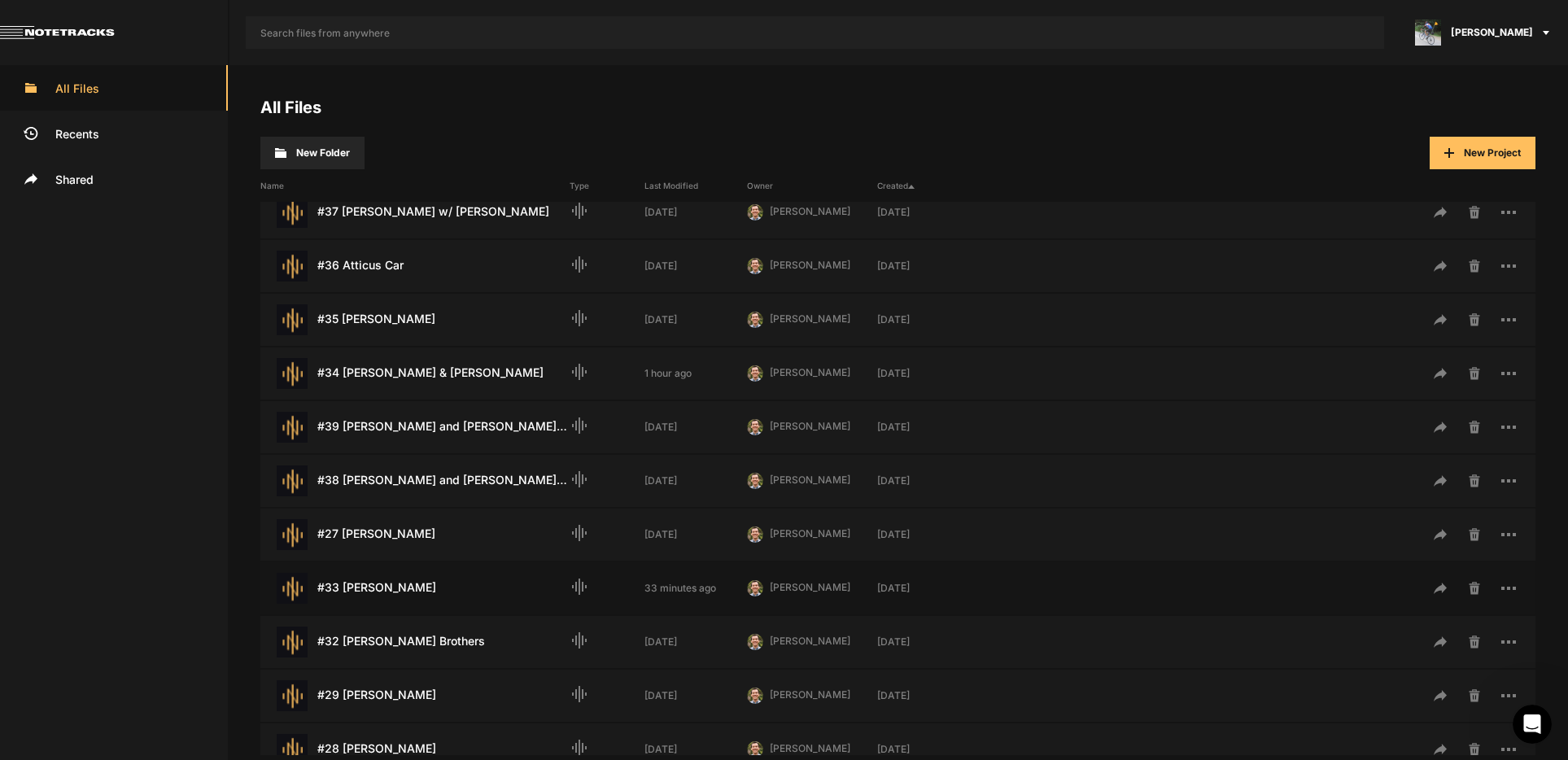
click at [395, 592] on div "#33 [PERSON_NAME] Last Modified: 33 minutes ago" at bounding box center [416, 589] width 310 height 31
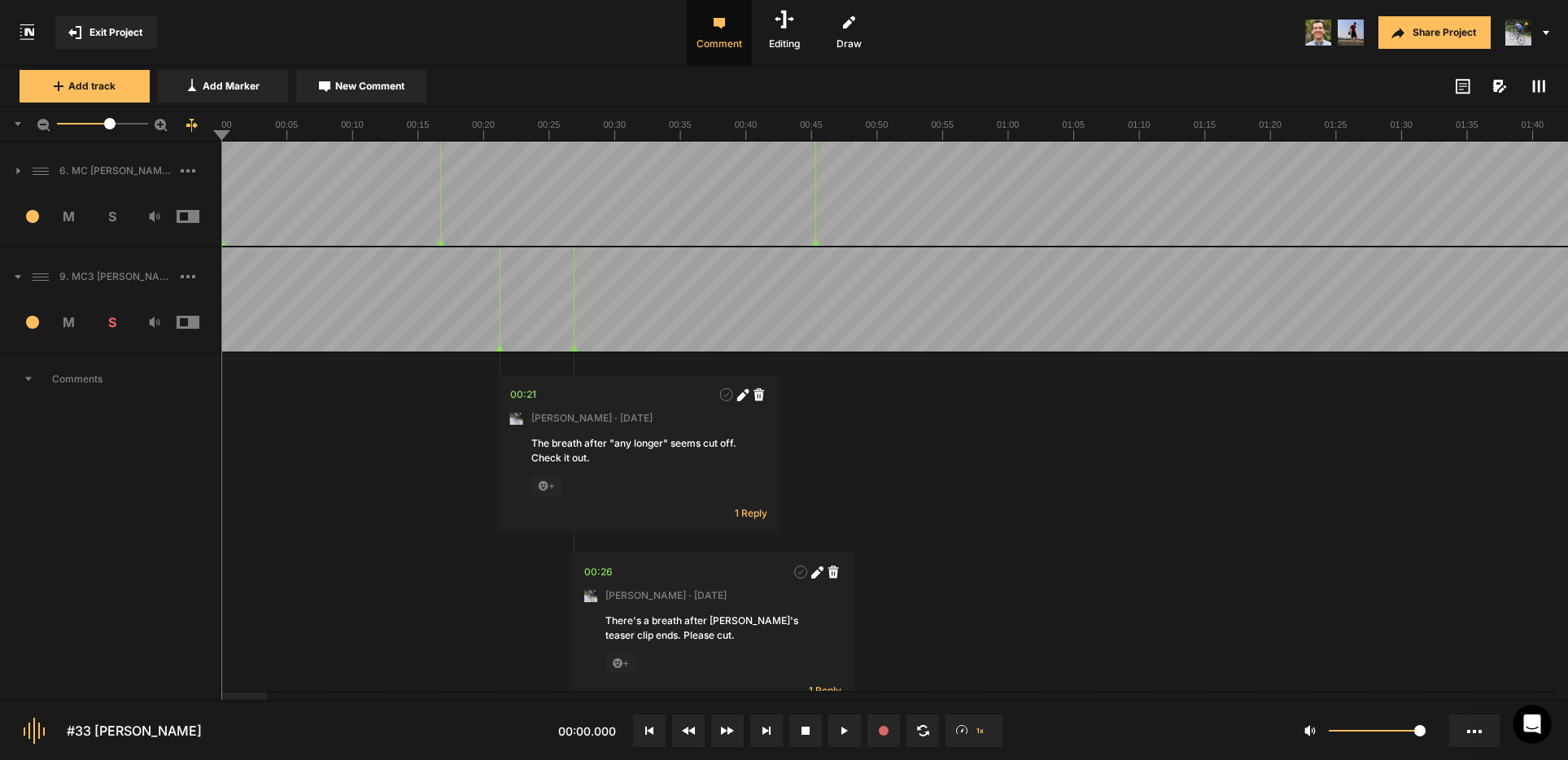
click at [27, 380] on icon at bounding box center [28, 379] width 8 height 5
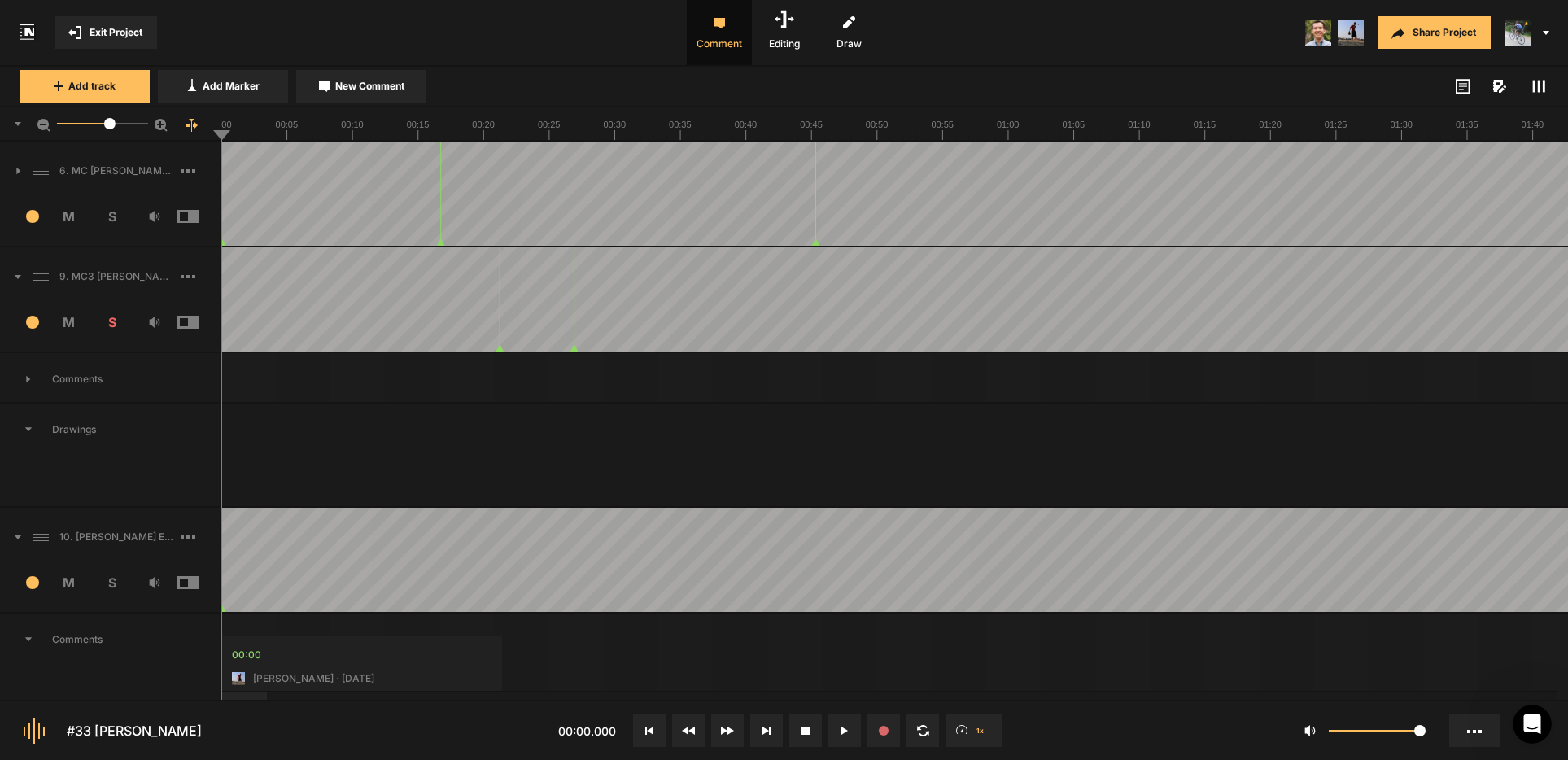
click at [26, 430] on icon at bounding box center [28, 429] width 8 height 5
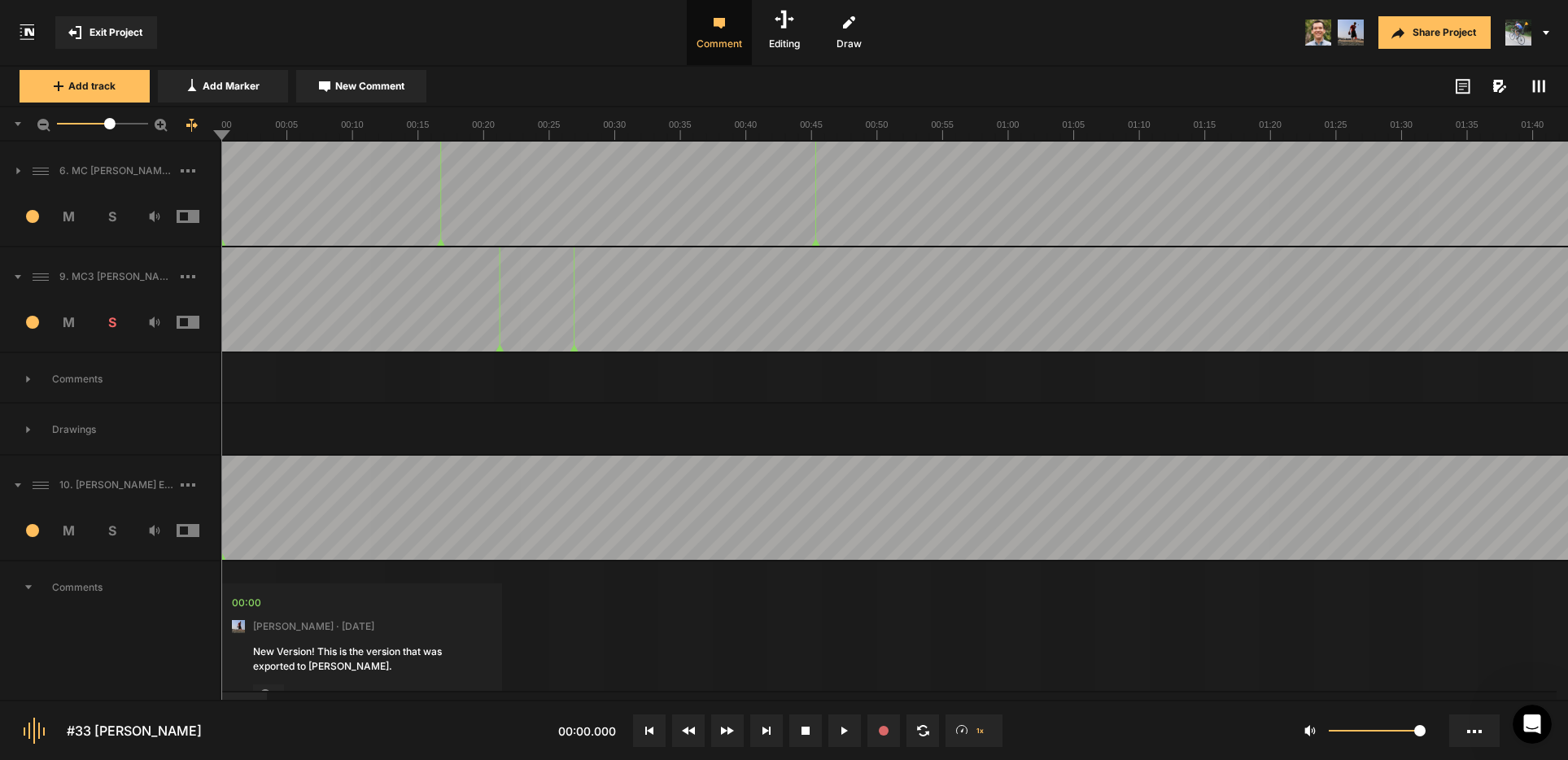
click at [17, 272] on span at bounding box center [10, 276] width 21 height 26
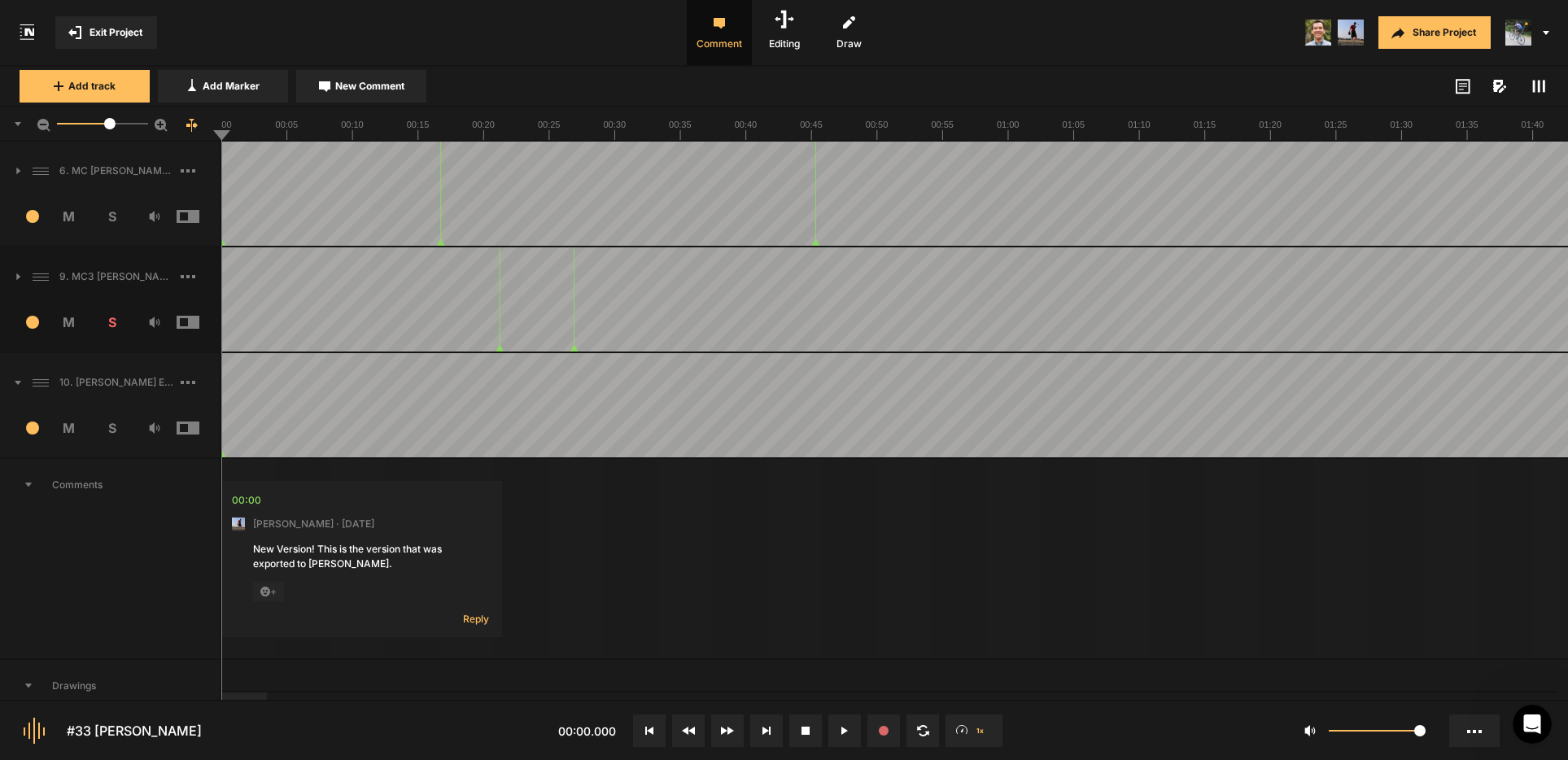
click at [17, 381] on icon at bounding box center [17, 383] width 6 height 4
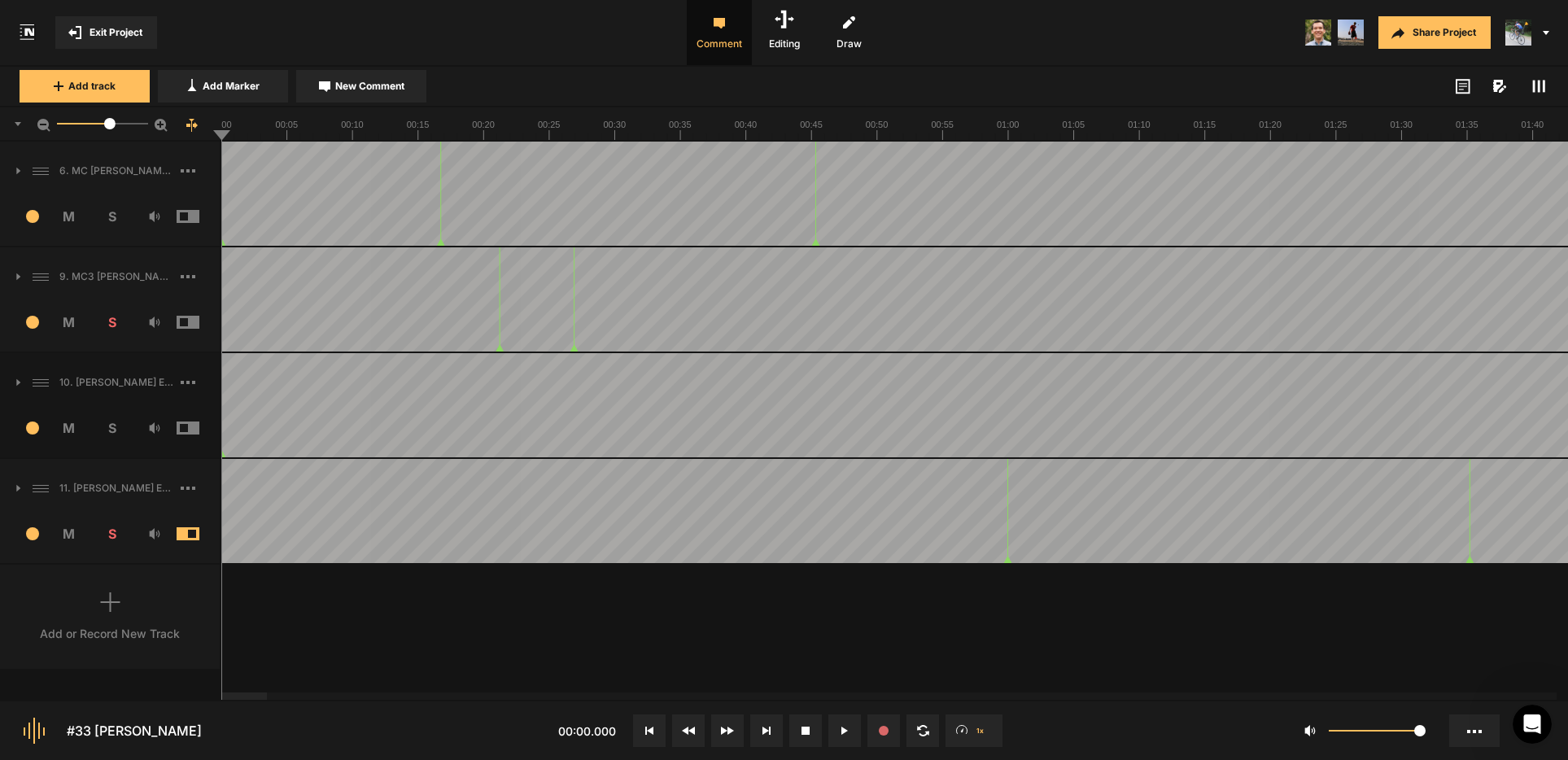
click at [1535, 88] on icon at bounding box center [1538, 86] width 13 height 13
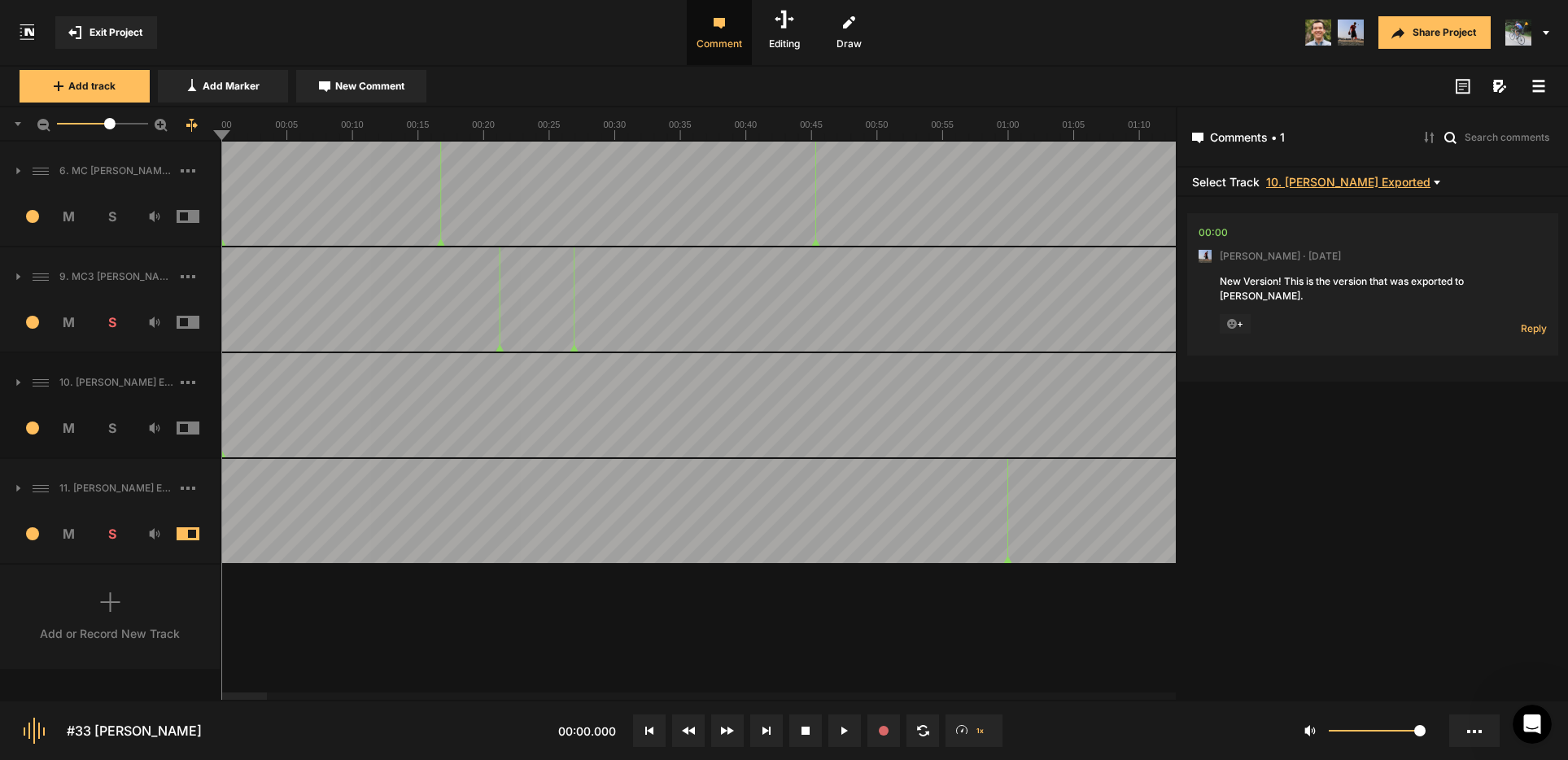
click at [1328, 181] on span "10. [PERSON_NAME] Exported" at bounding box center [1349, 181] width 165 height 12
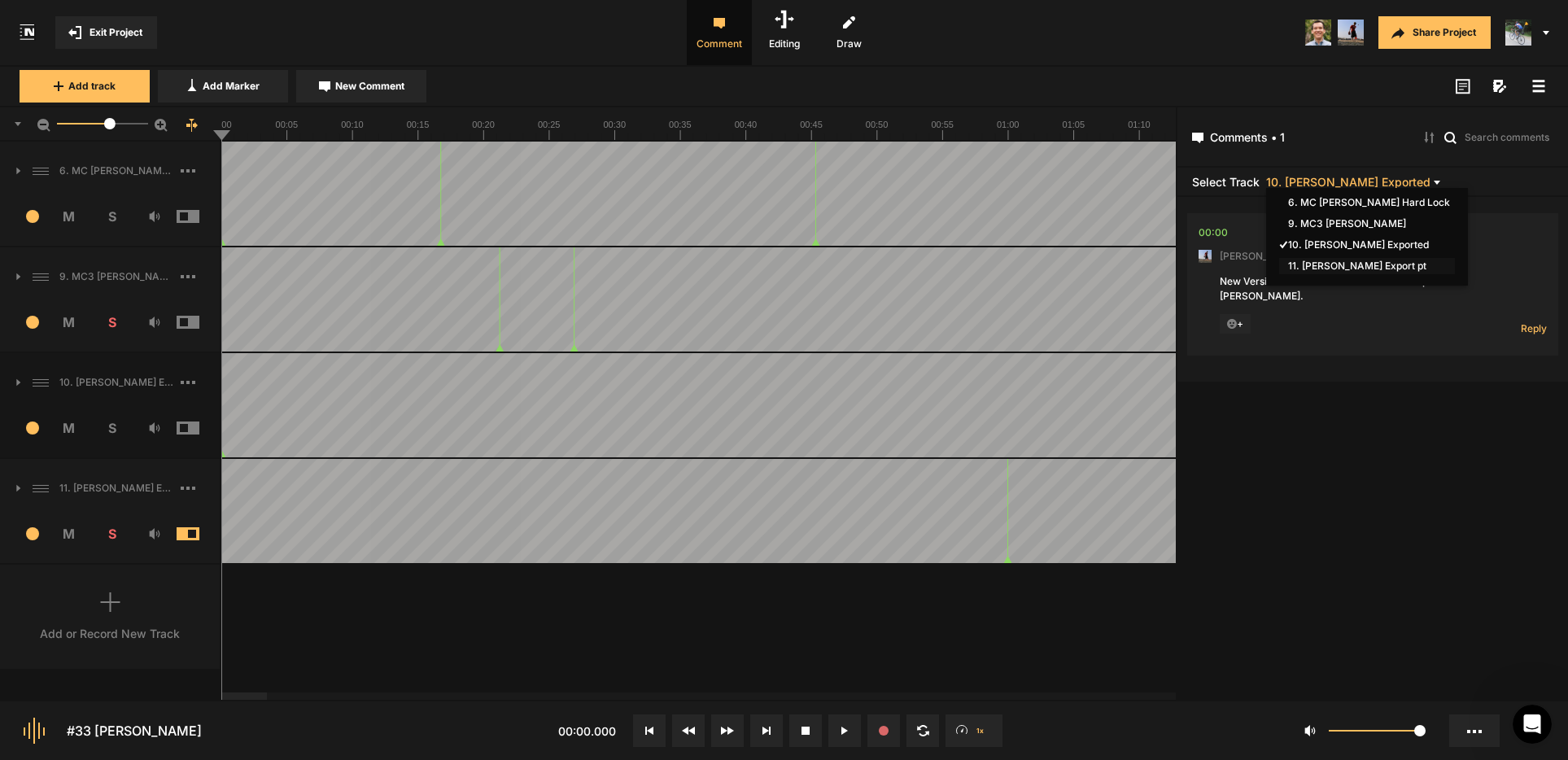
click at [1326, 265] on span "11. [PERSON_NAME] Export pt" at bounding box center [1367, 266] width 176 height 16
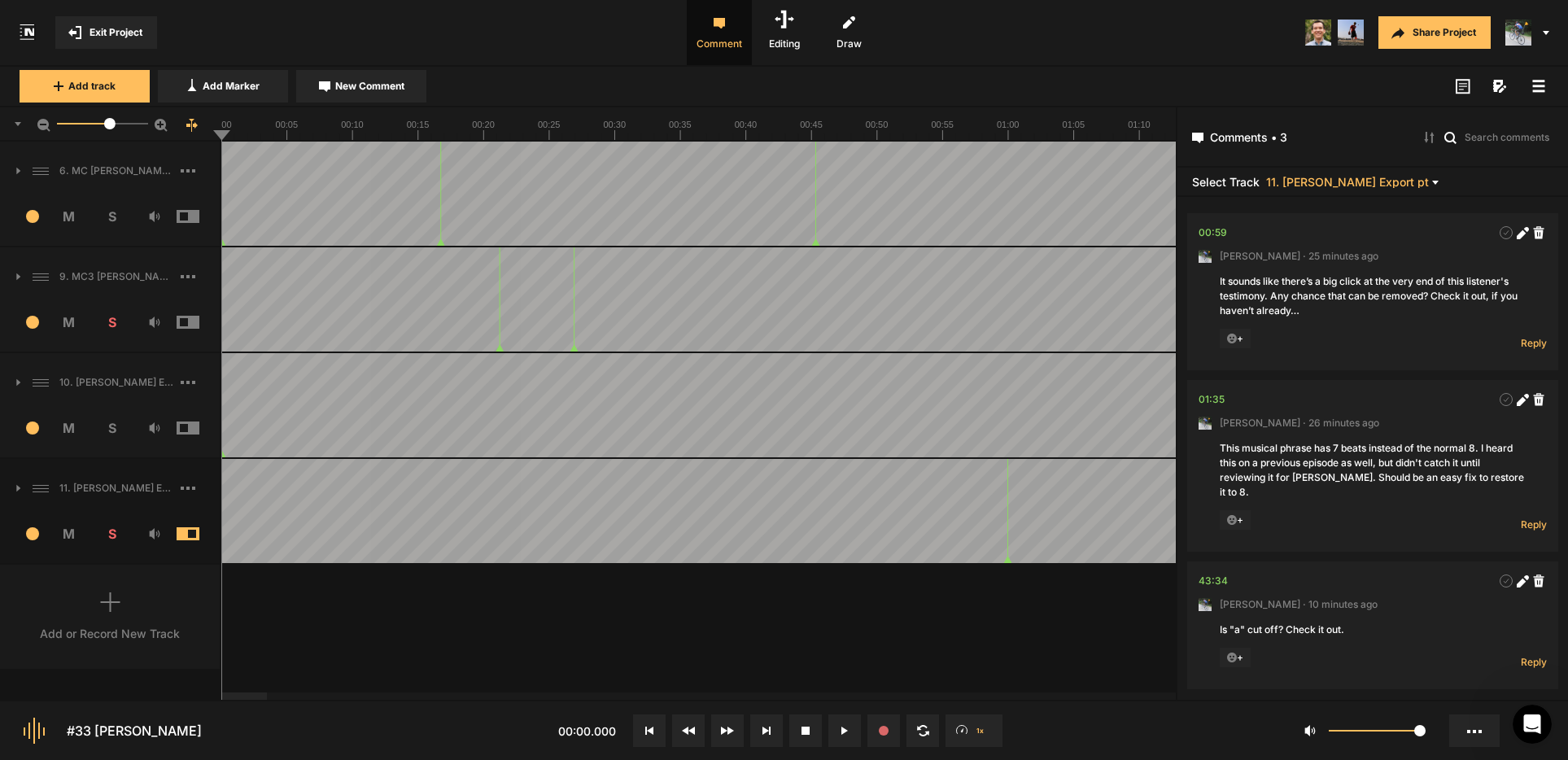
click at [1537, 89] on icon at bounding box center [1538, 86] width 13 height 13
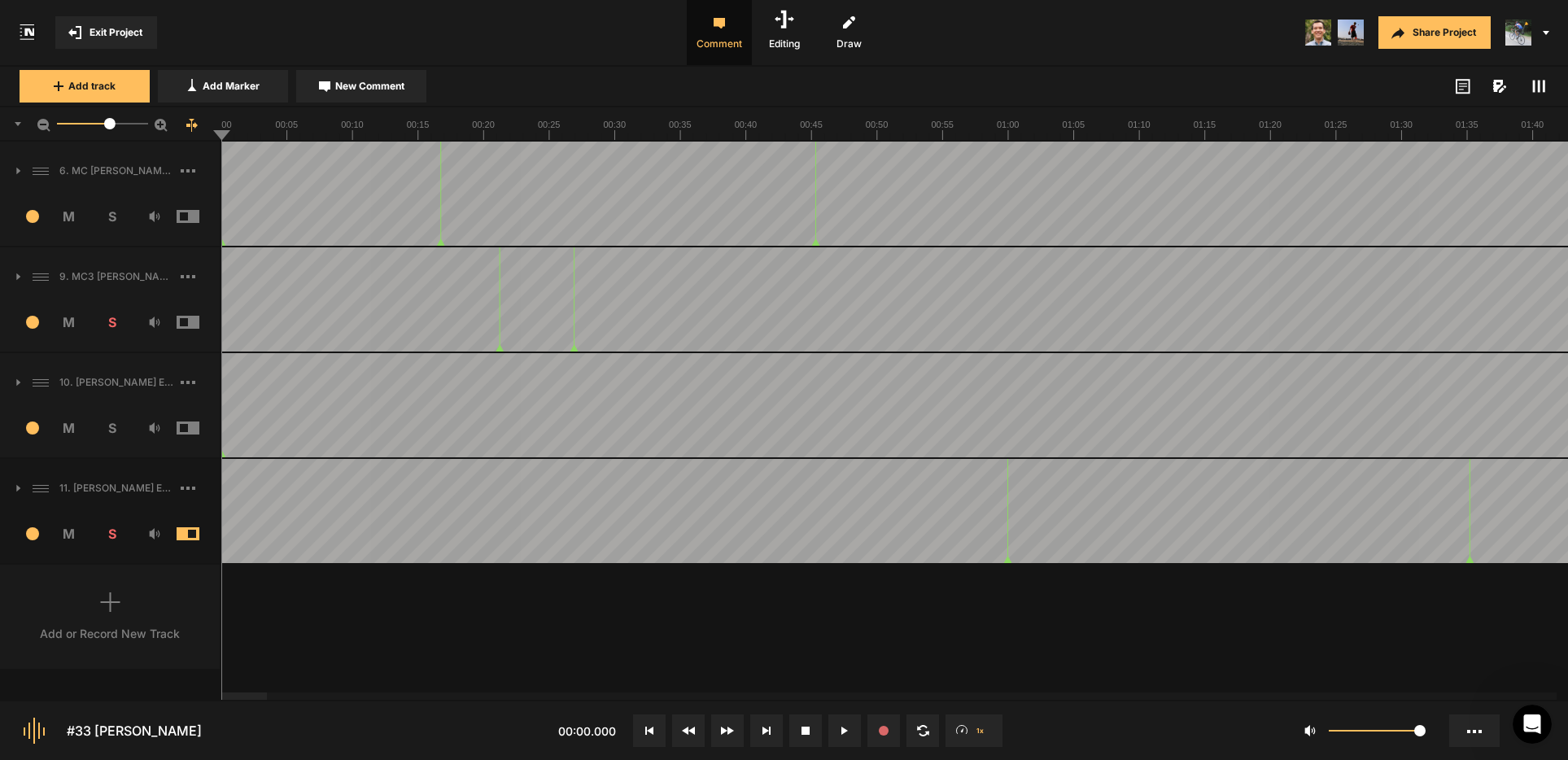
click at [121, 34] on span "Exit Project" at bounding box center [116, 33] width 53 height 14
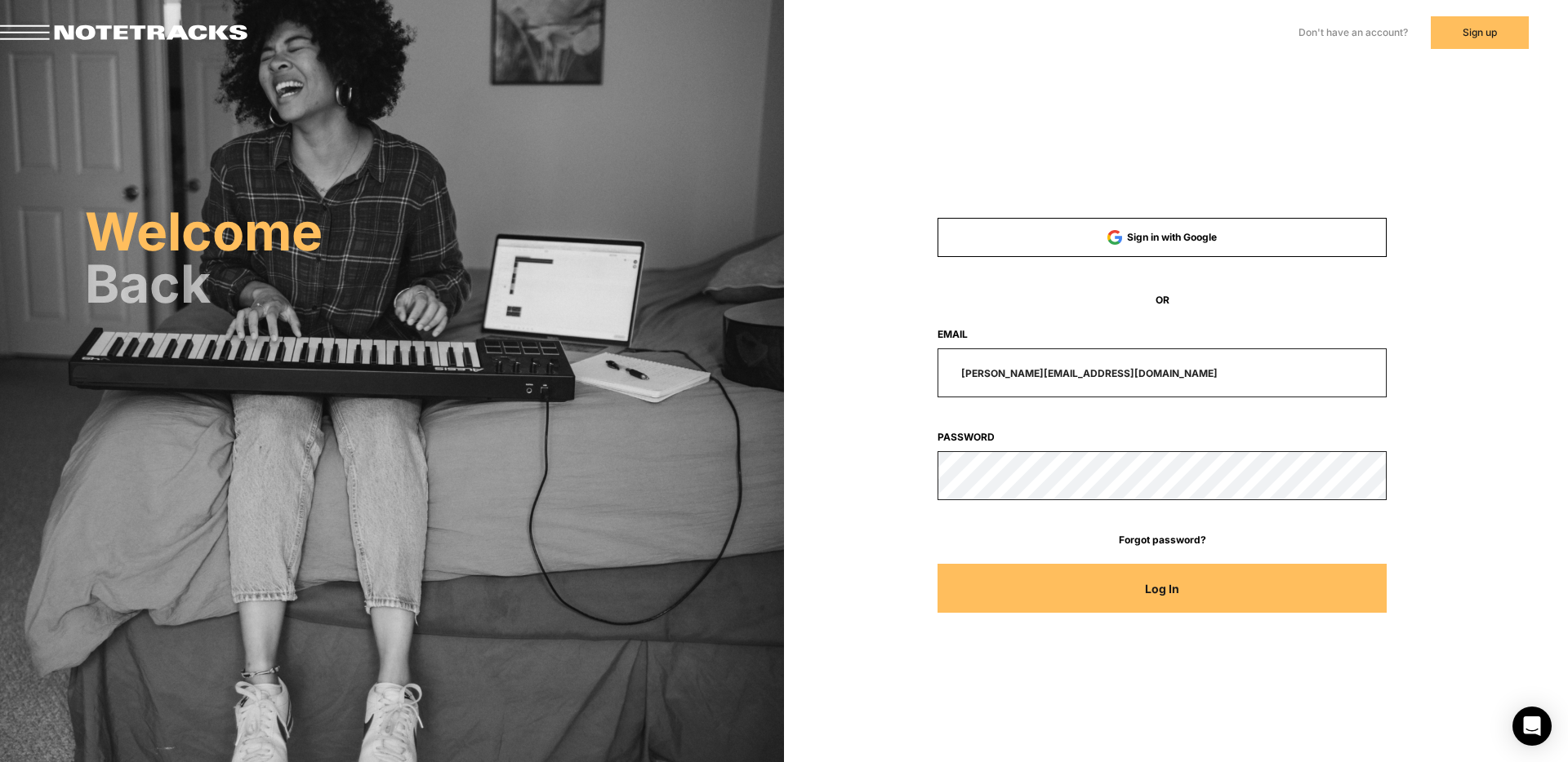
drag, startPoint x: 1118, startPoint y: 375, endPoint x: 868, endPoint y: 360, distance: 250.4
click at [881, 362] on div "[PERSON_NAME][EMAIL_ADDRESS][DOMAIN_NAME]" at bounding box center [1162, 373] width 600 height 49
type input "[EMAIL_ADDRESS][DOMAIN_NAME]"
click at [938, 564] on button "Log In" at bounding box center [1162, 589] width 450 height 49
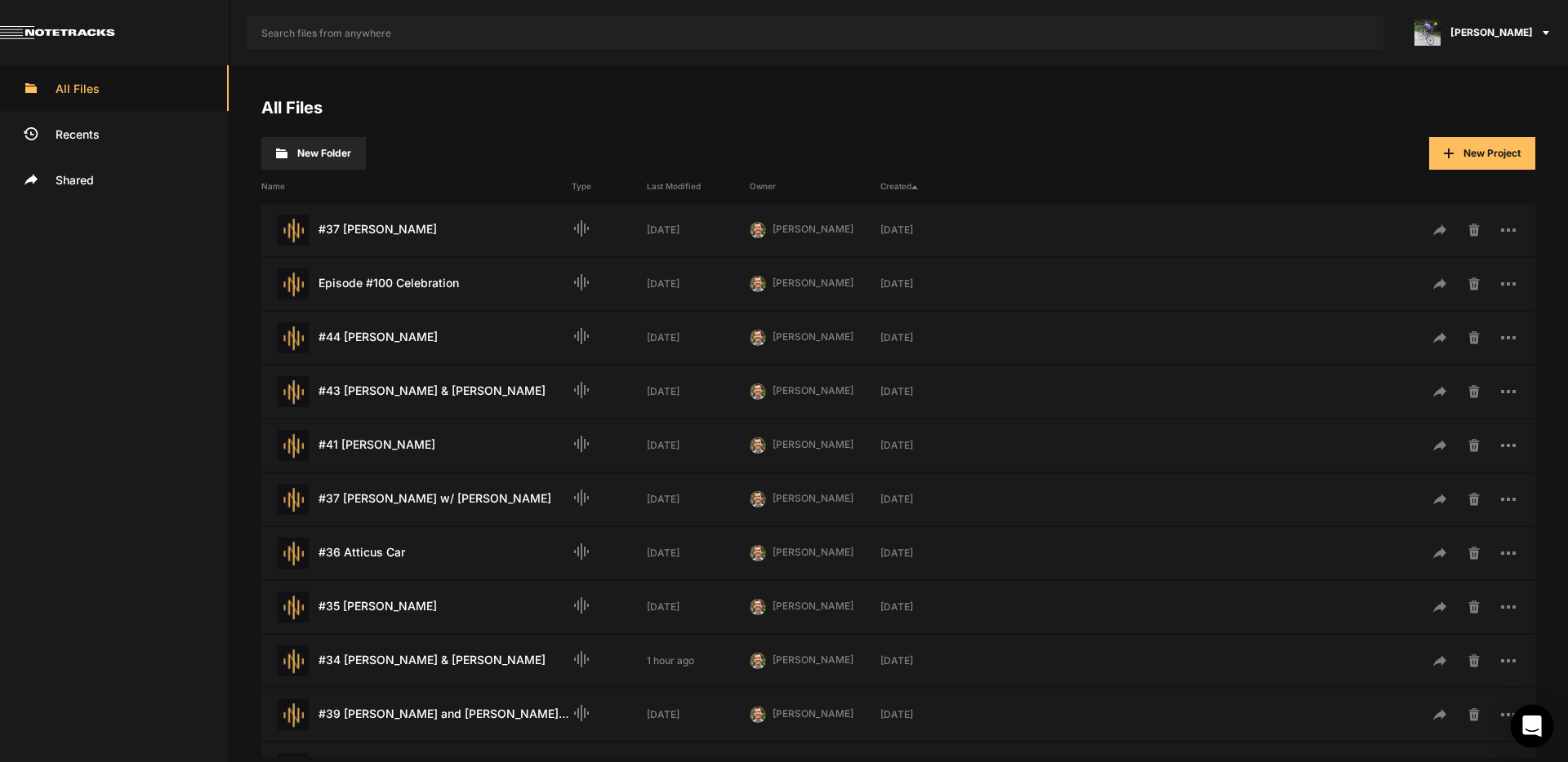
click at [1529, 731] on icon "Open Intercom Messenger" at bounding box center [1531, 726] width 21 height 21
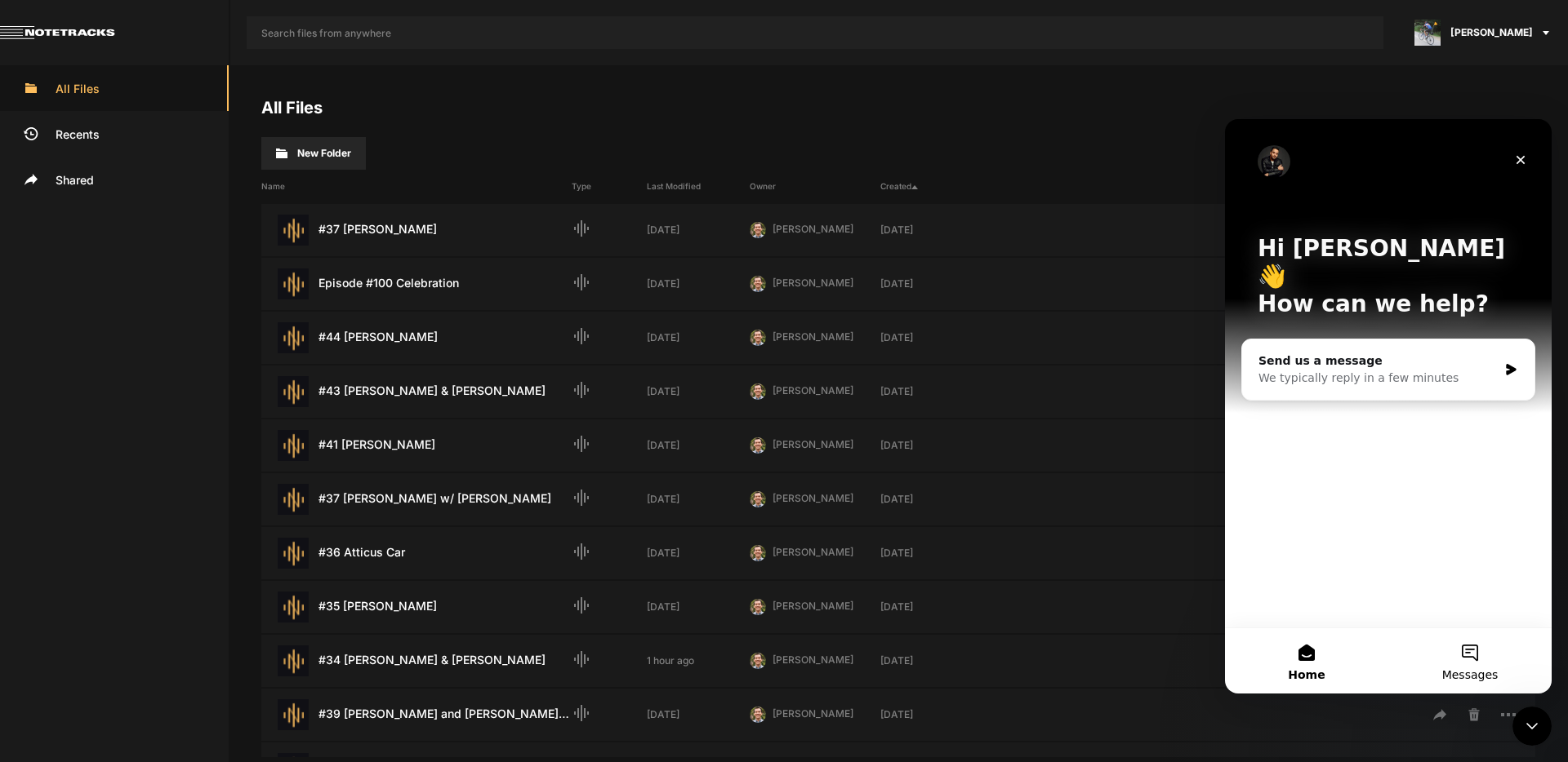
click at [1466, 655] on button "Messages" at bounding box center [1470, 661] width 164 height 65
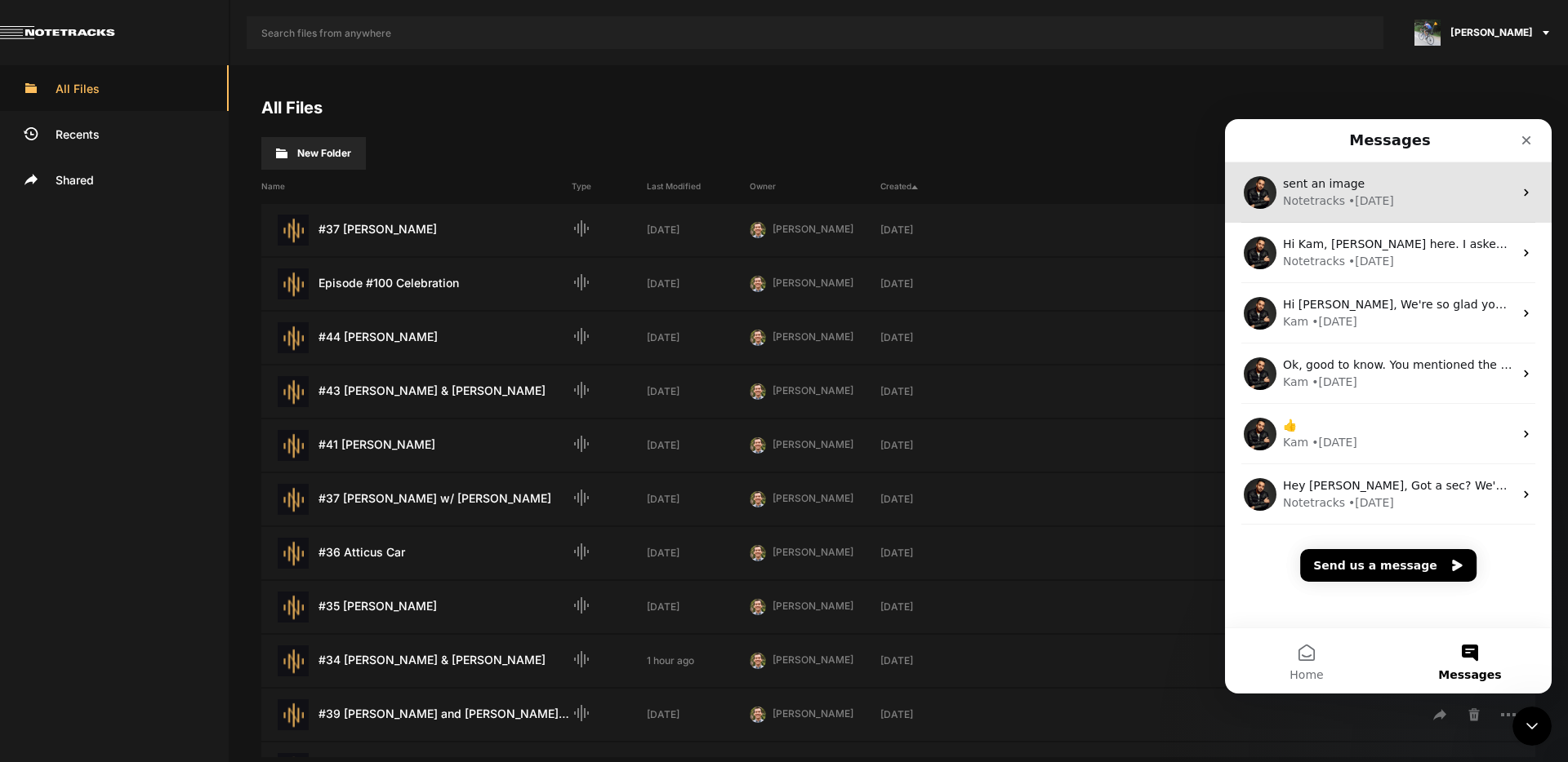
click at [1378, 198] on div "• 1w ago" at bounding box center [1371, 201] width 45 height 17
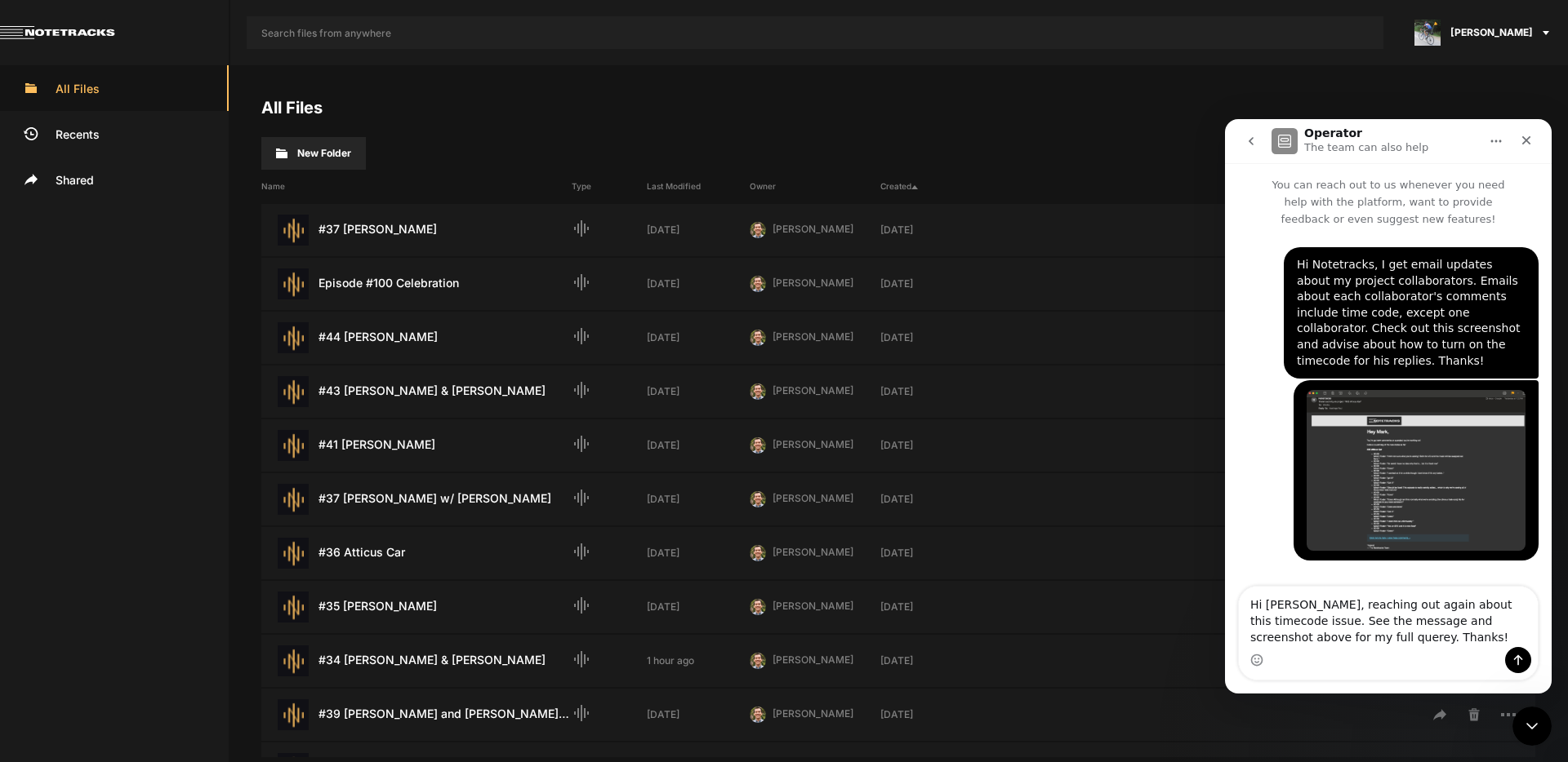
click at [1297, 636] on textarea "Hi Kam, reaching out again about this timecode issue. See the message and scree…" at bounding box center [1387, 617] width 299 height 61
type textarea "Hi Kam, reaching out again about this timecode issue. See the message and scree…"
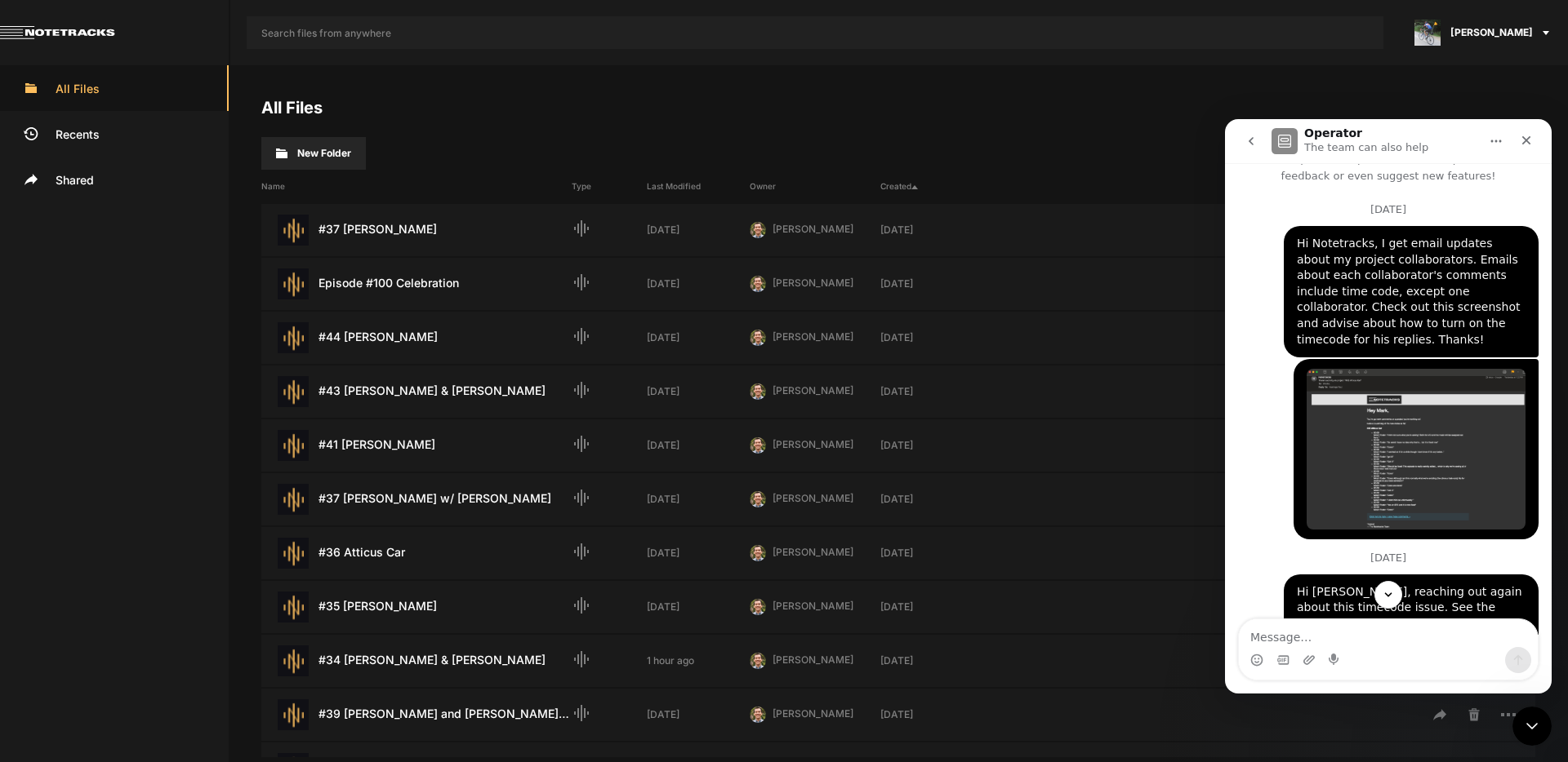
scroll to position [100, 0]
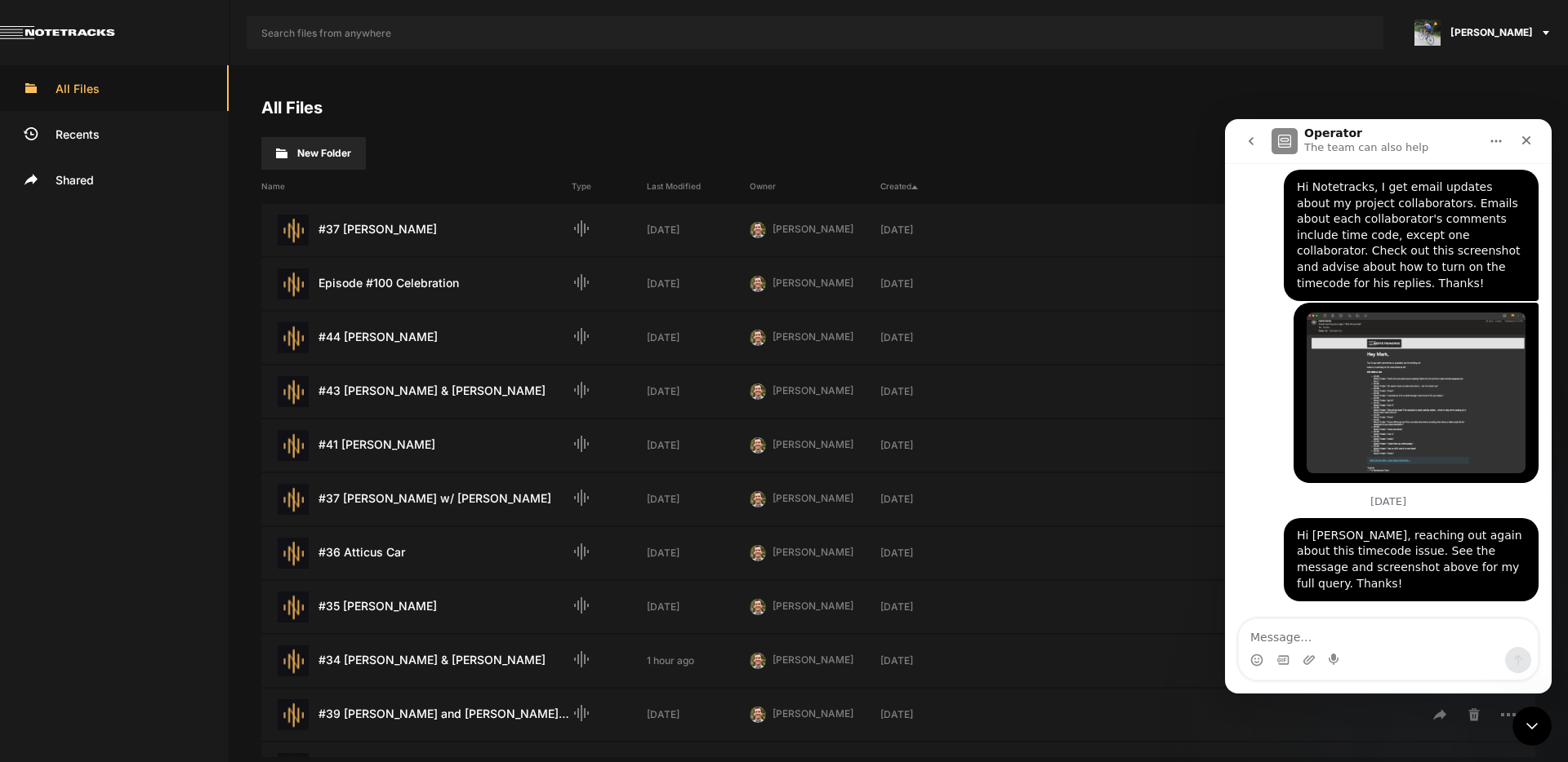
click at [1255, 136] on icon "go back" at bounding box center [1251, 141] width 13 height 13
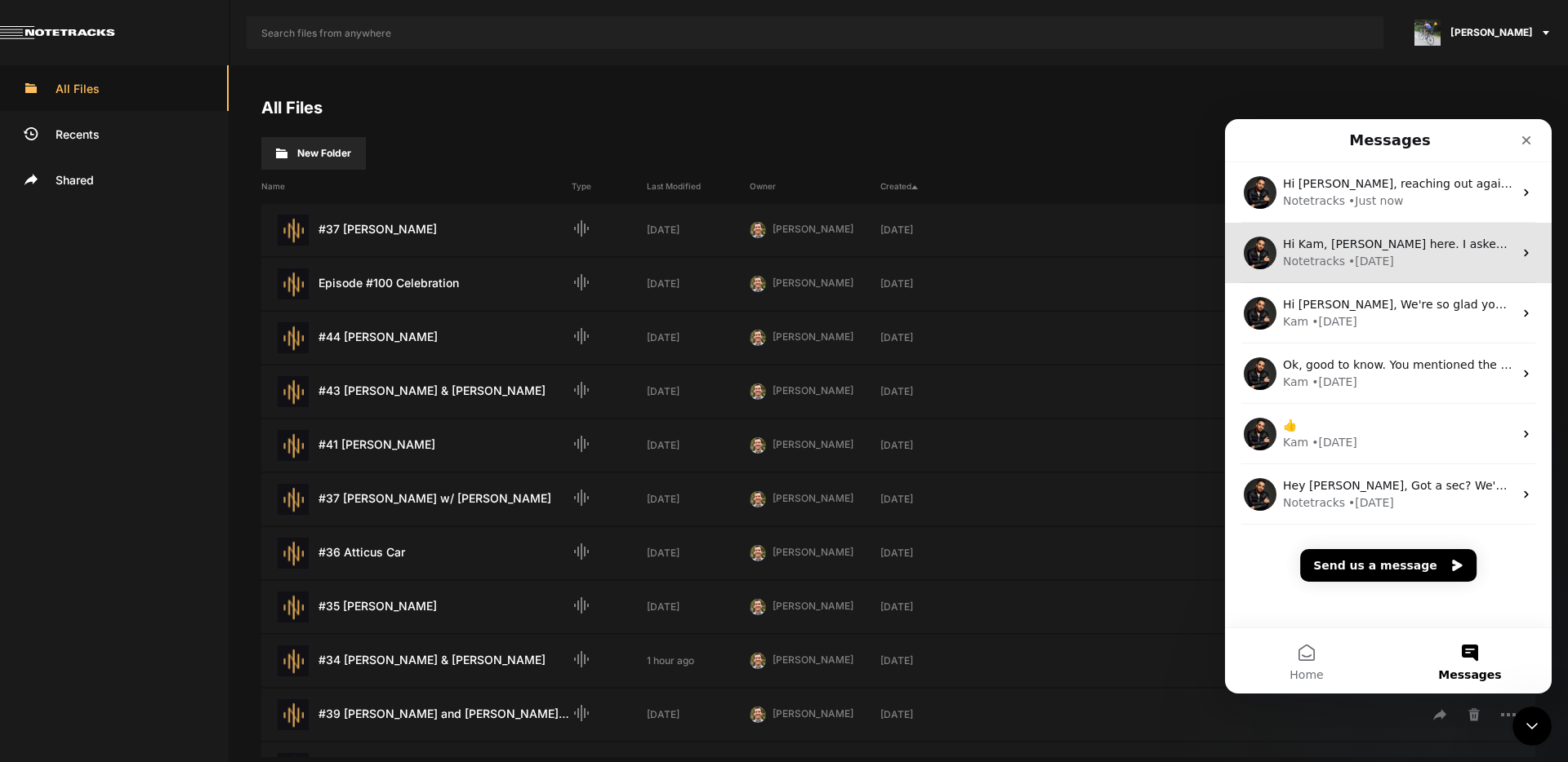
click at [1357, 260] on div "• [DATE]" at bounding box center [1371, 262] width 45 height 17
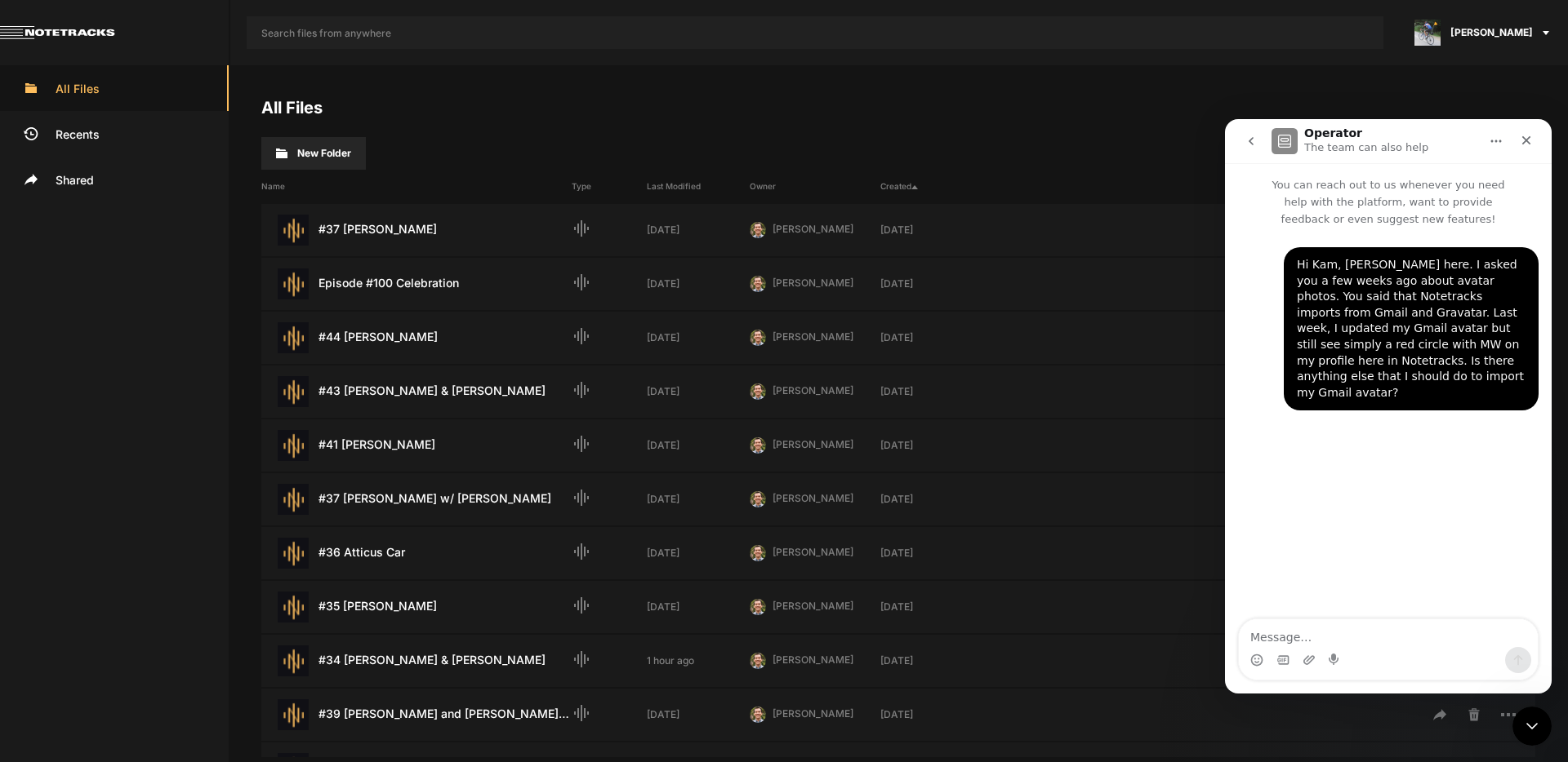
click at [1246, 139] on icon "go back" at bounding box center [1251, 141] width 13 height 13
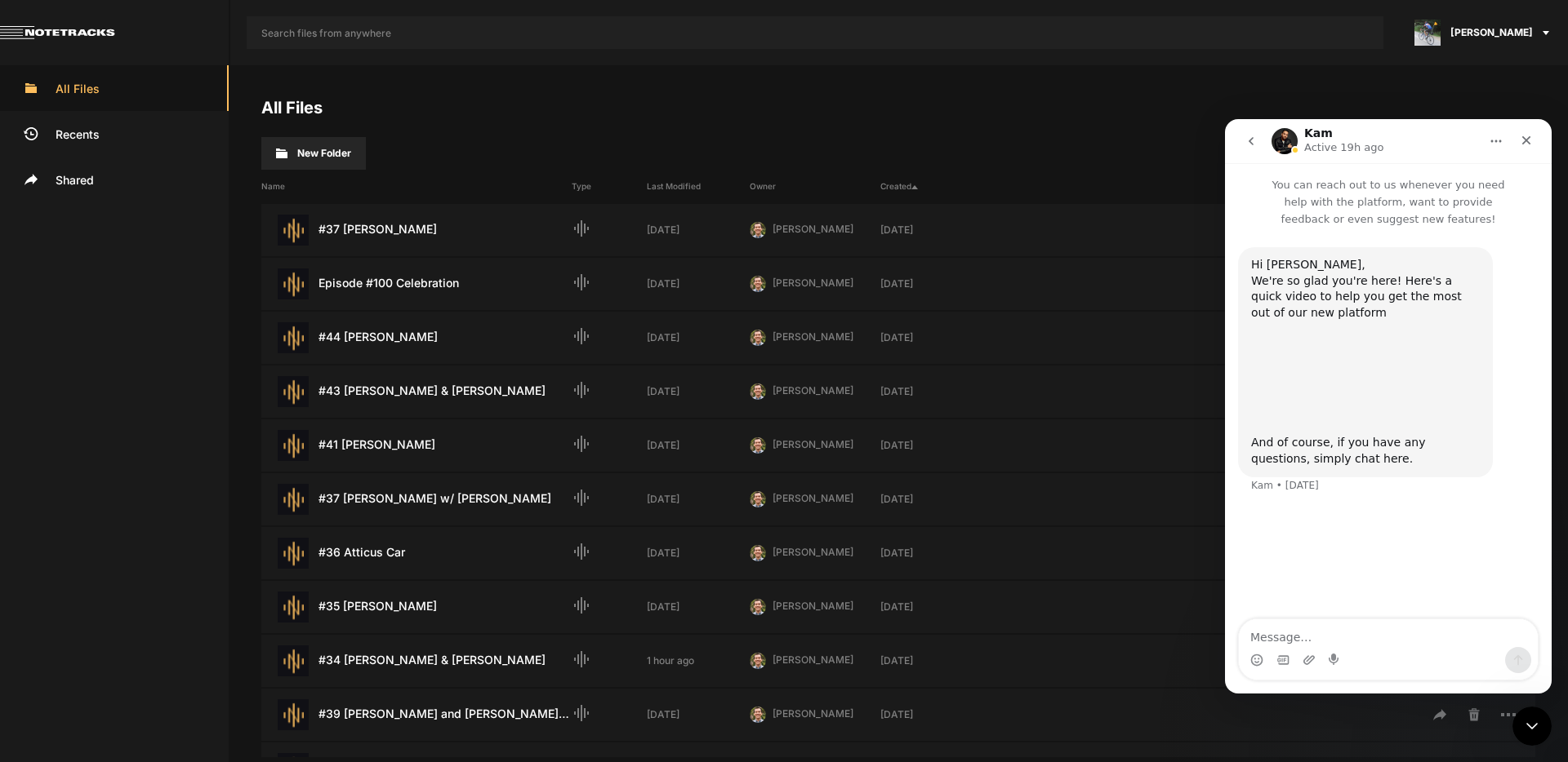
click at [1248, 143] on icon "go back" at bounding box center [1251, 141] width 13 height 13
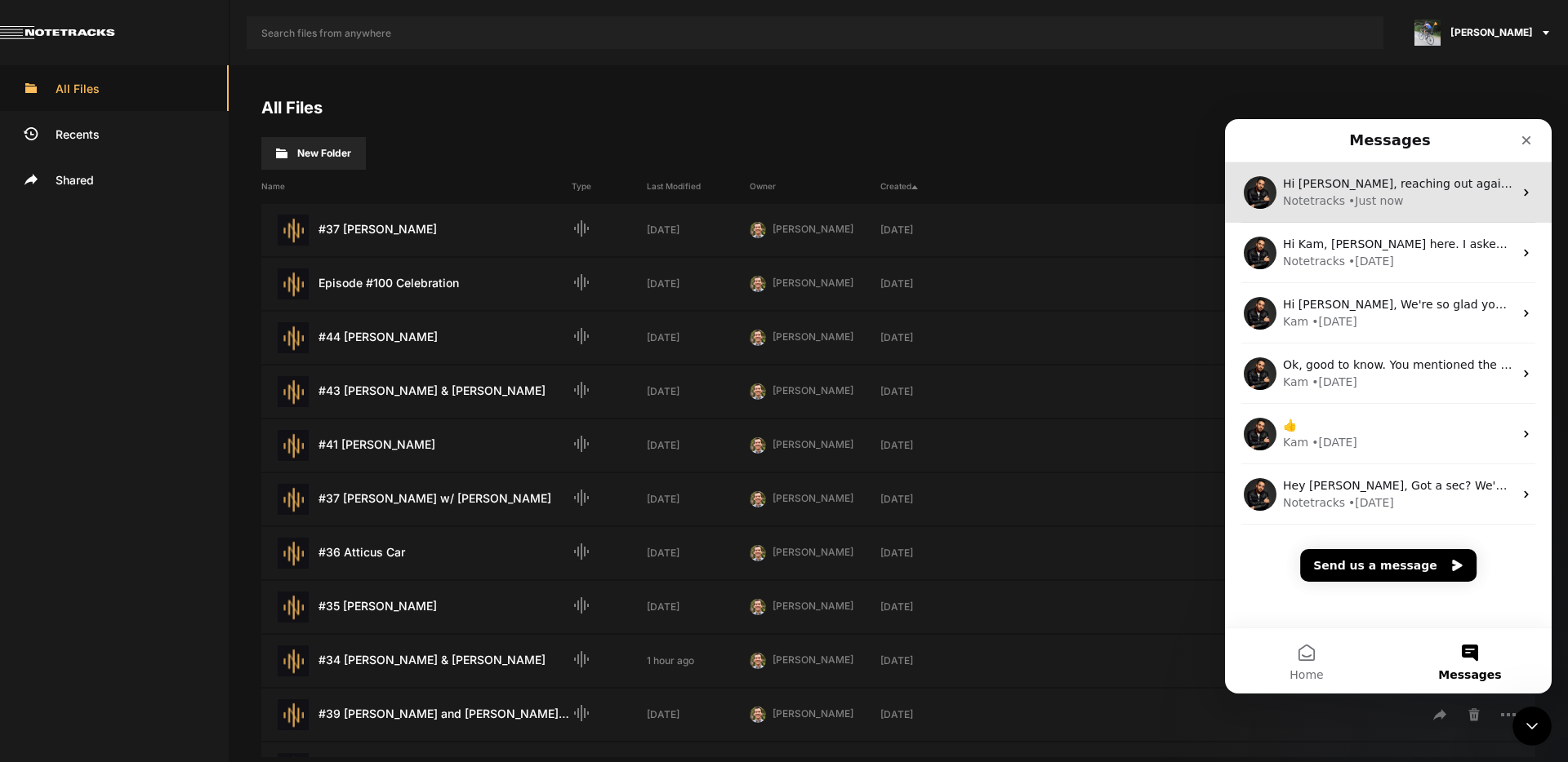
click at [1342, 198] on div "Notetracks • Just now" at bounding box center [1397, 201] width 230 height 17
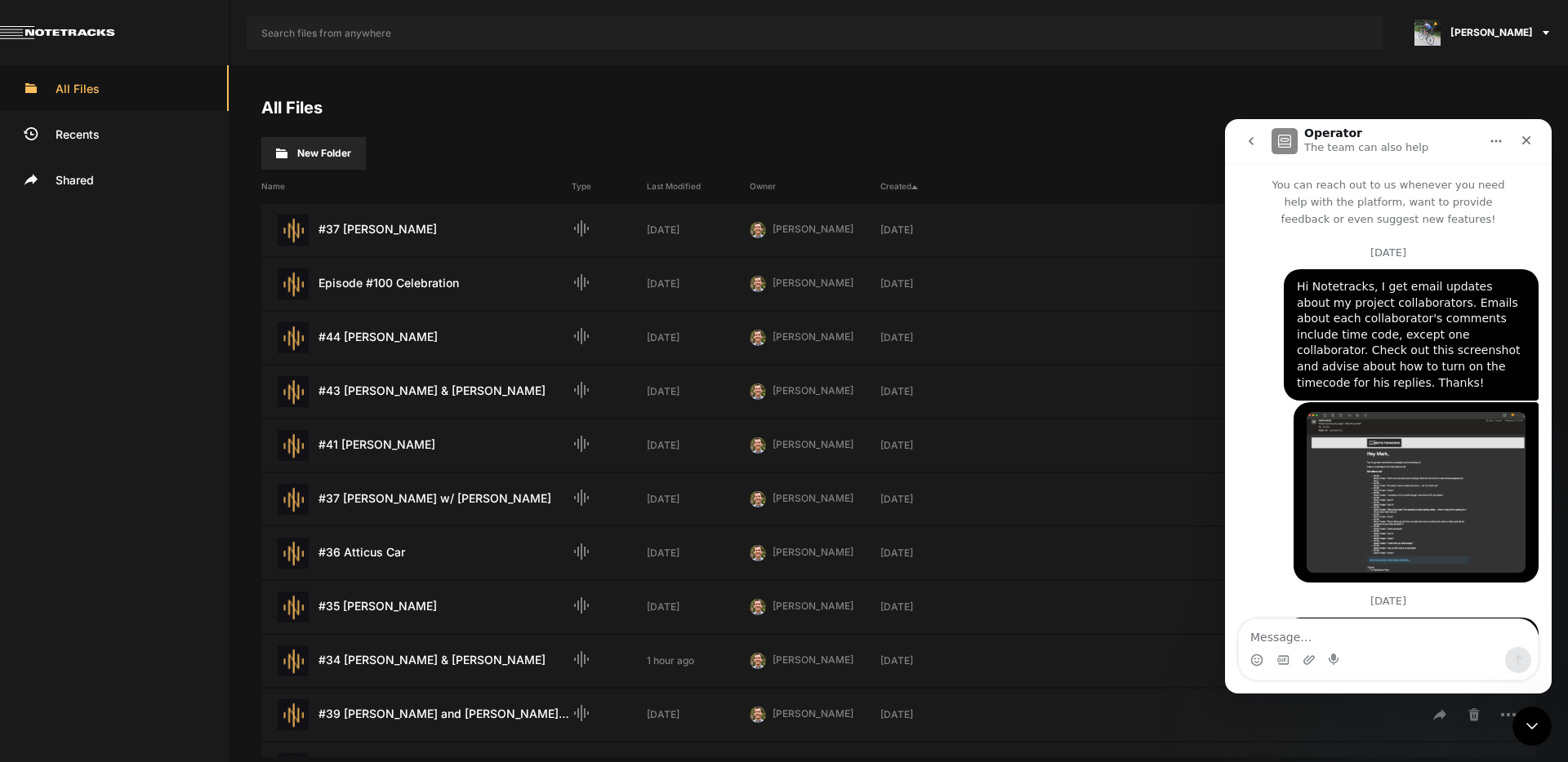
scroll to position [100, 0]
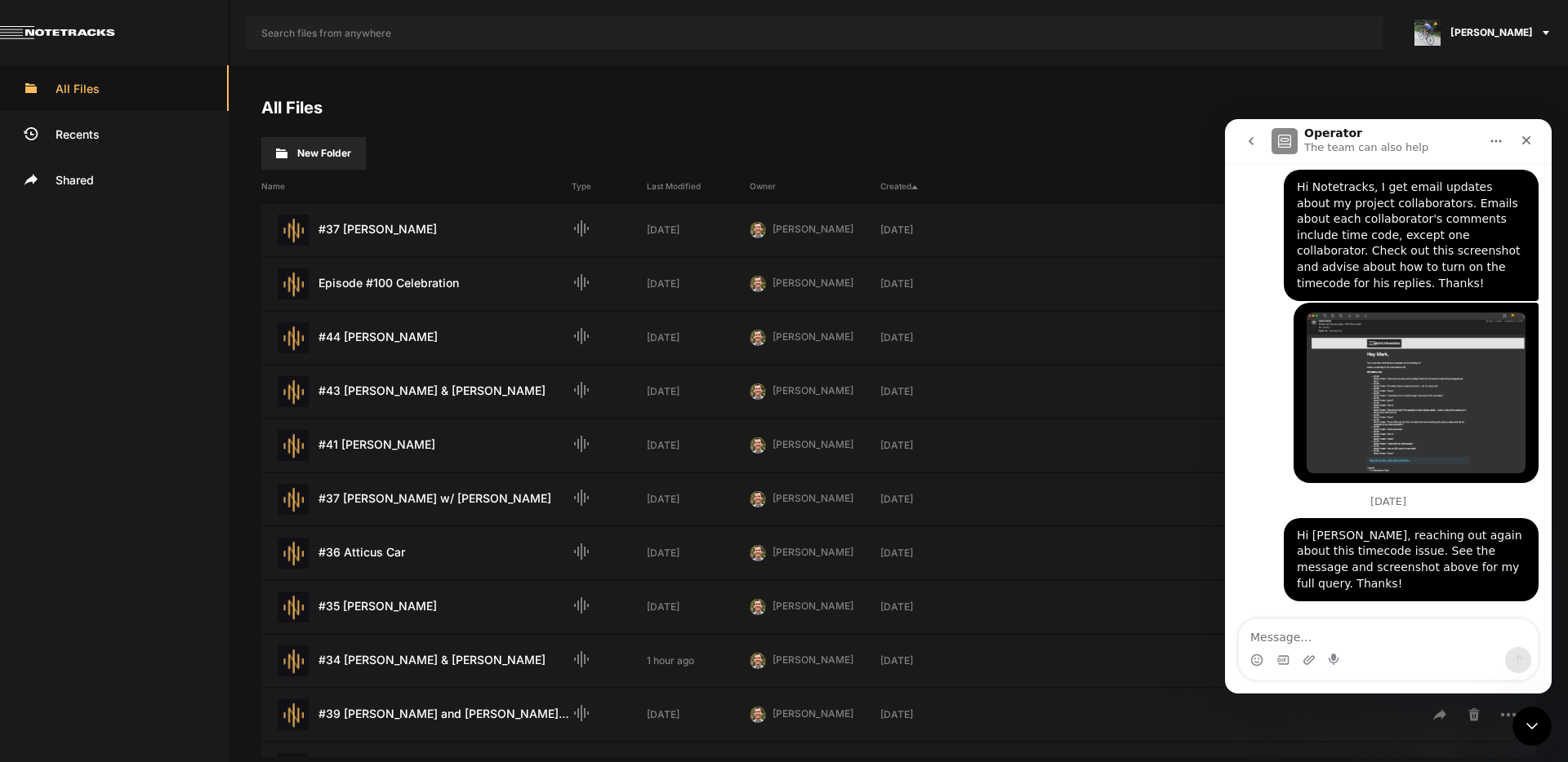
click at [1251, 138] on icon "go back" at bounding box center [1250, 141] width 5 height 8
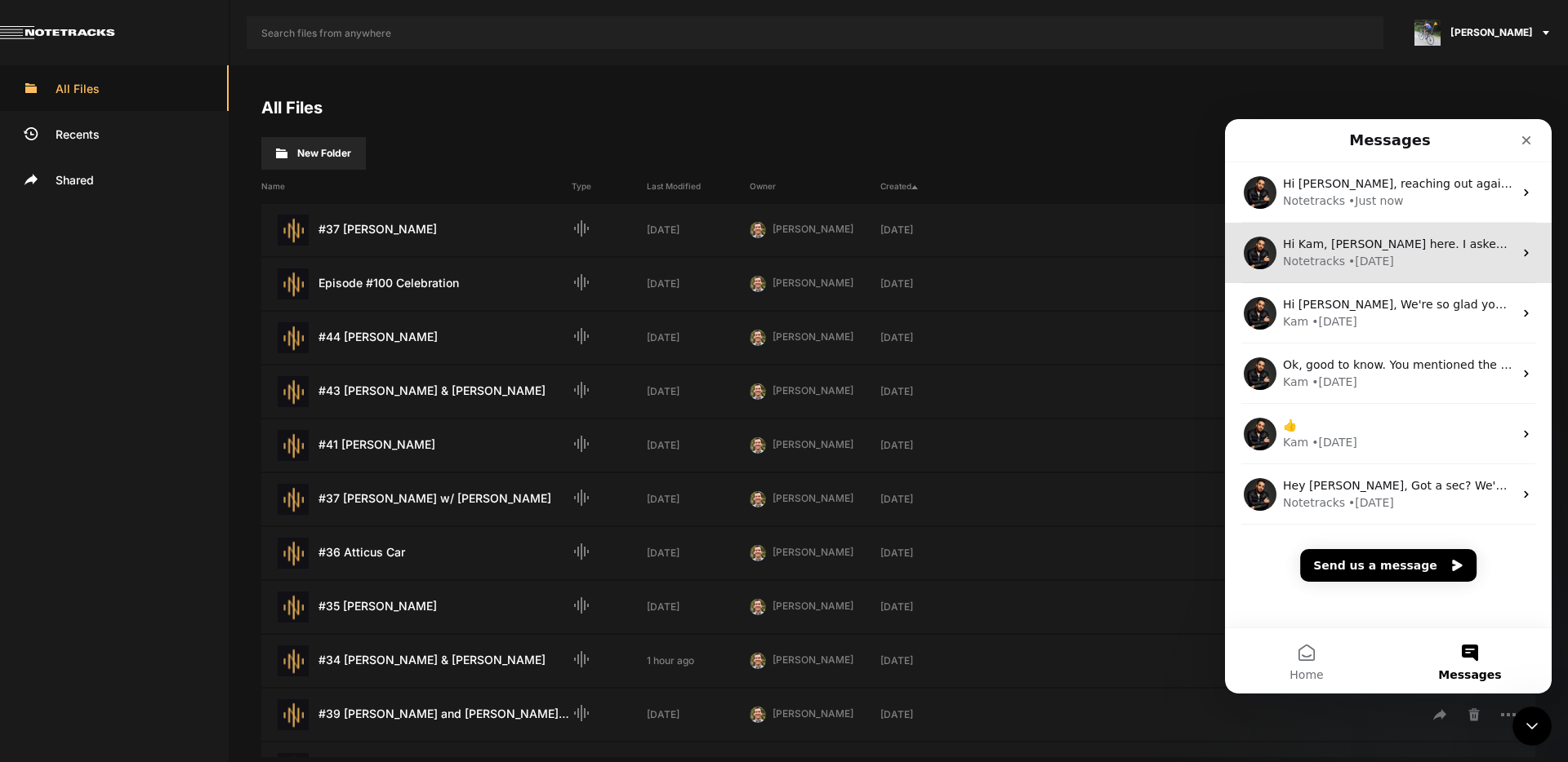
scroll to position [0, 0]
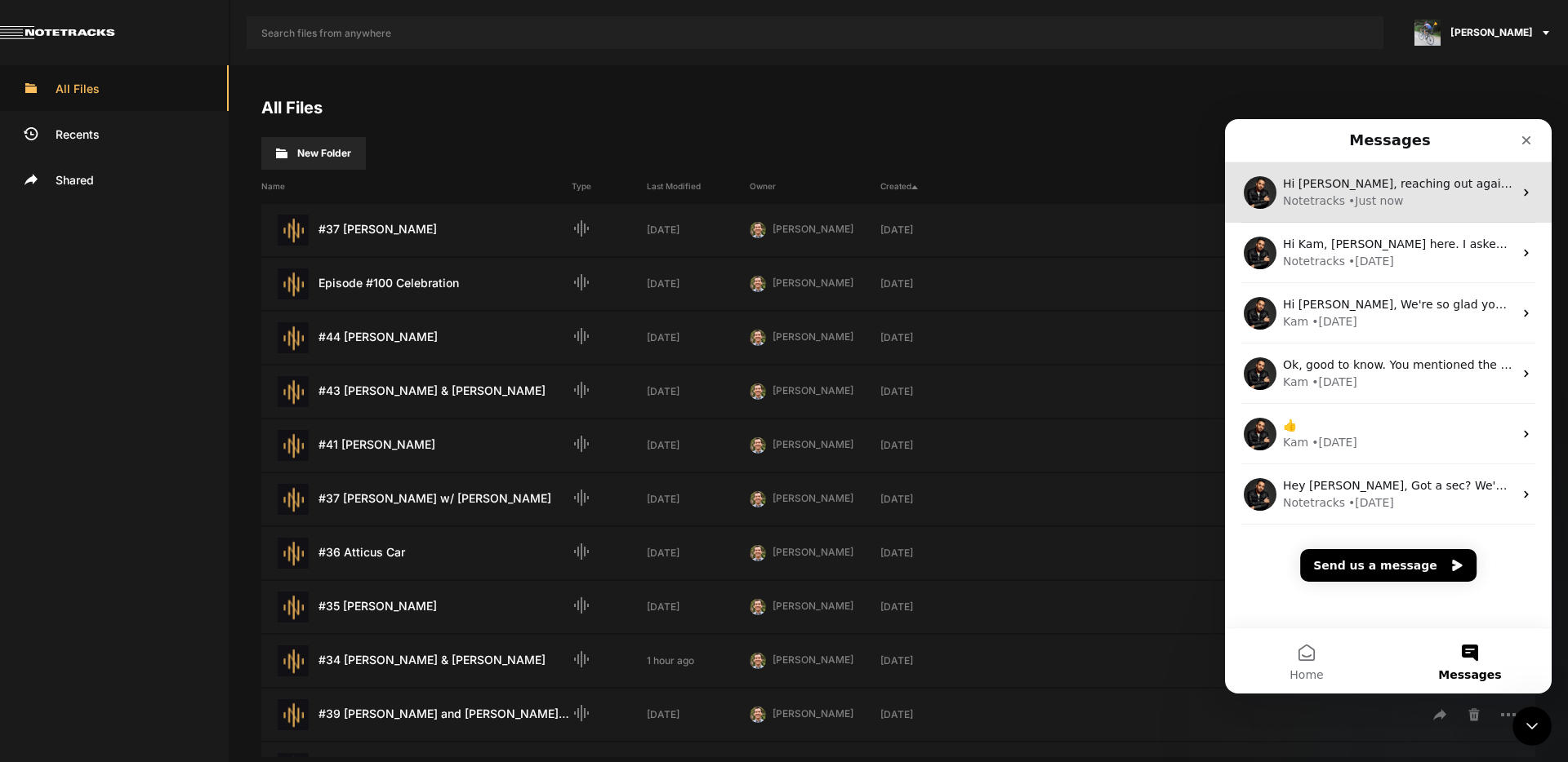
click at [1348, 193] on div "• Just now" at bounding box center [1375, 201] width 55 height 17
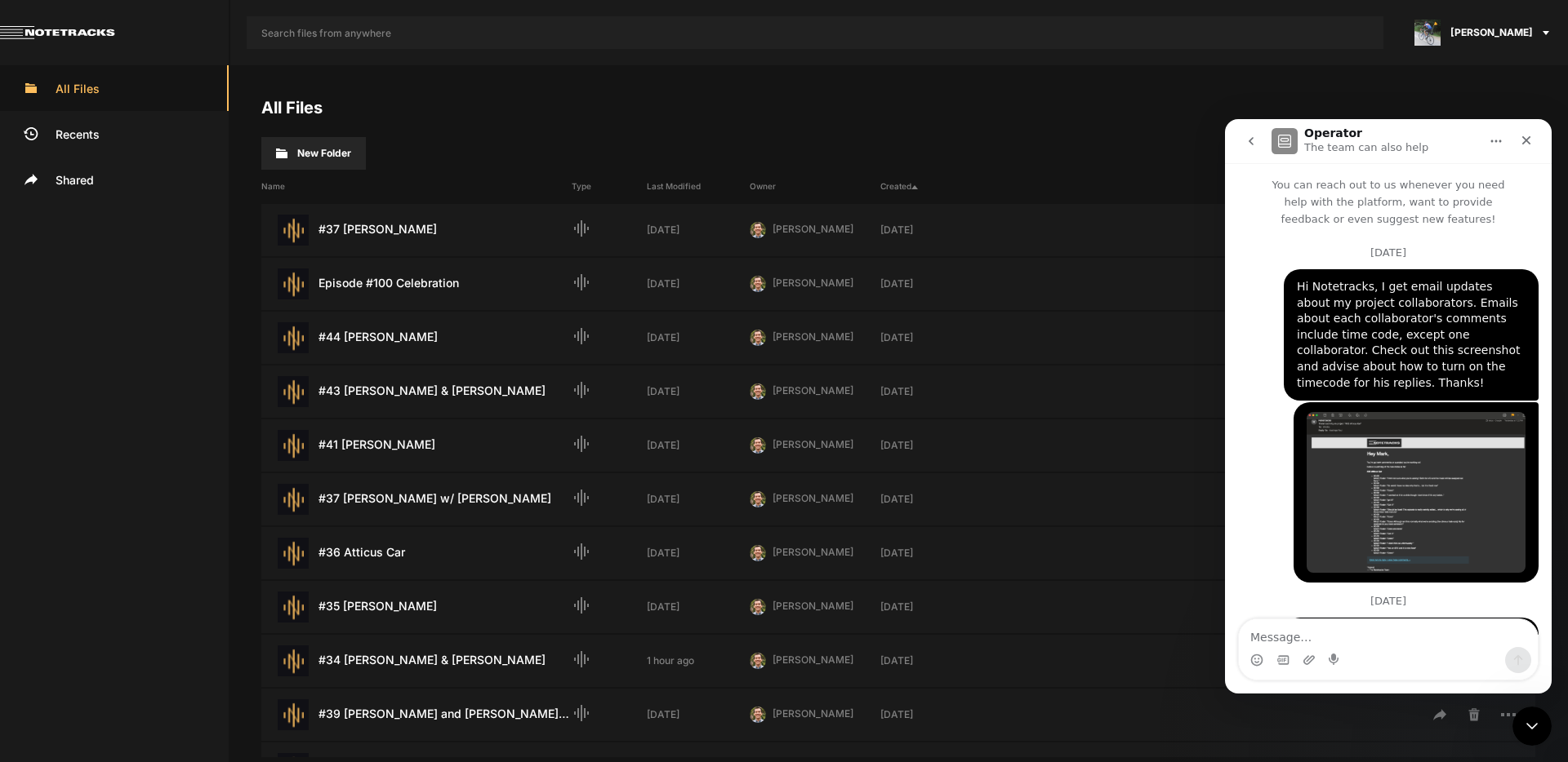
scroll to position [100, 0]
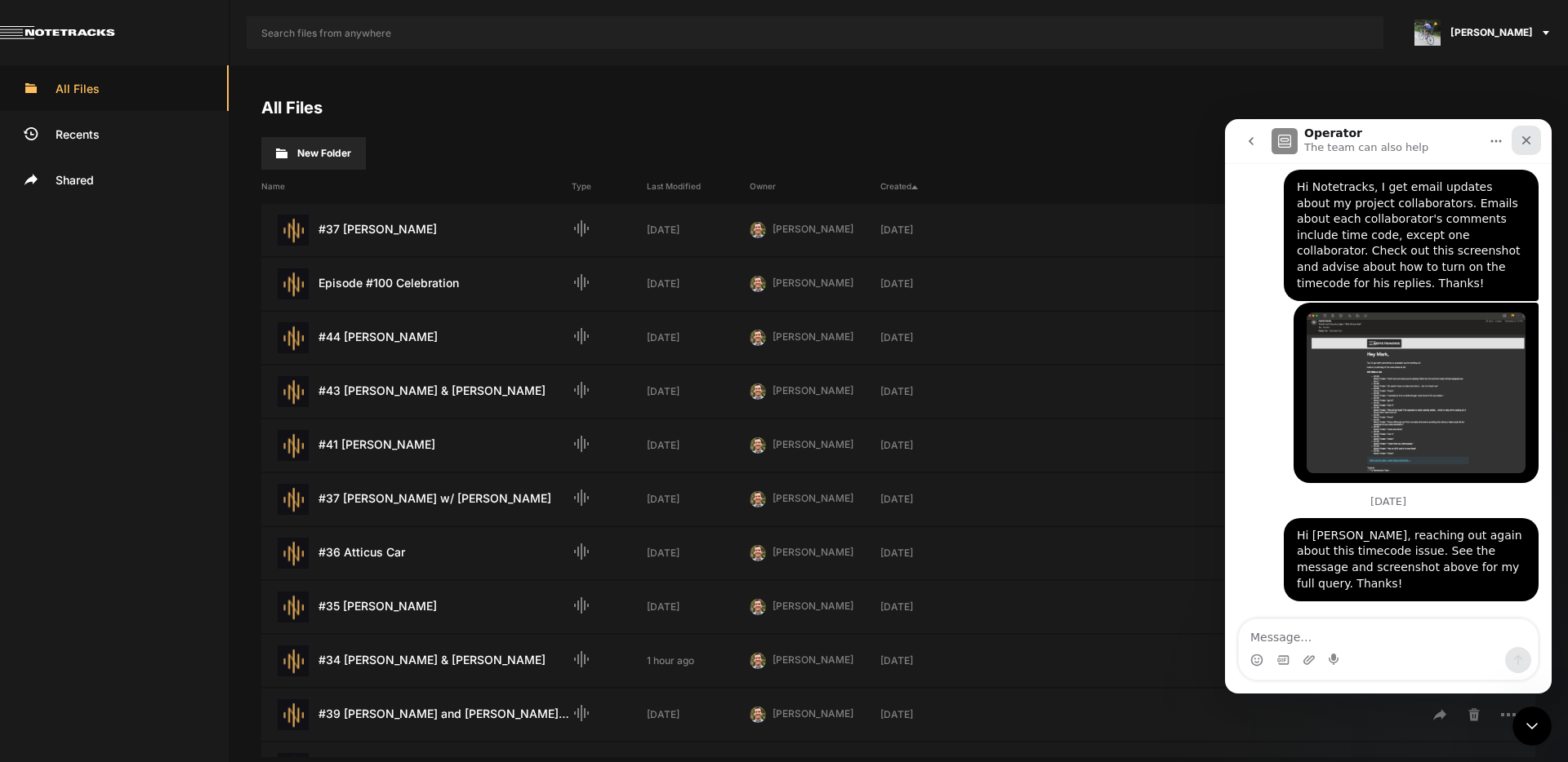
click at [1527, 139] on icon "Close" at bounding box center [1526, 141] width 9 height 9
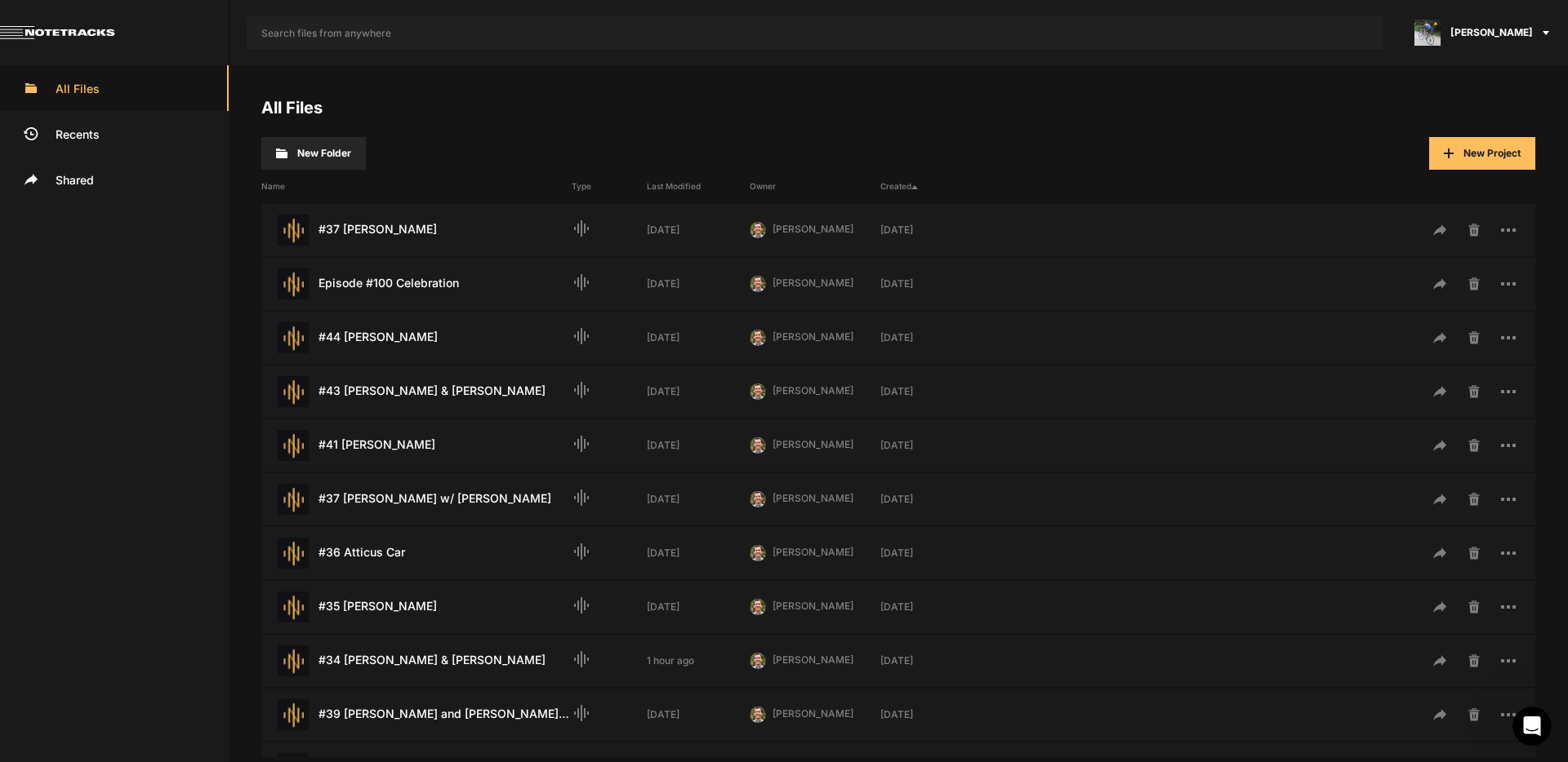
click at [1501, 30] on span "[PERSON_NAME]" at bounding box center [1491, 33] width 83 height 15
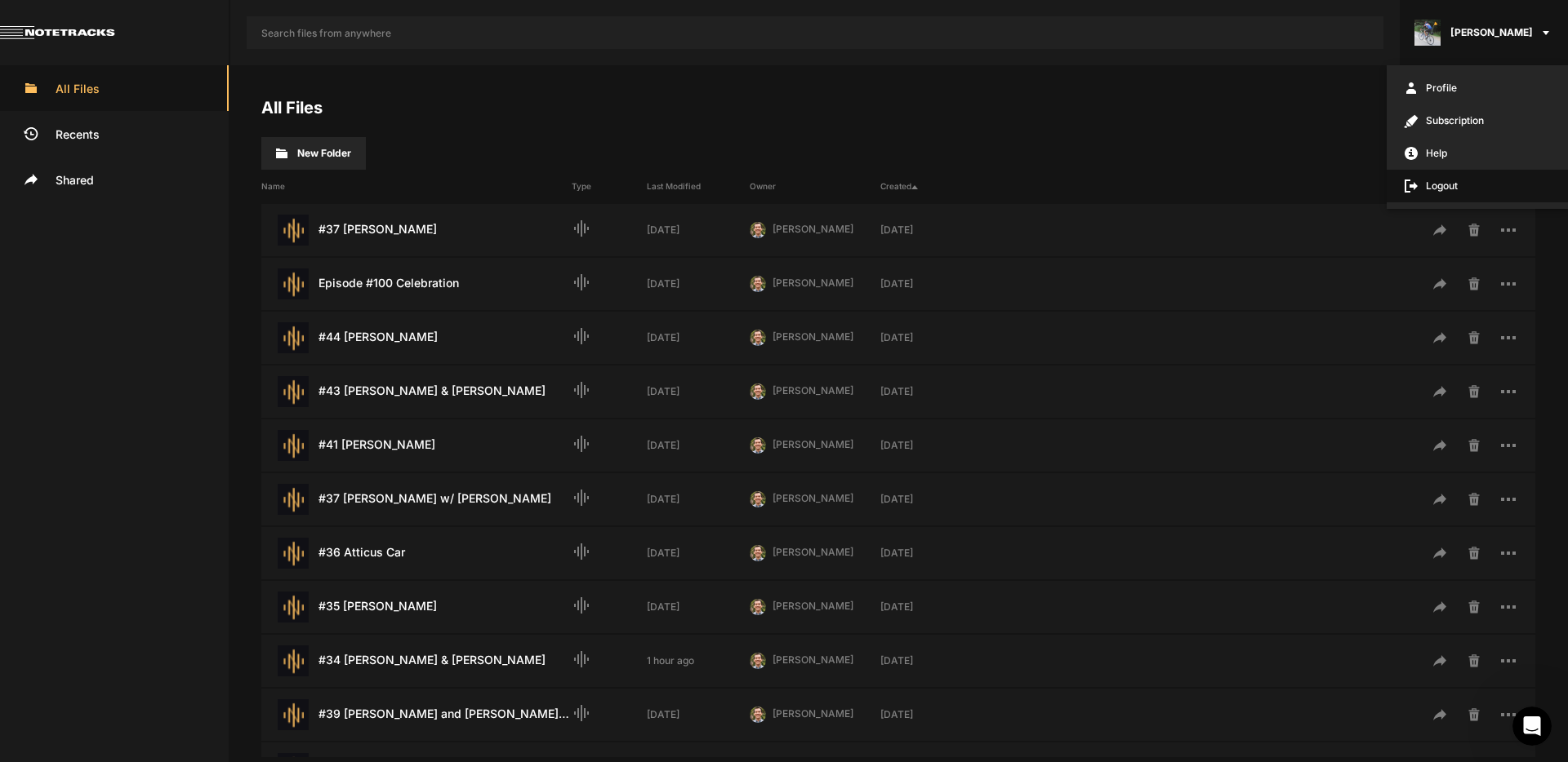
click at [1448, 187] on span "Logout" at bounding box center [1477, 186] width 182 height 33
